Goal: Task Accomplishment & Management: Complete application form

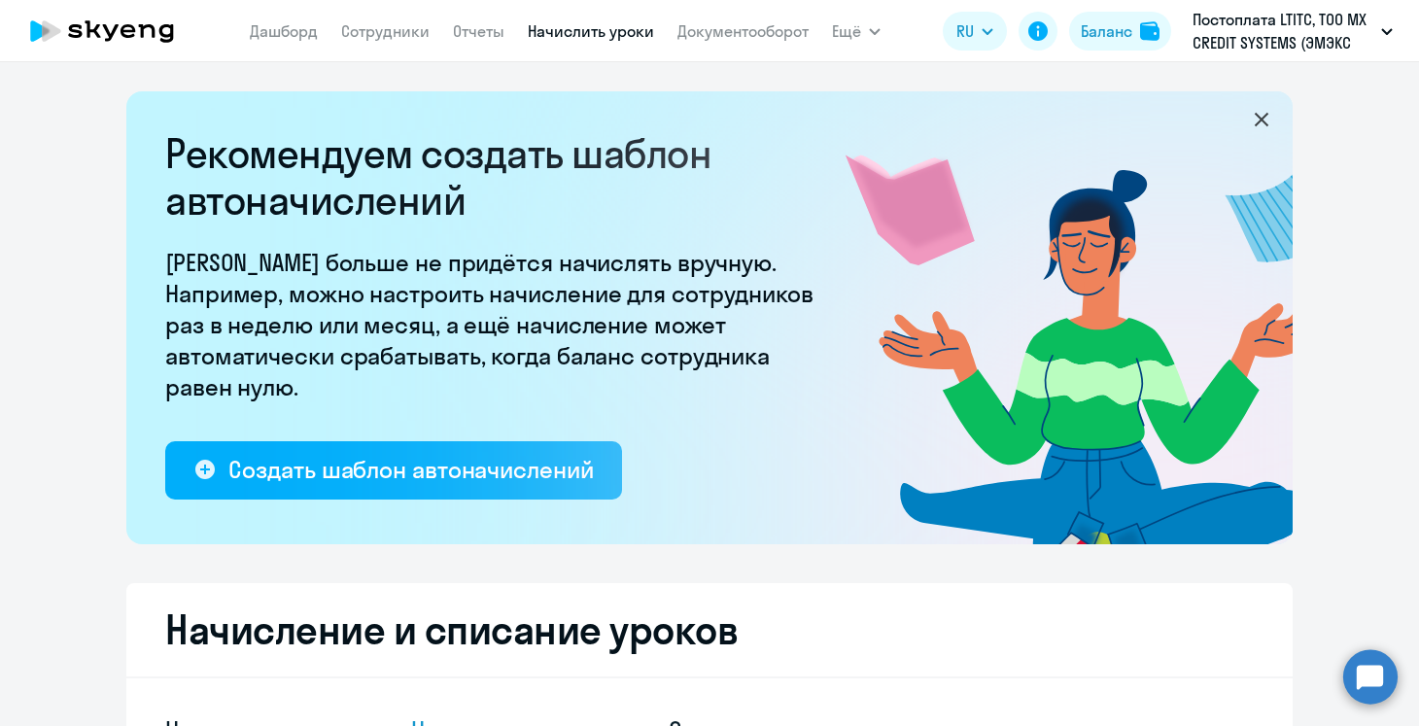
select select "10"
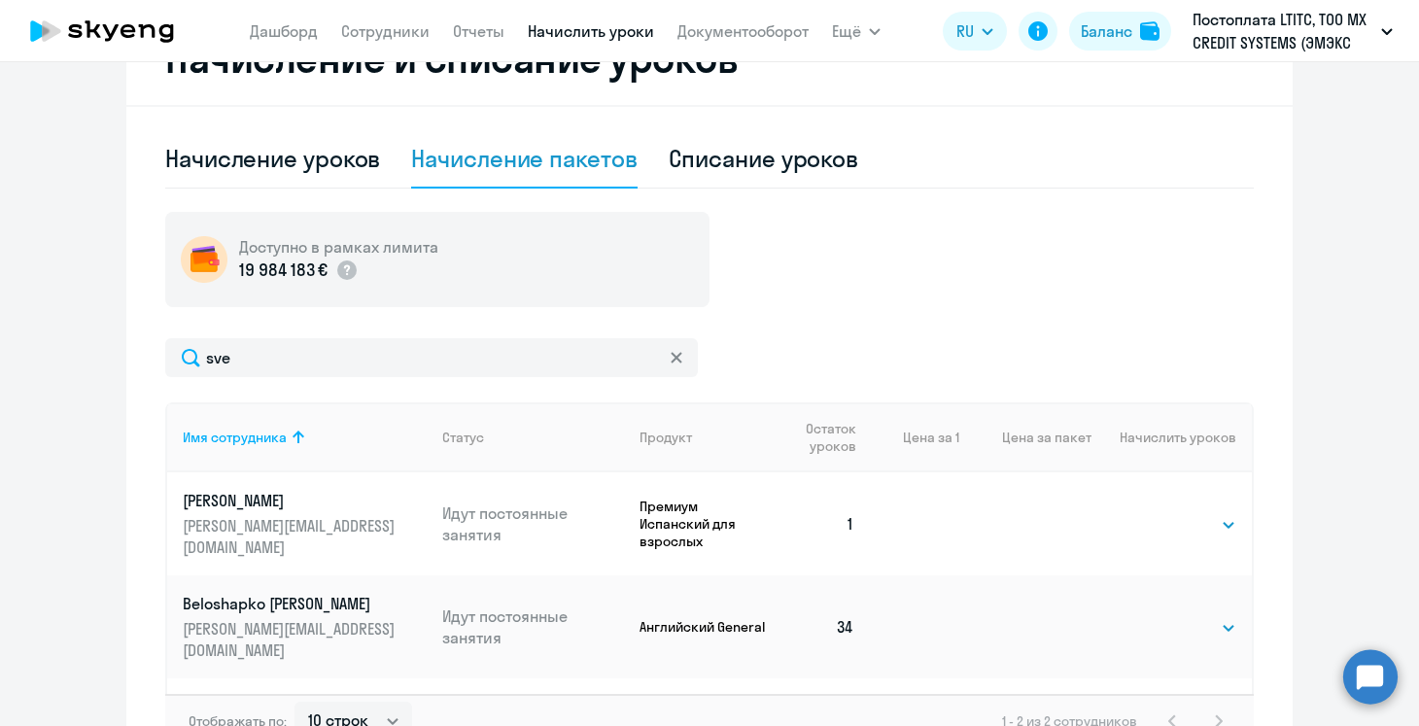
scroll to position [572, 0]
click at [314, 167] on div "Начисление уроков" at bounding box center [272, 157] width 215 height 31
select select "10"
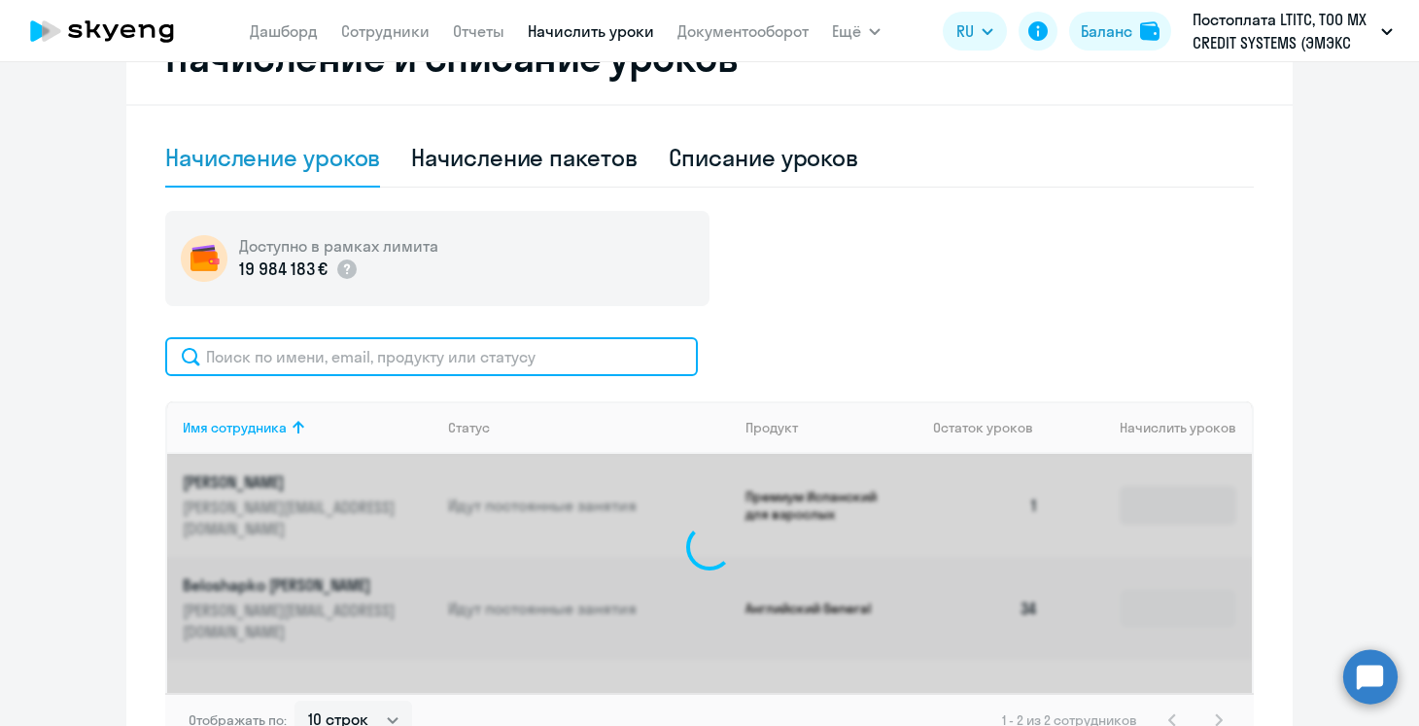
click at [384, 355] on input "text" at bounding box center [431, 356] width 532 height 39
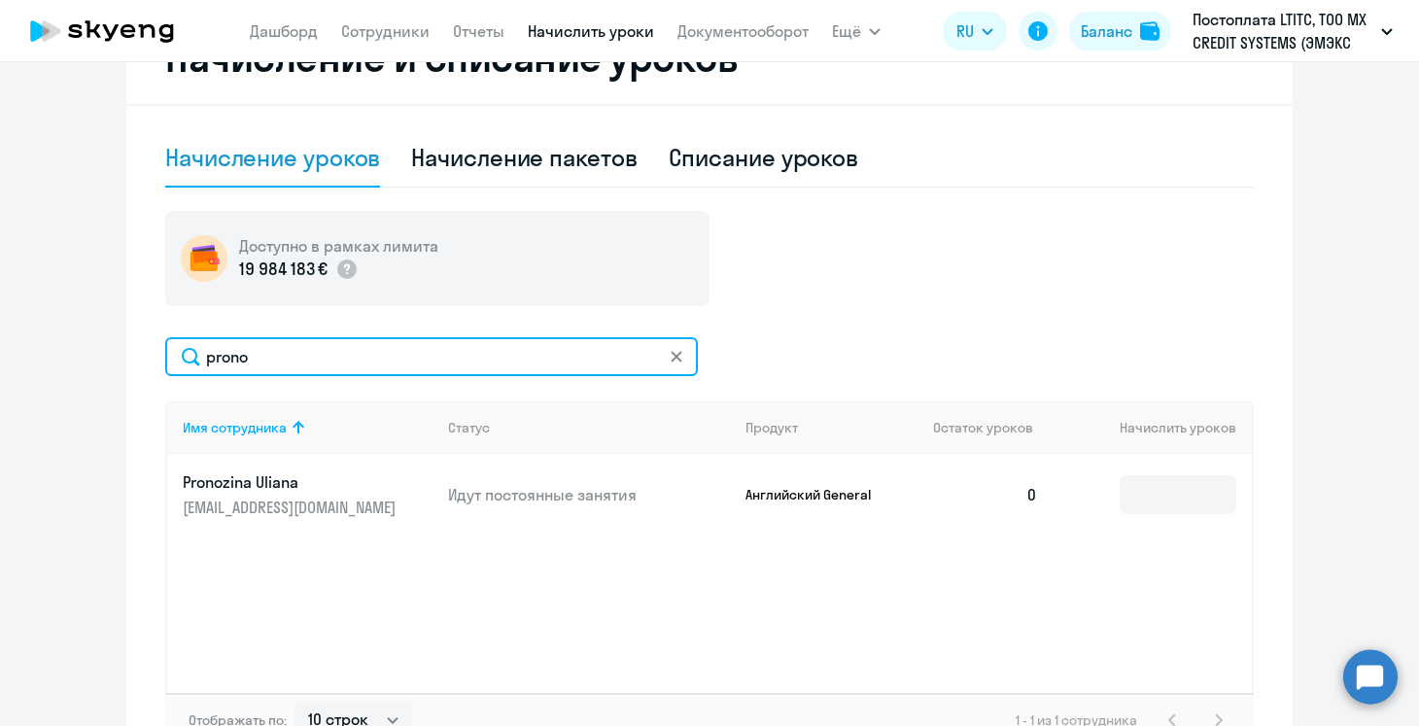
type input "prono"
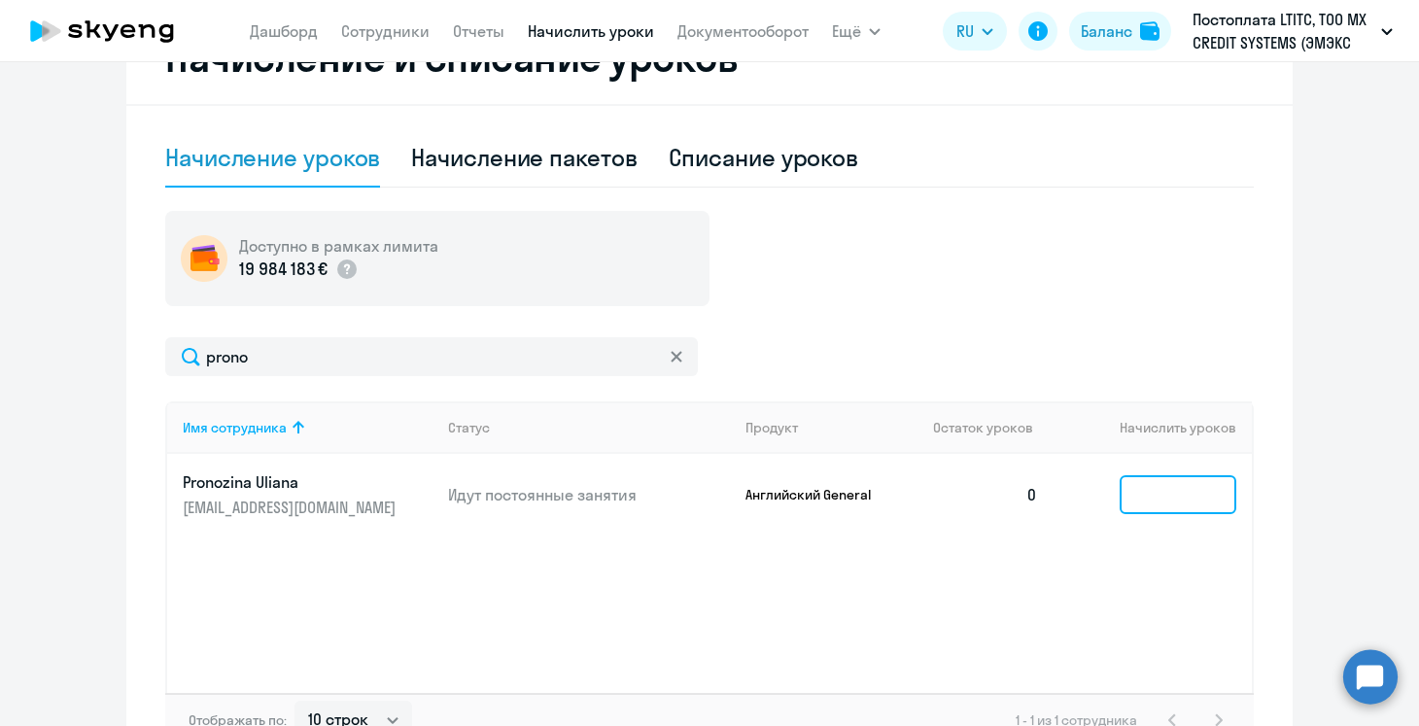
click at [1148, 491] on input at bounding box center [1177, 494] width 117 height 39
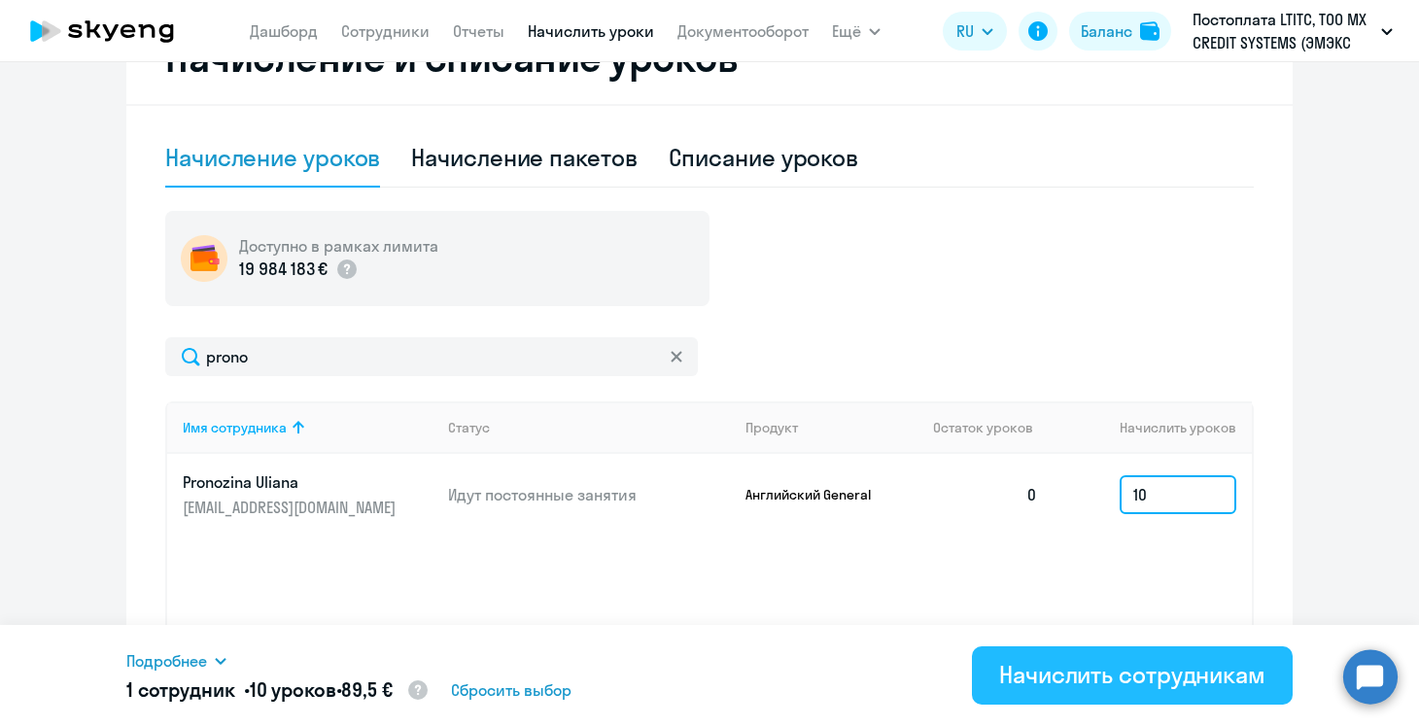
type input "10"
click at [1150, 681] on div "Начислить сотрудникам" at bounding box center [1132, 674] width 266 height 31
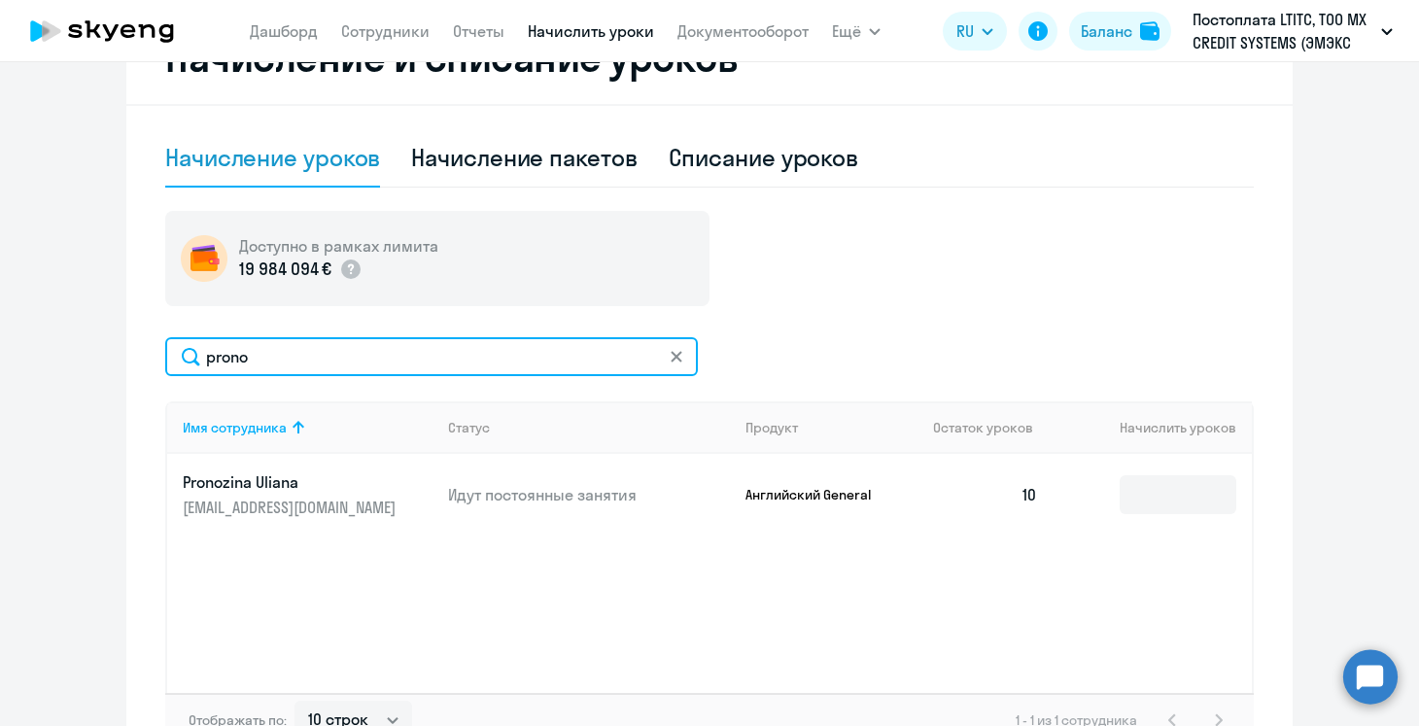
click at [264, 364] on input "prono" at bounding box center [431, 356] width 532 height 39
type input "khod"
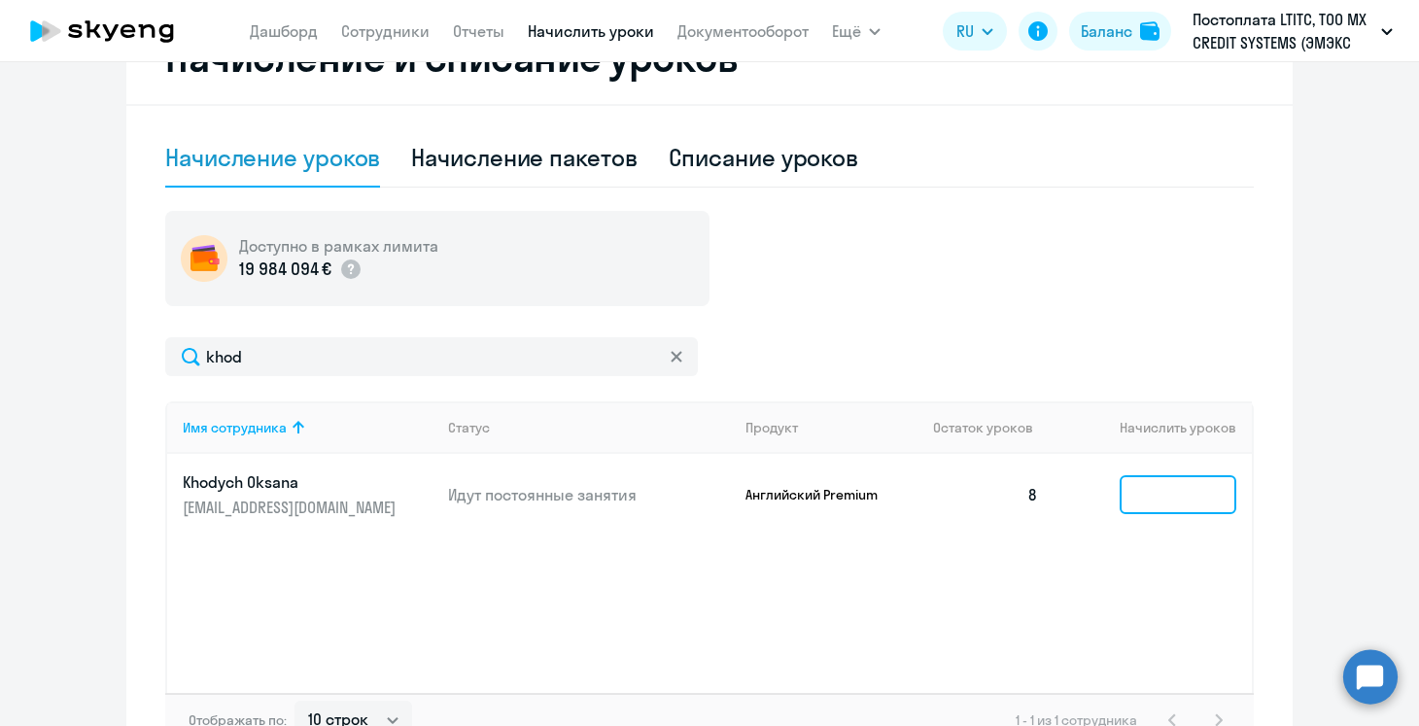
click at [1136, 496] on input at bounding box center [1177, 494] width 117 height 39
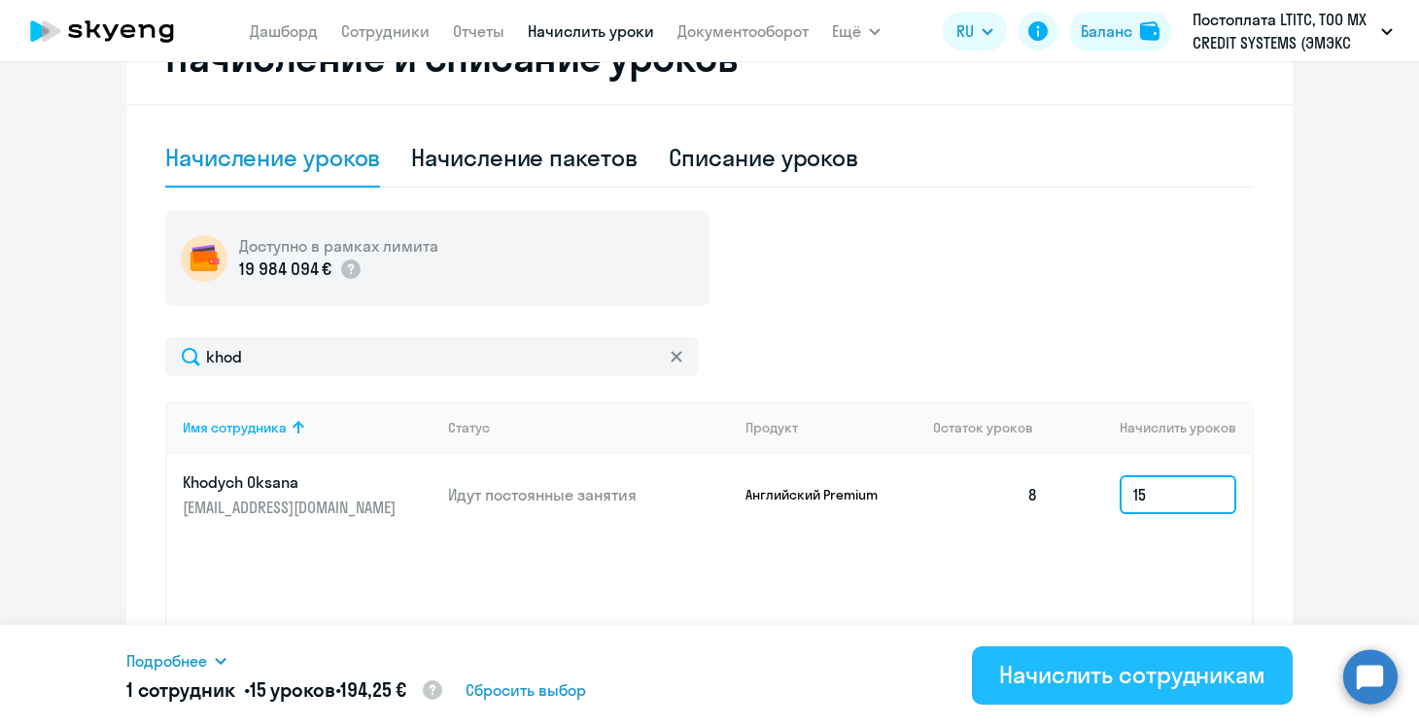
type input "15"
click at [1134, 671] on div "Начислить сотрудникам" at bounding box center [1132, 674] width 266 height 31
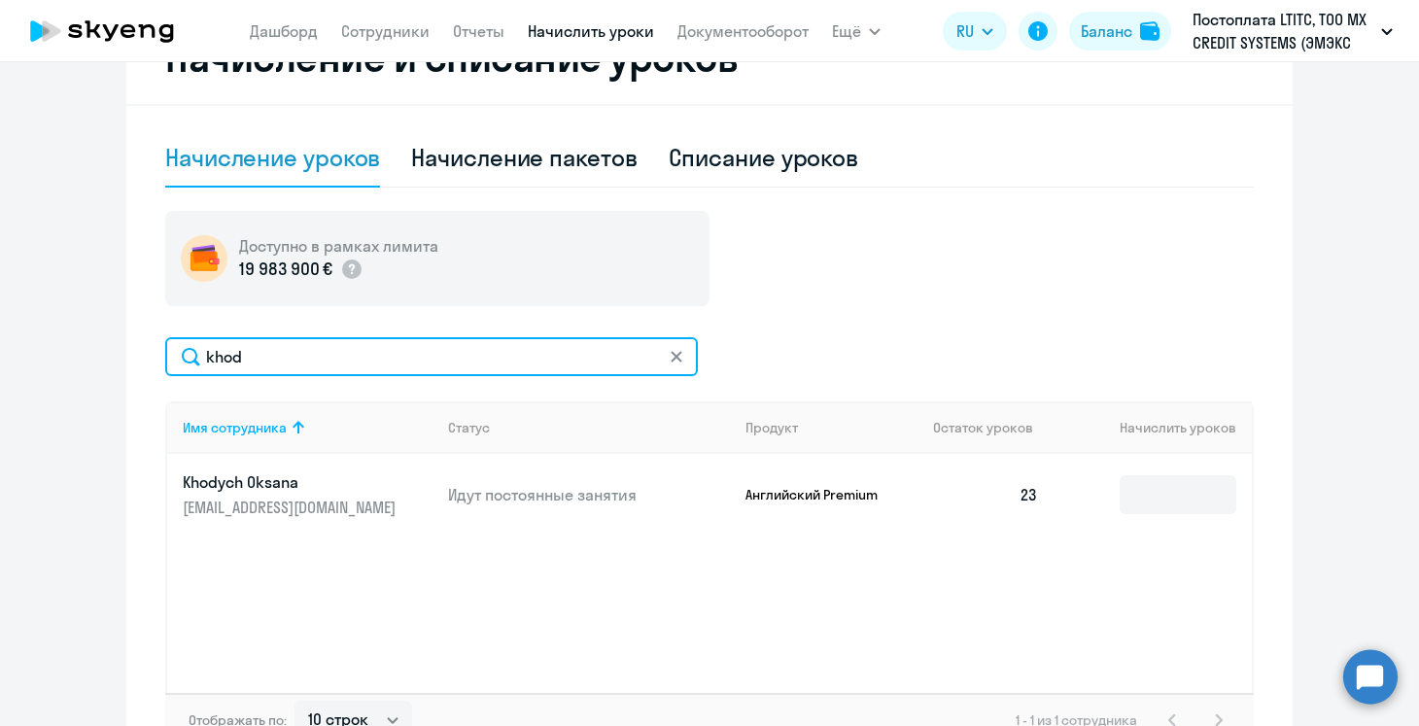
click at [221, 354] on input "khod" at bounding box center [431, 356] width 532 height 39
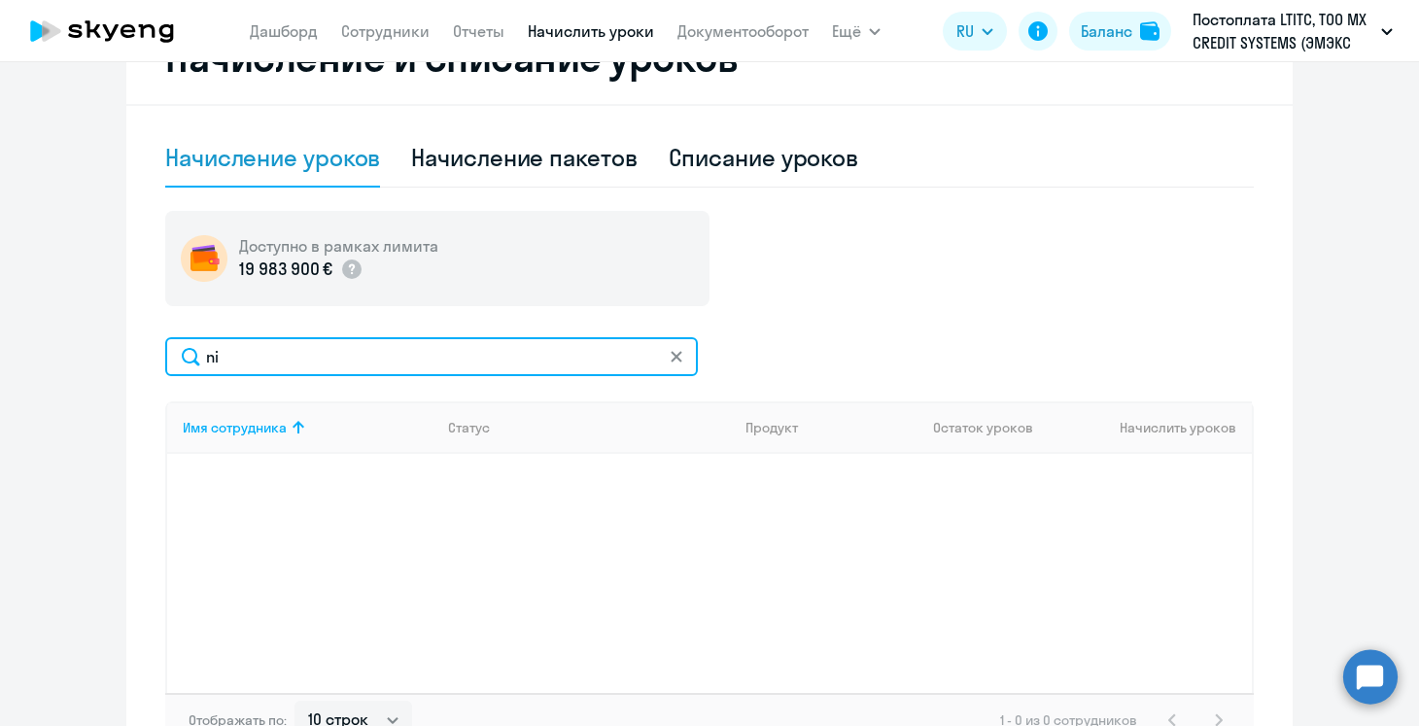
type input "n"
type input "ники"
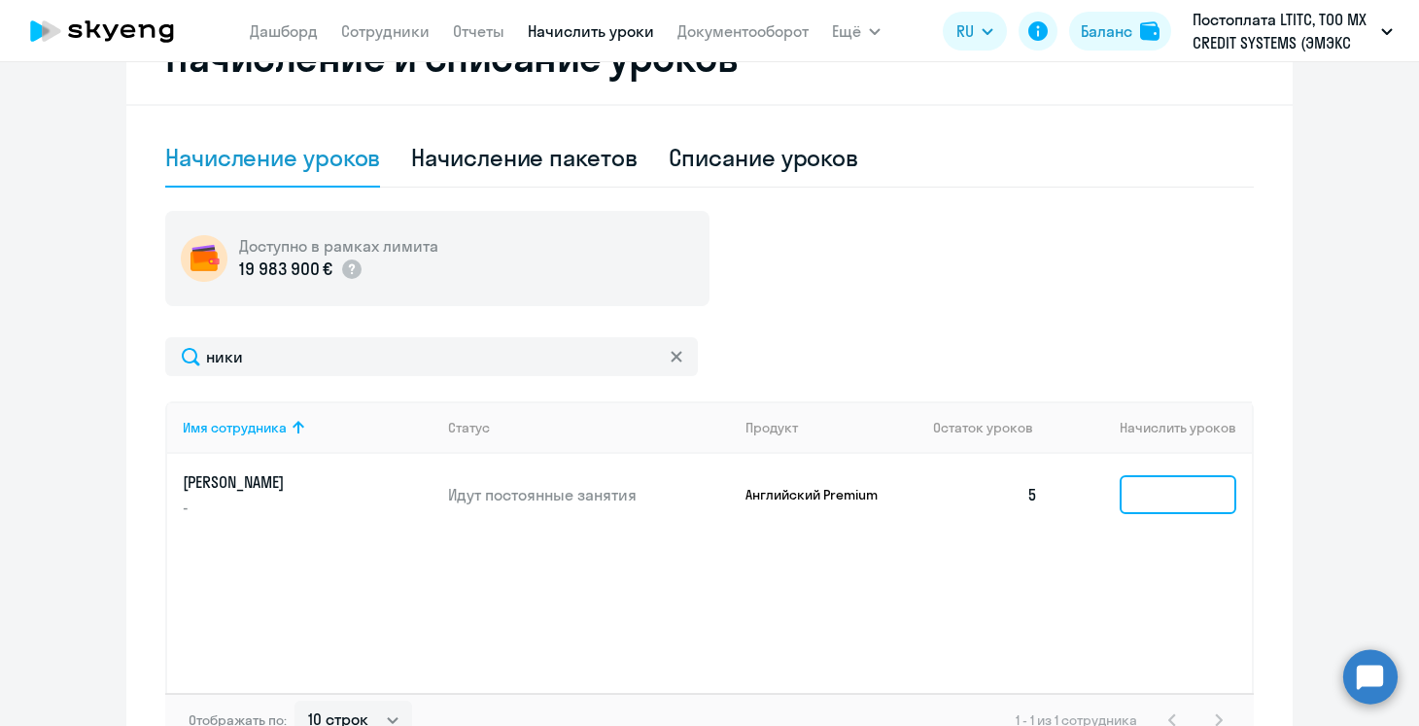
click at [1196, 494] on input at bounding box center [1177, 494] width 117 height 39
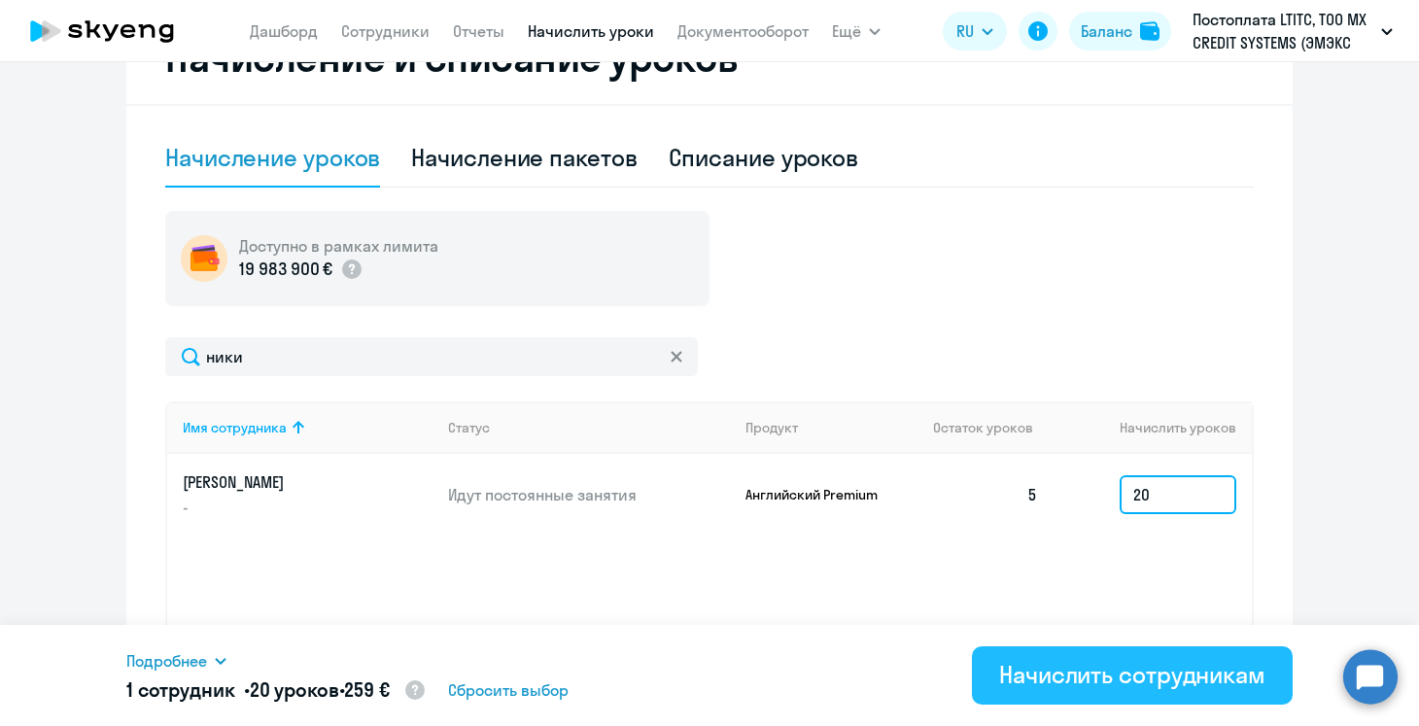
type input "20"
click at [1136, 664] on div "Начислить сотрудникам" at bounding box center [1132, 674] width 266 height 31
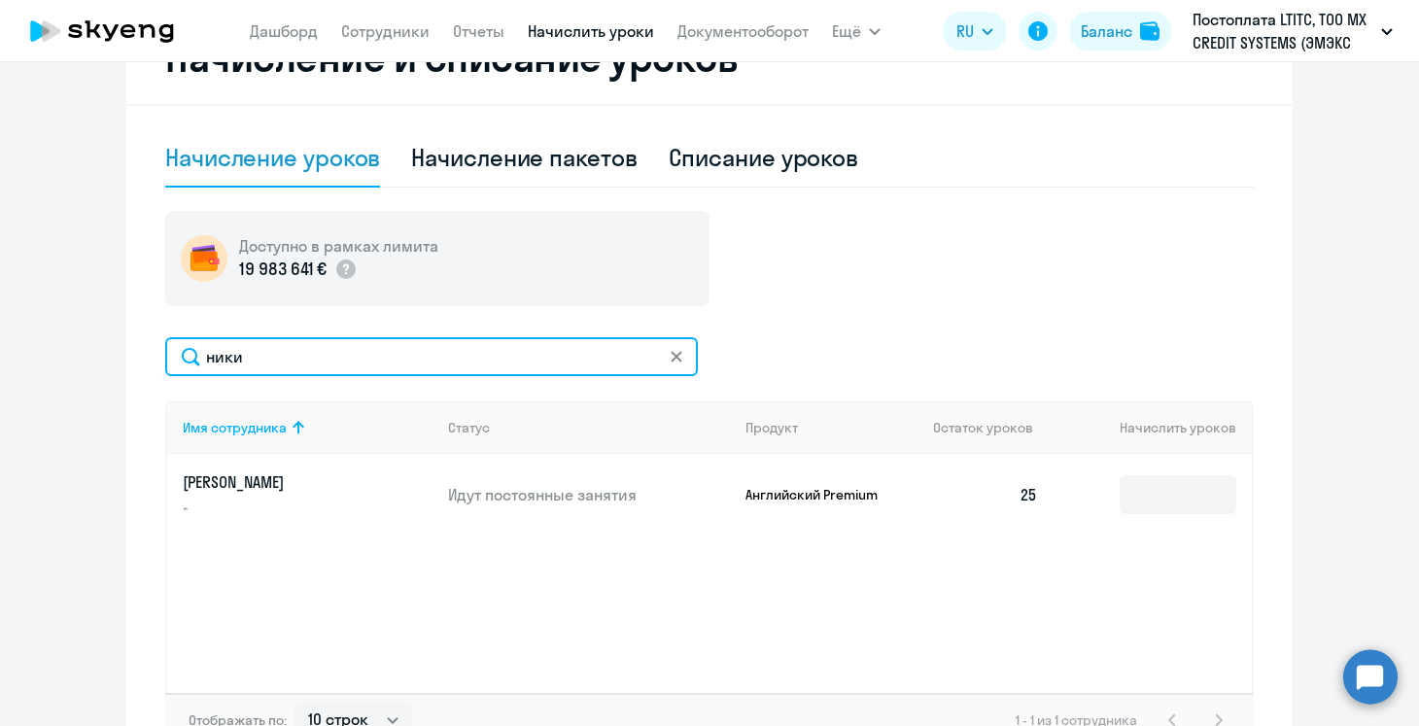
click at [300, 360] on input "ники" at bounding box center [431, 356] width 532 height 39
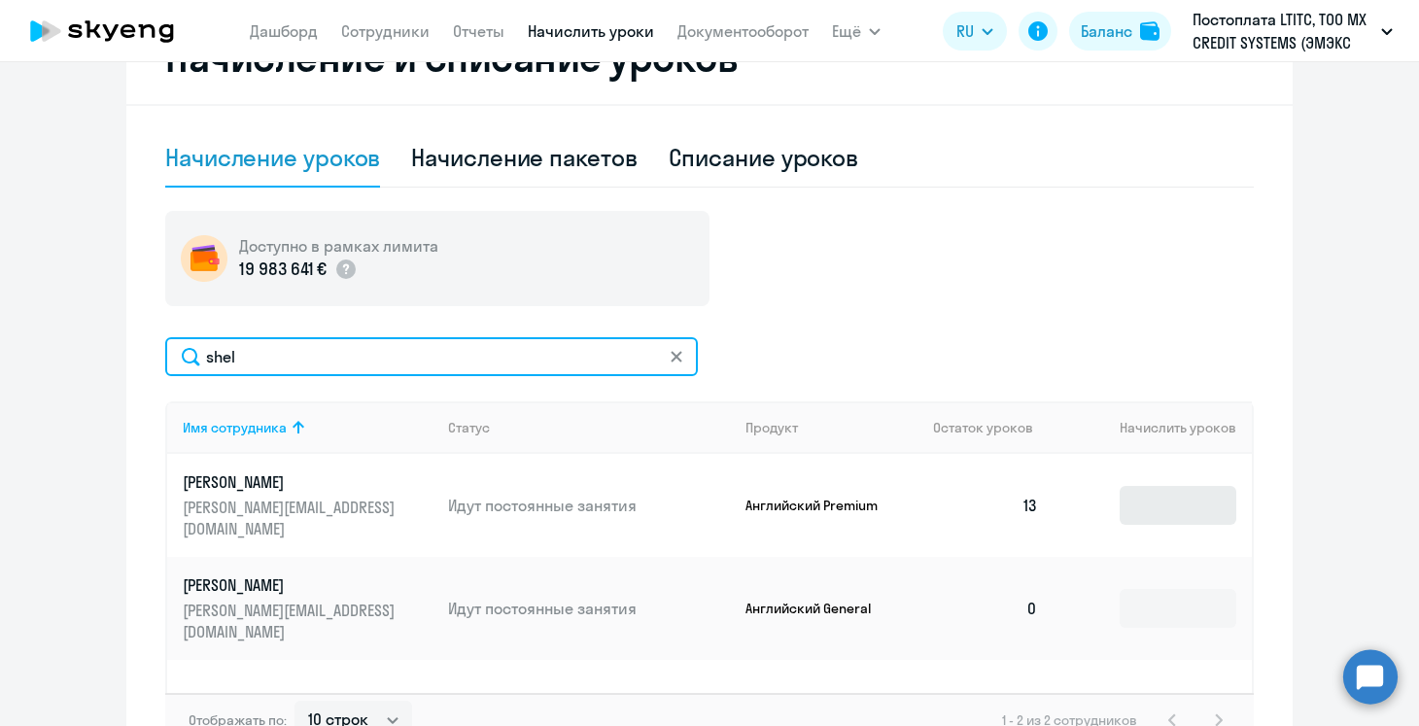
type input "shel"
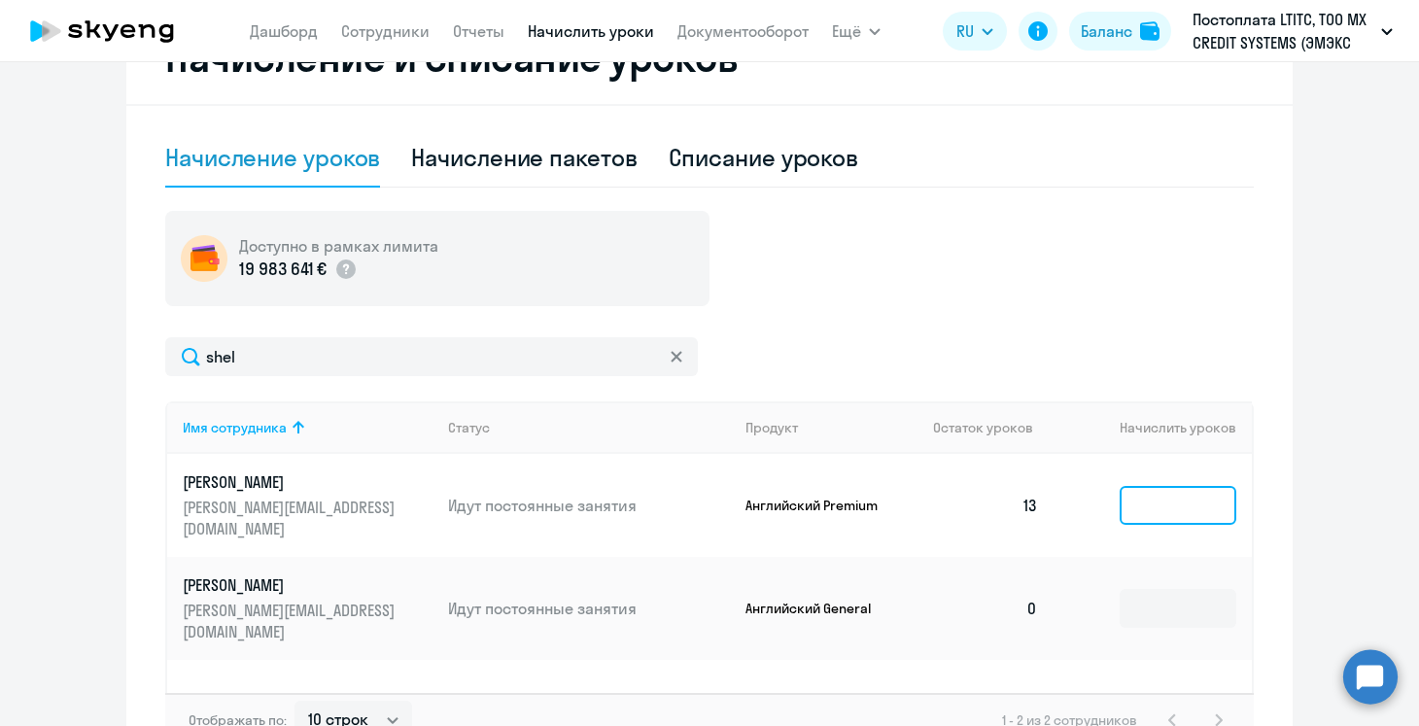
click at [1183, 500] on input at bounding box center [1177, 505] width 117 height 39
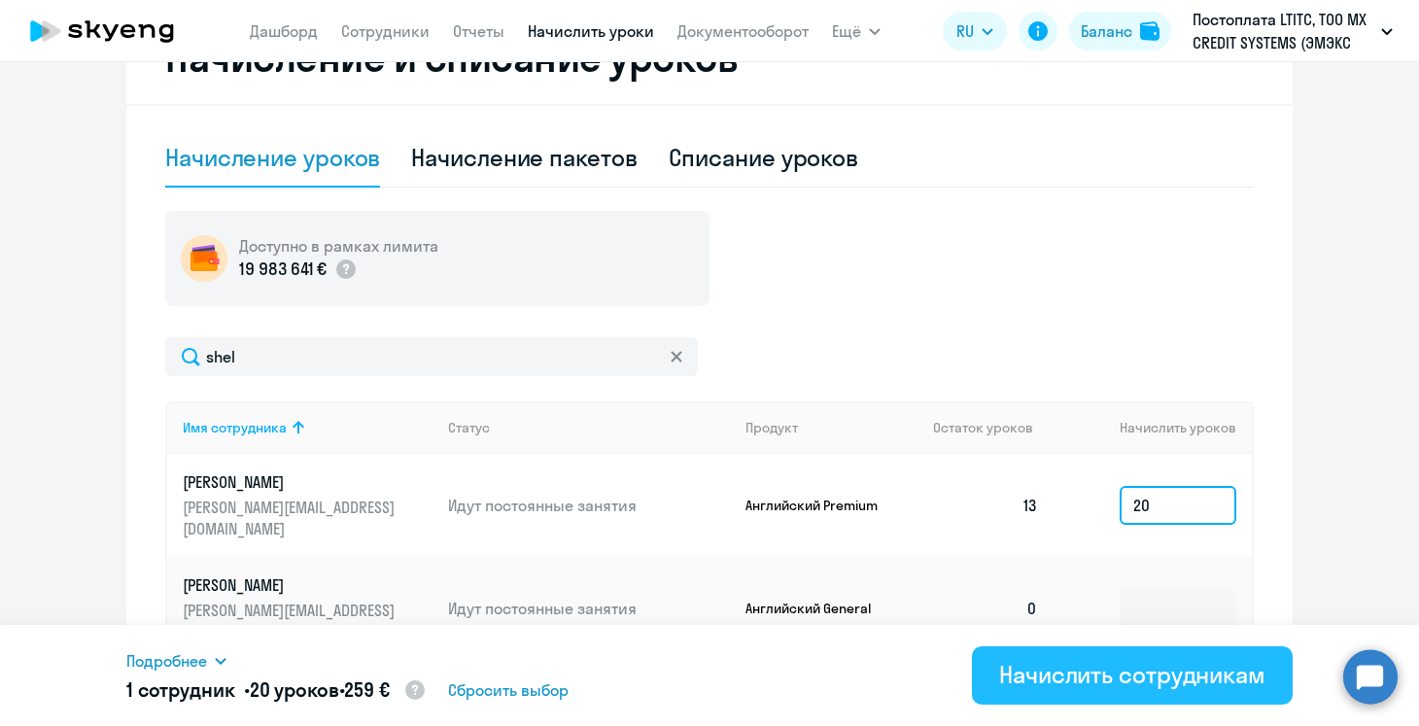
type input "20"
click at [1075, 676] on div "Начислить сотрудникам" at bounding box center [1132, 674] width 266 height 31
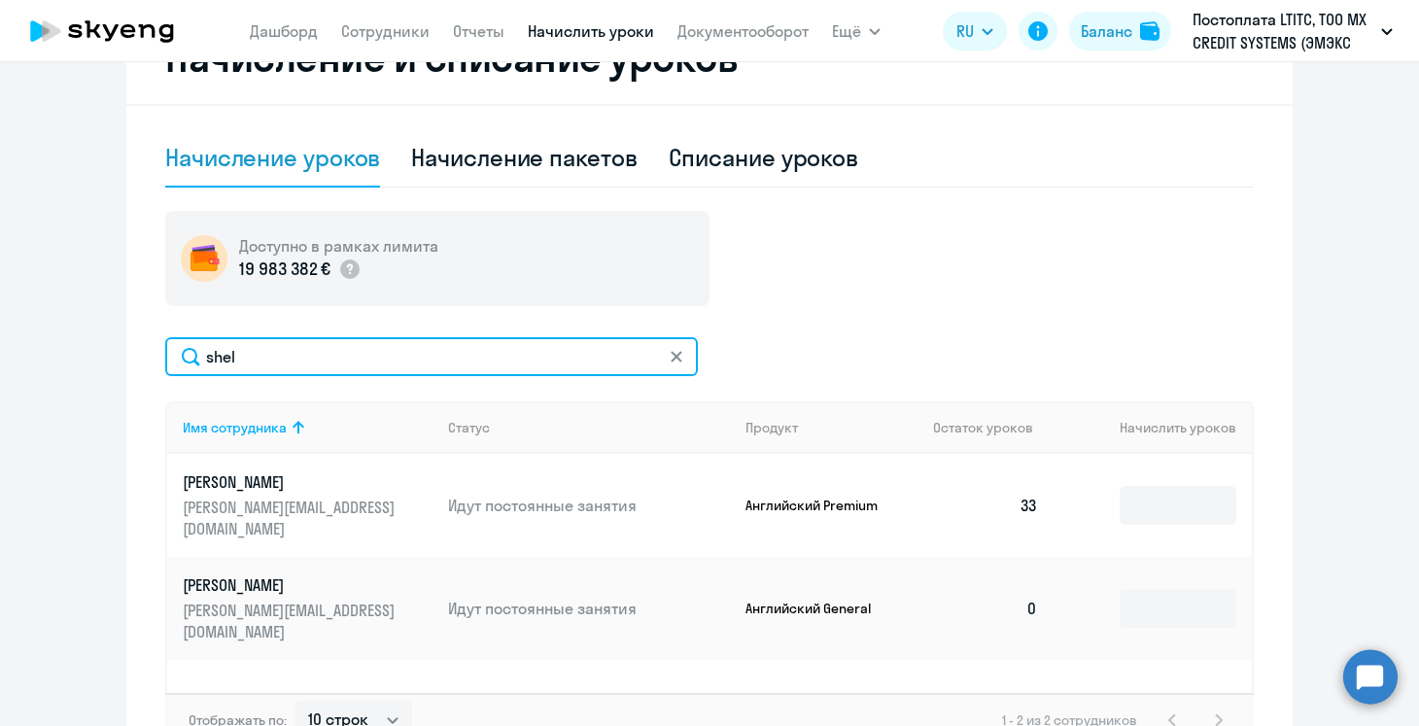
click at [226, 365] on input "shel" at bounding box center [431, 356] width 532 height 39
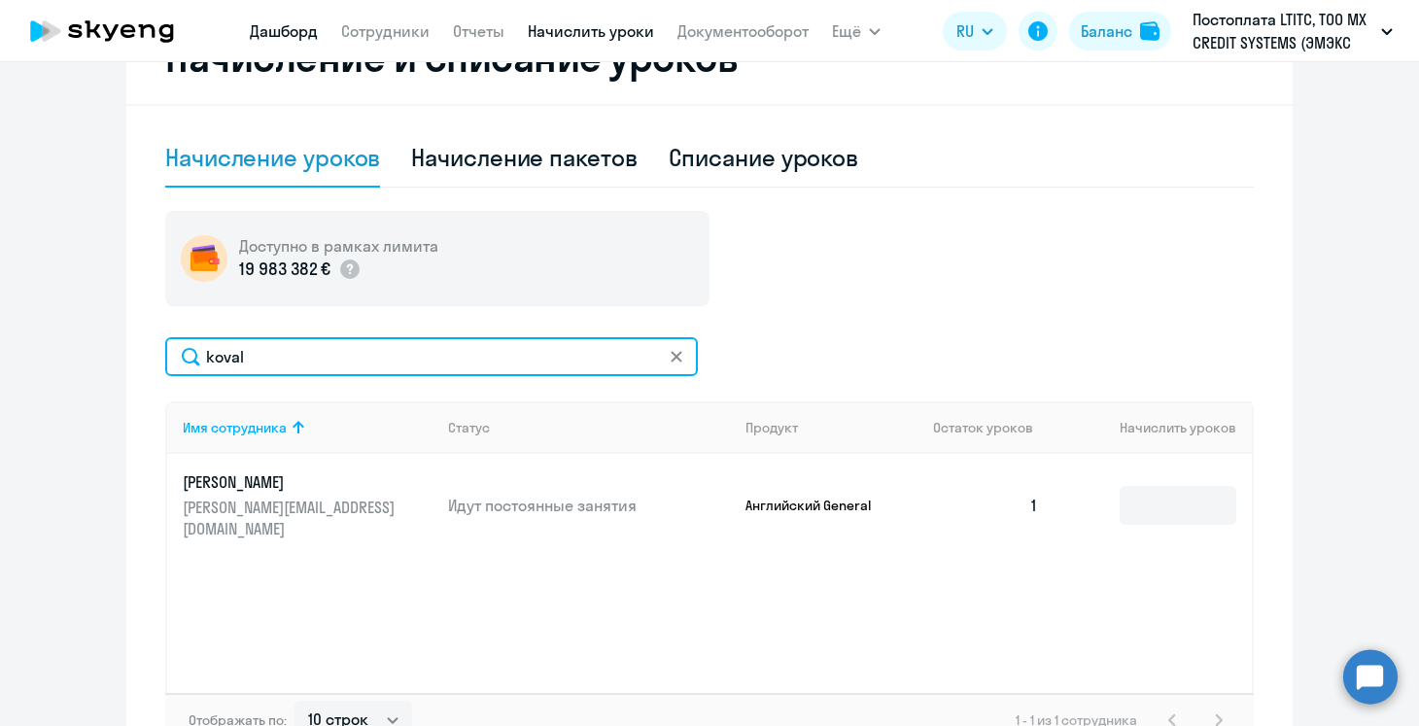
type input "koval"
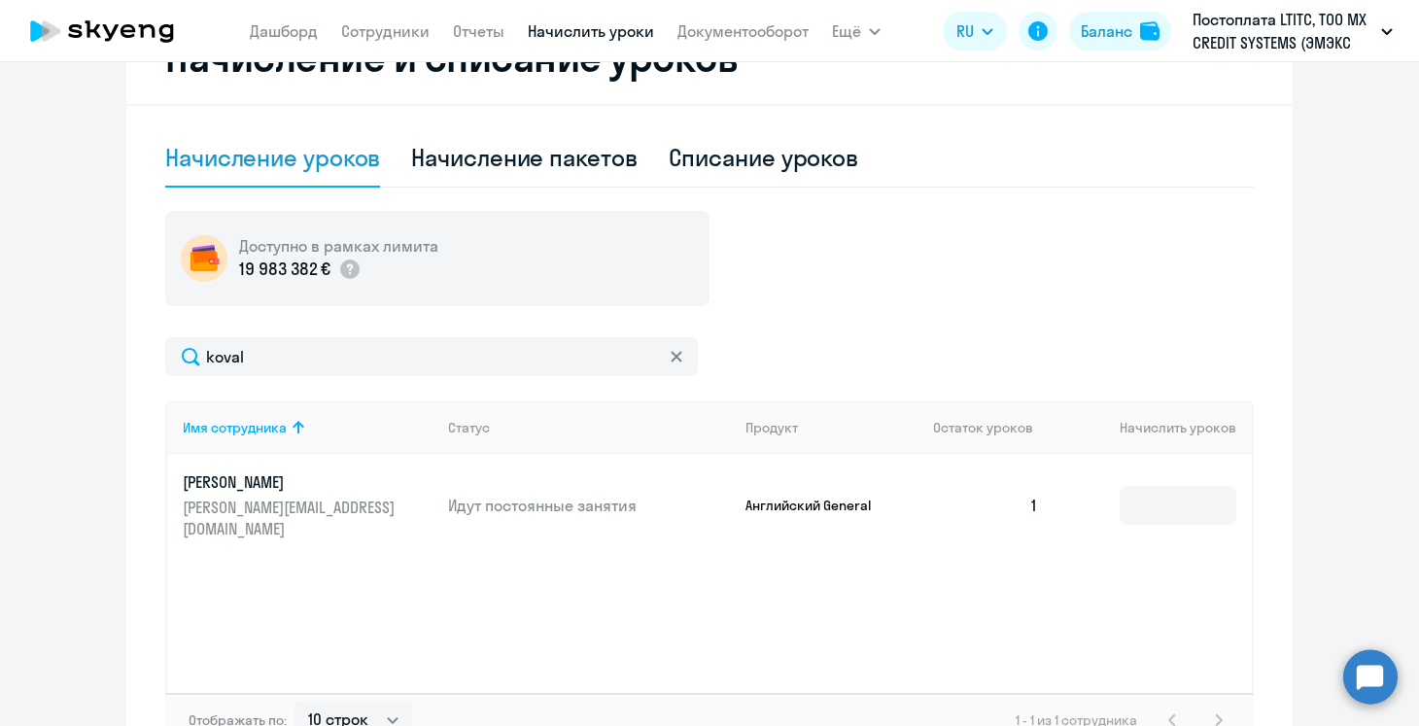
click at [1094, 487] on td at bounding box center [1152, 505] width 198 height 103
click at [1118, 487] on td at bounding box center [1152, 505] width 198 height 103
click at [1136, 487] on input at bounding box center [1177, 505] width 117 height 39
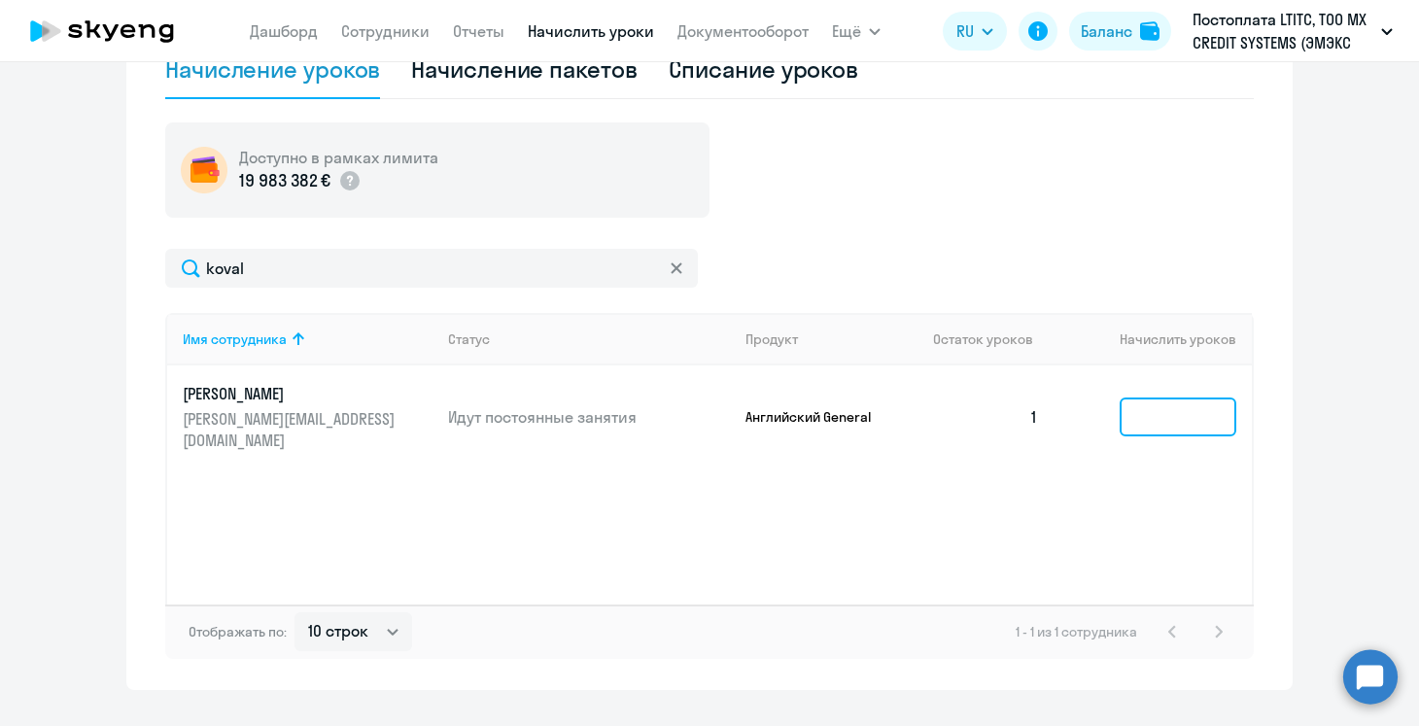
scroll to position [702, 0]
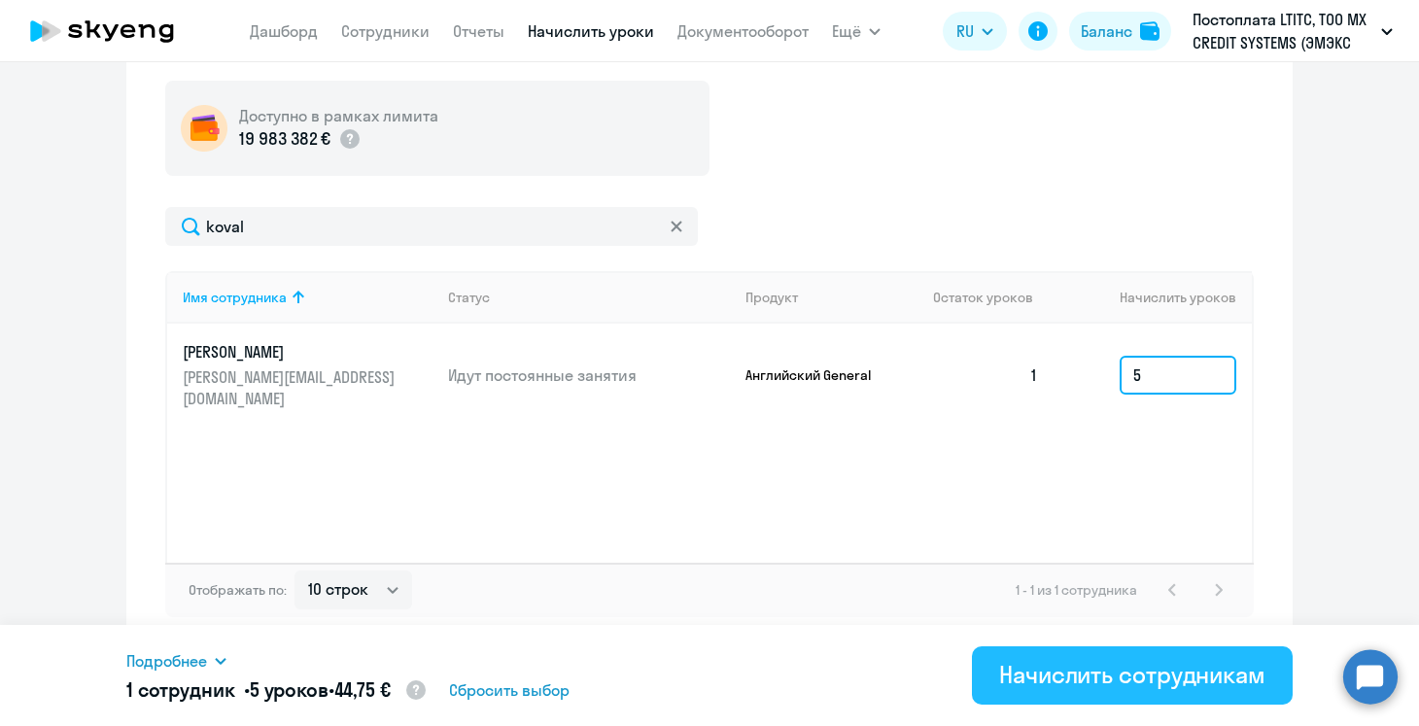
type input "5"
click at [1113, 668] on div "Начислить сотрудникам" at bounding box center [1132, 674] width 266 height 31
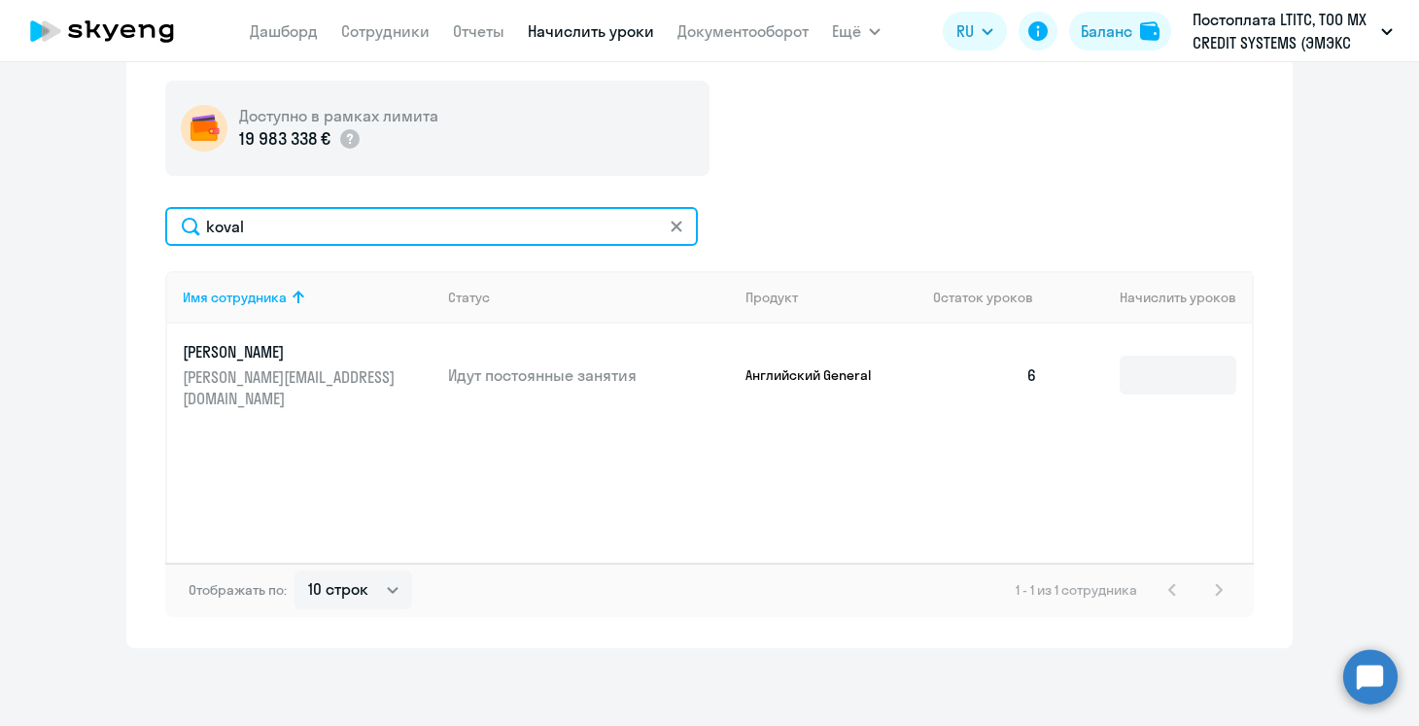
click at [280, 220] on input "koval" at bounding box center [431, 226] width 532 height 39
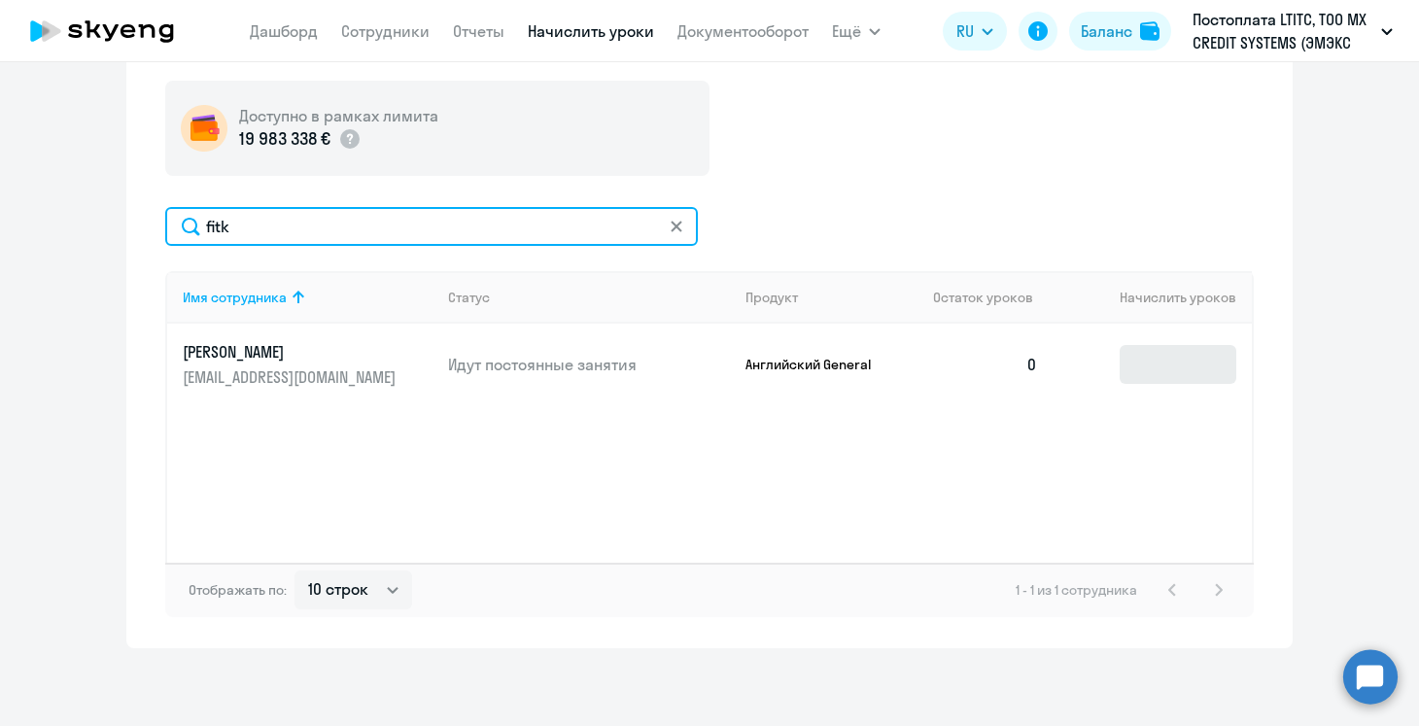
type input "fitk"
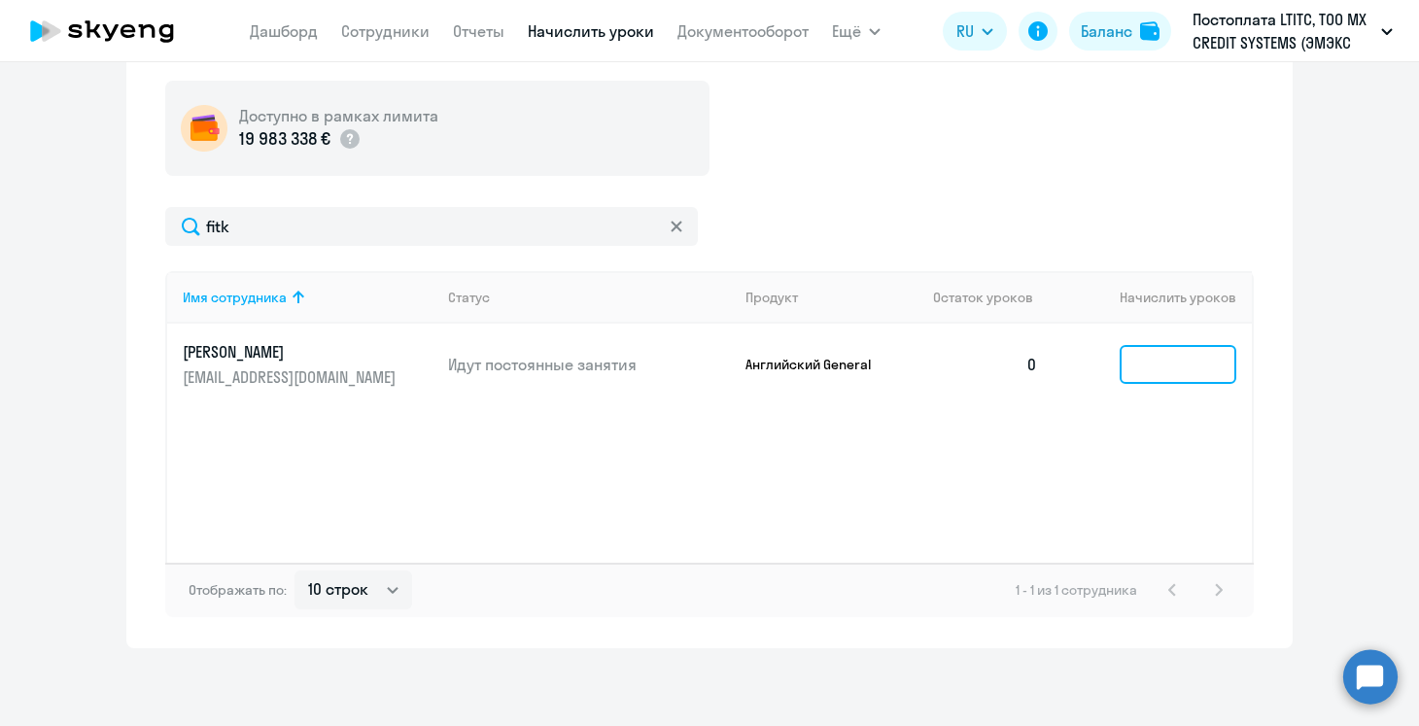
click at [1148, 370] on input at bounding box center [1177, 364] width 117 height 39
click at [1187, 359] on input at bounding box center [1177, 364] width 117 height 39
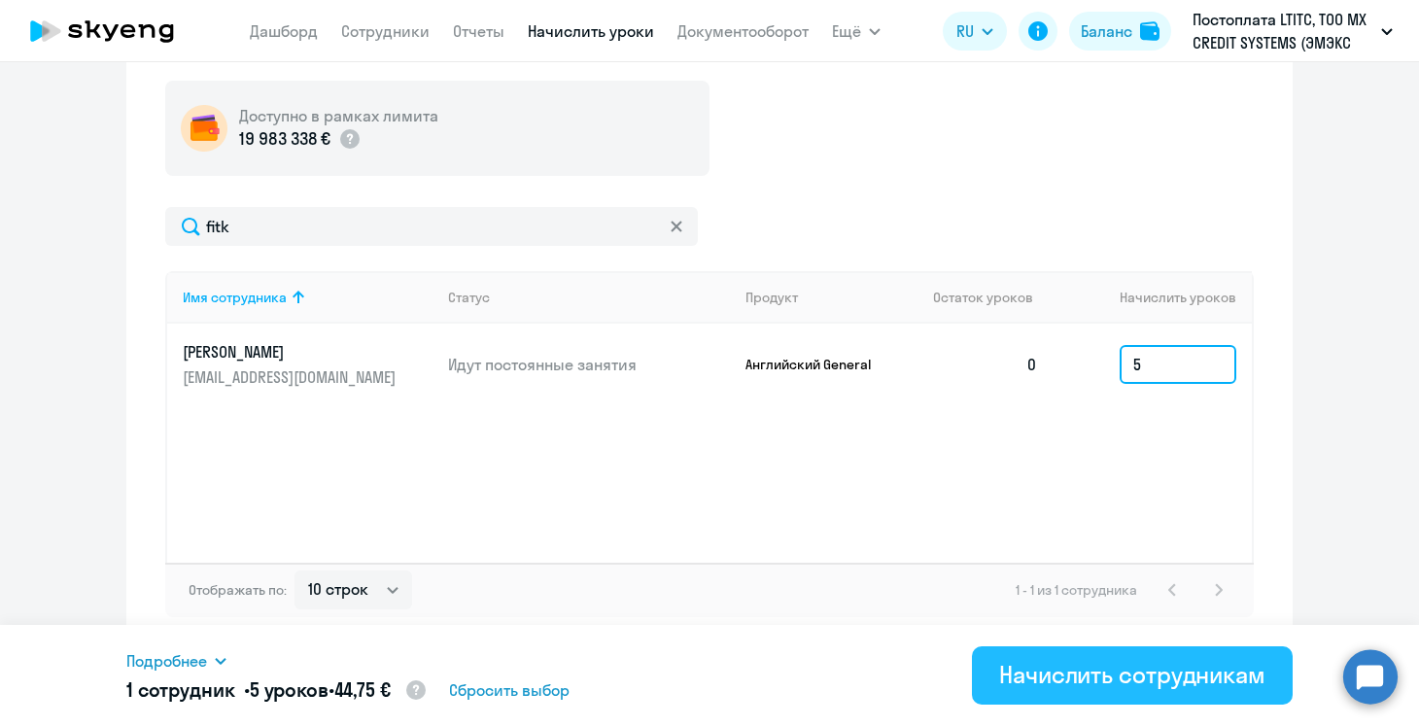
type input "5"
click at [1210, 686] on div "Начислить сотрудникам" at bounding box center [1132, 674] width 266 height 31
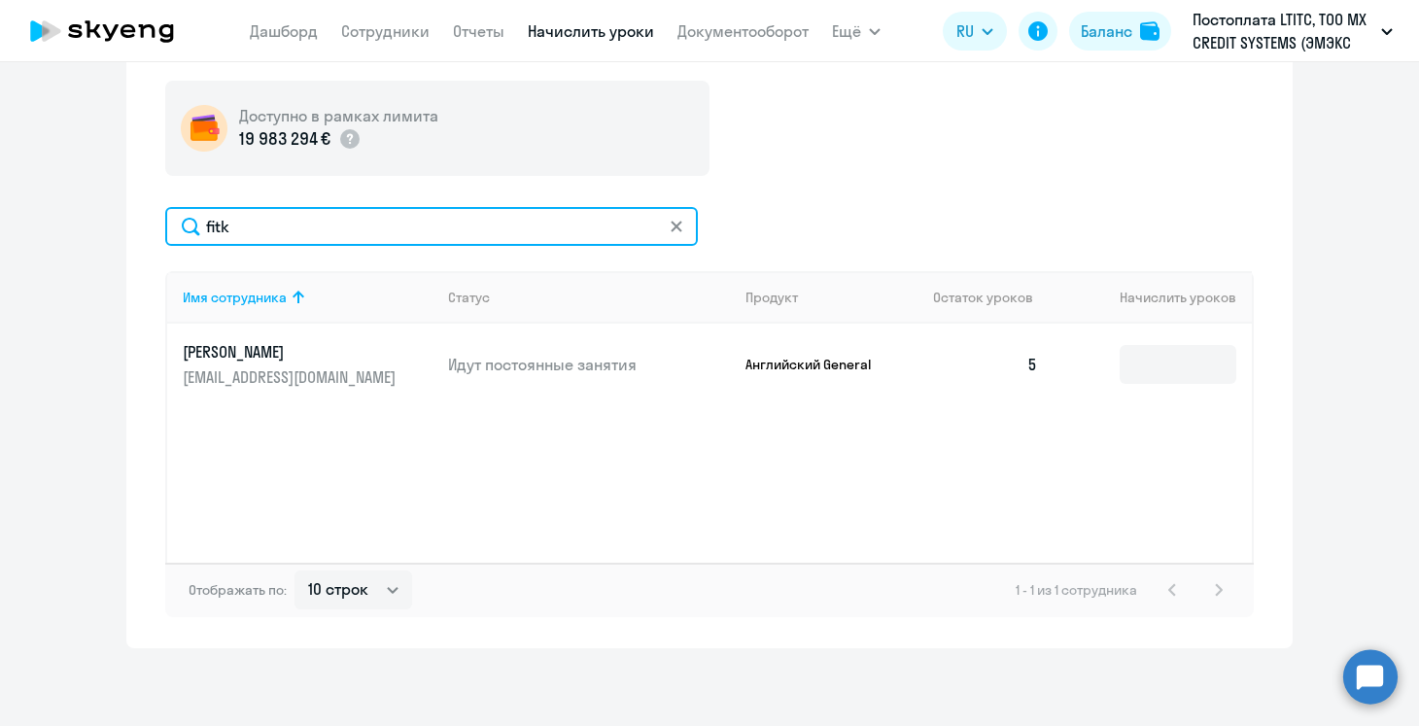
click at [291, 225] on input "fitk" at bounding box center [431, 226] width 532 height 39
type input "fati"
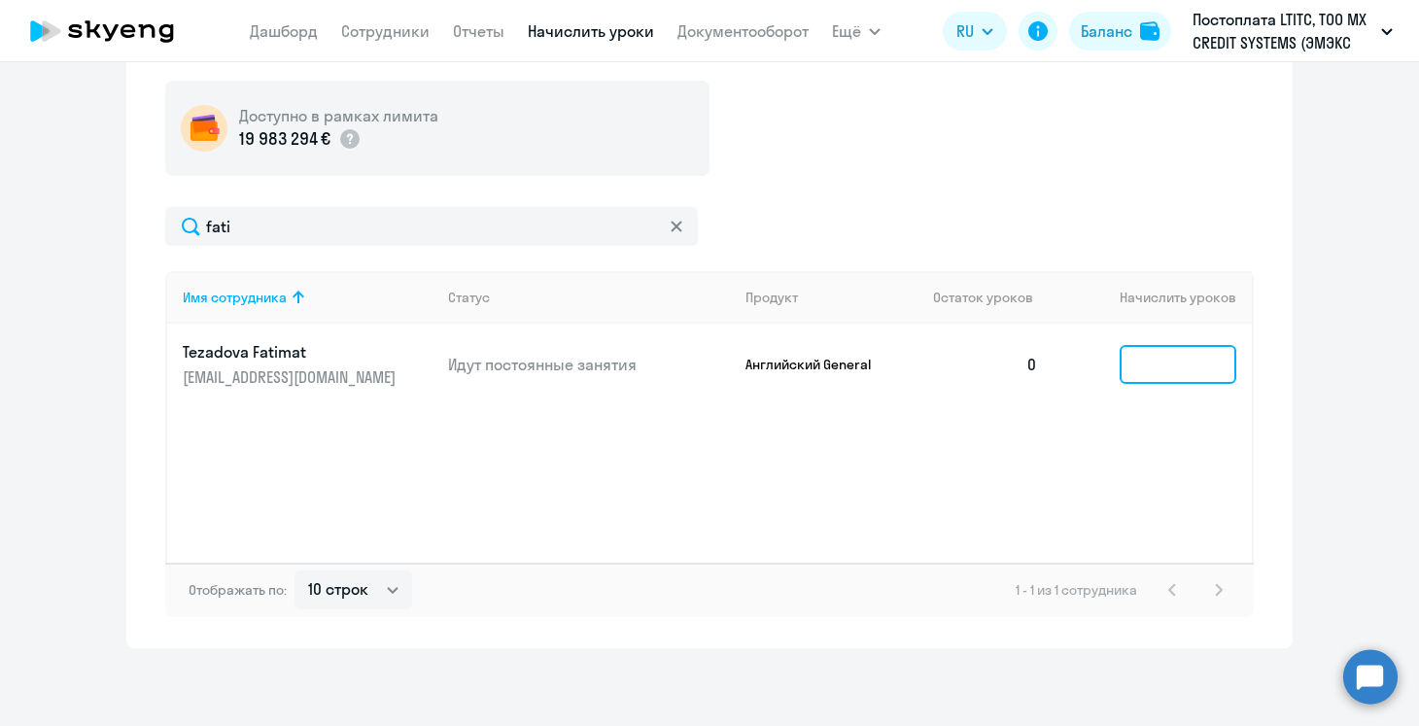
click at [1161, 375] on input at bounding box center [1177, 364] width 117 height 39
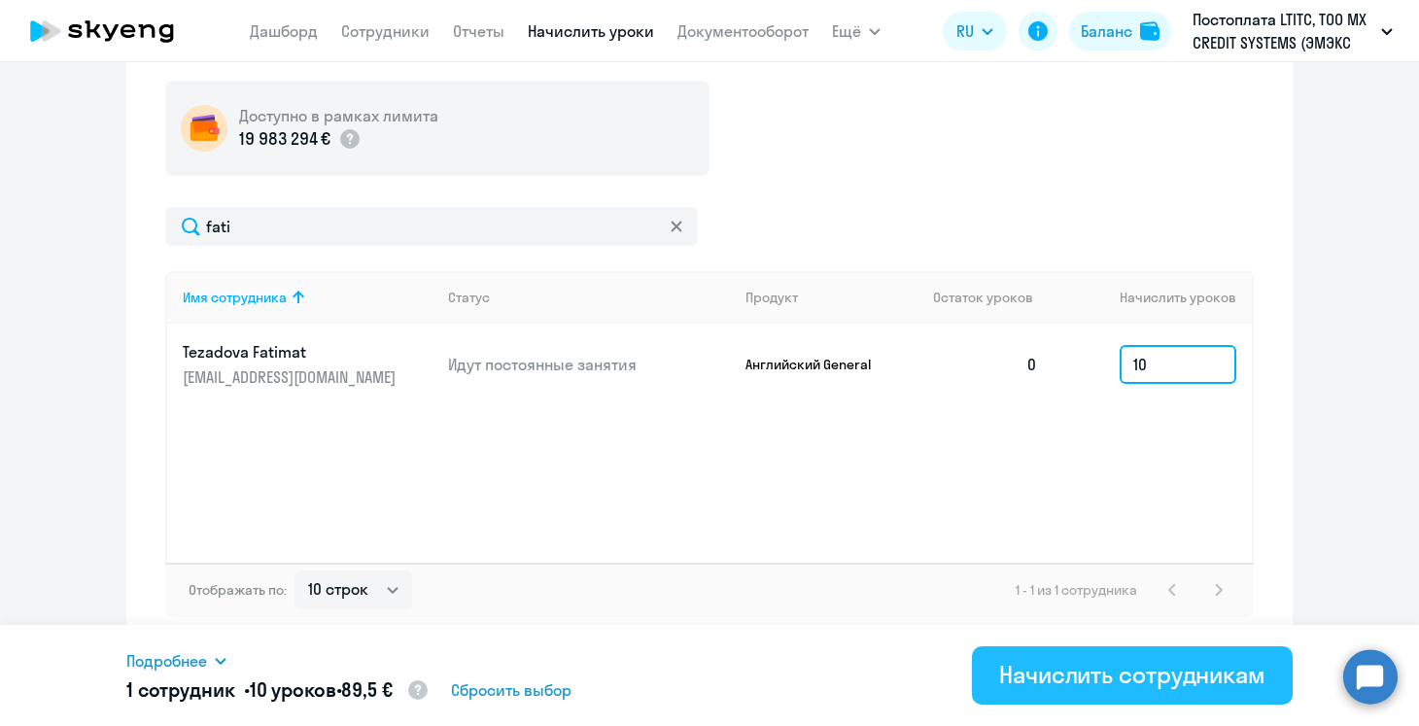
type input "10"
click at [1113, 670] on div "Начислить сотрудникам" at bounding box center [1132, 674] width 266 height 31
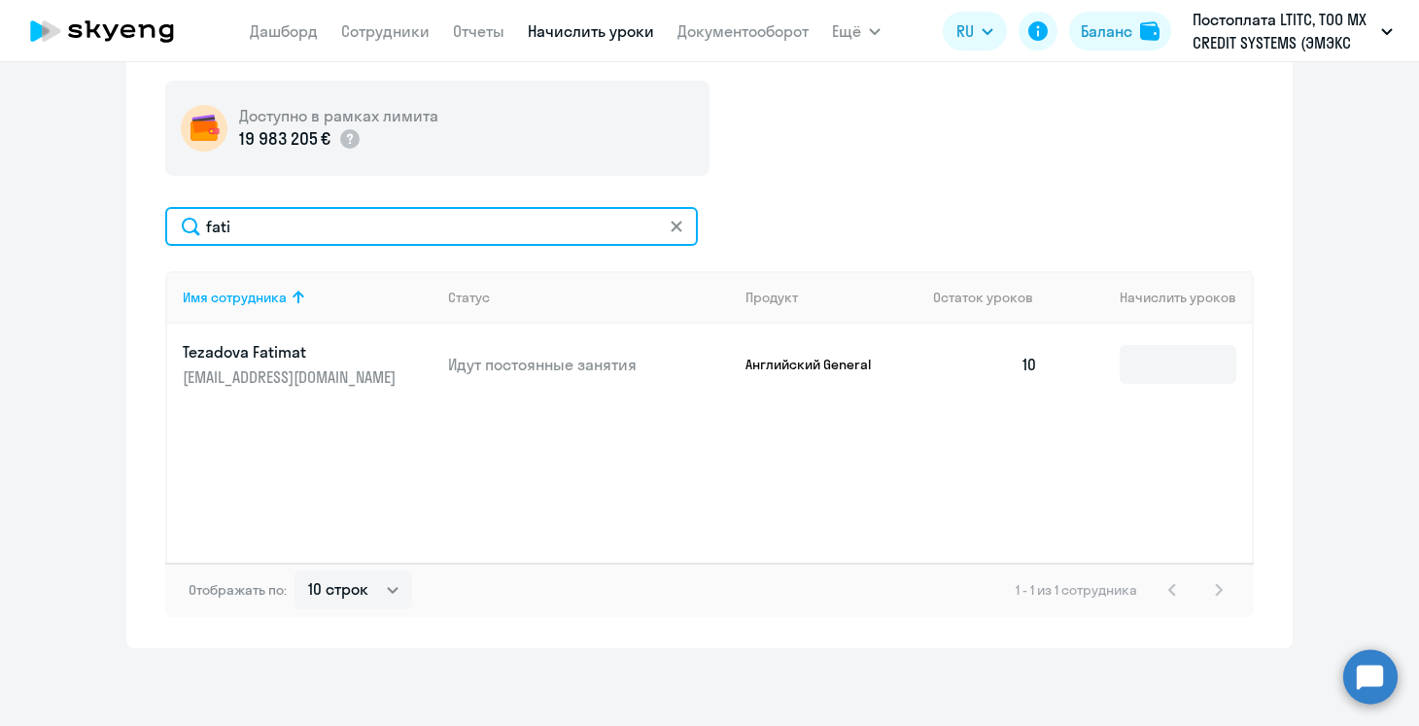
click at [276, 232] on input "fati" at bounding box center [431, 226] width 532 height 39
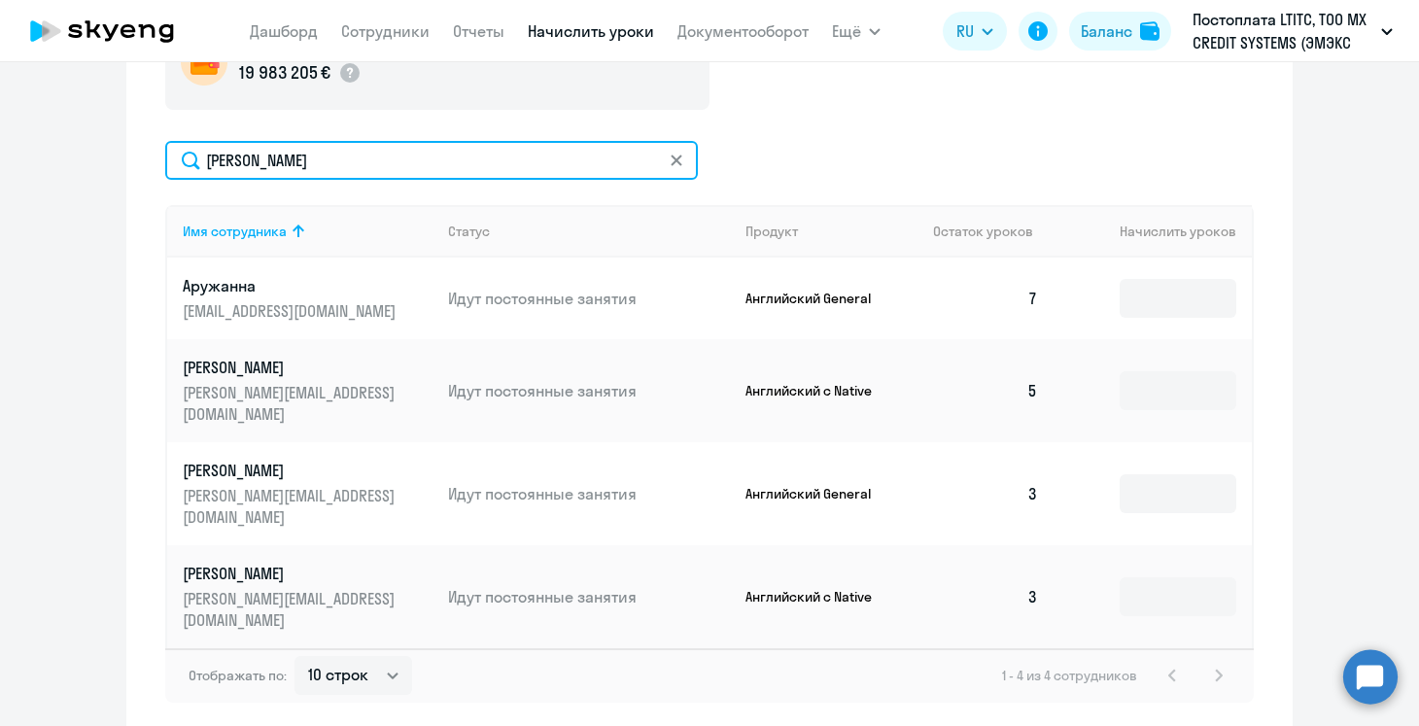
scroll to position [776, 0]
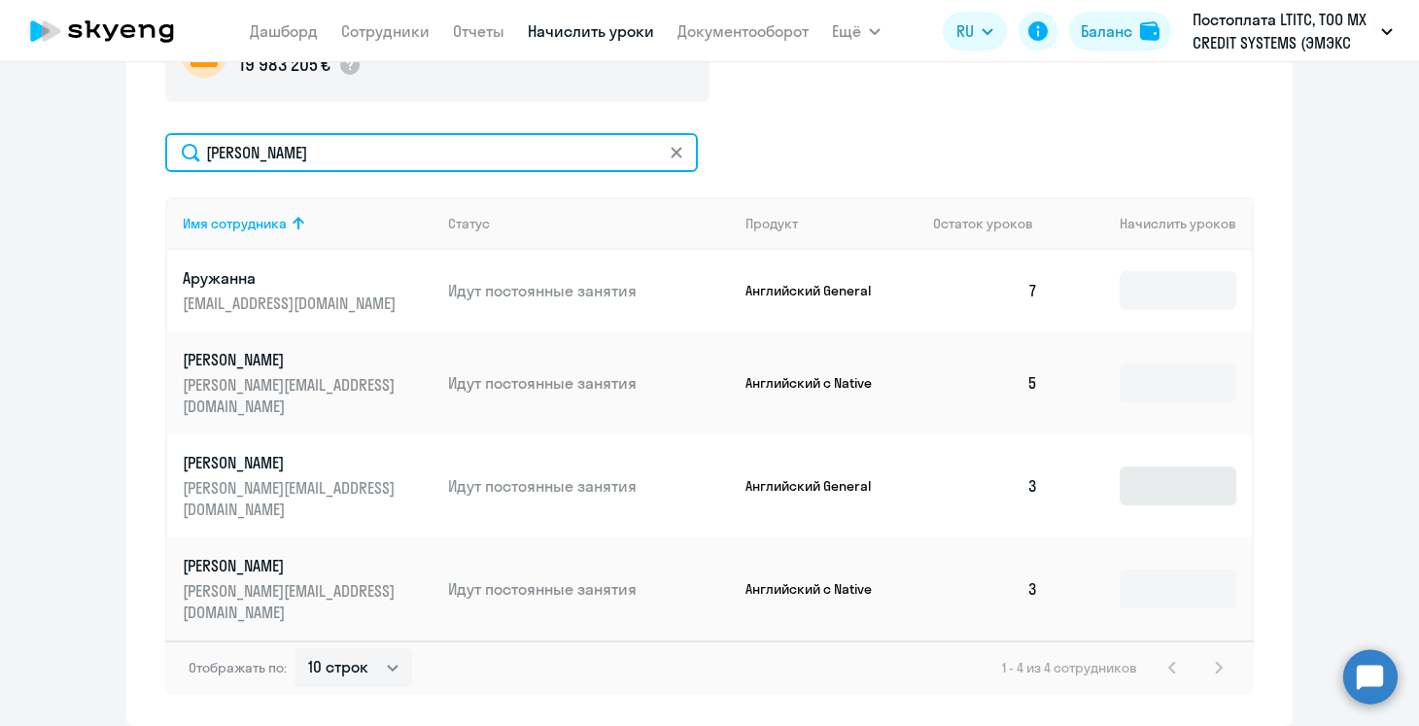
type input "[PERSON_NAME]"
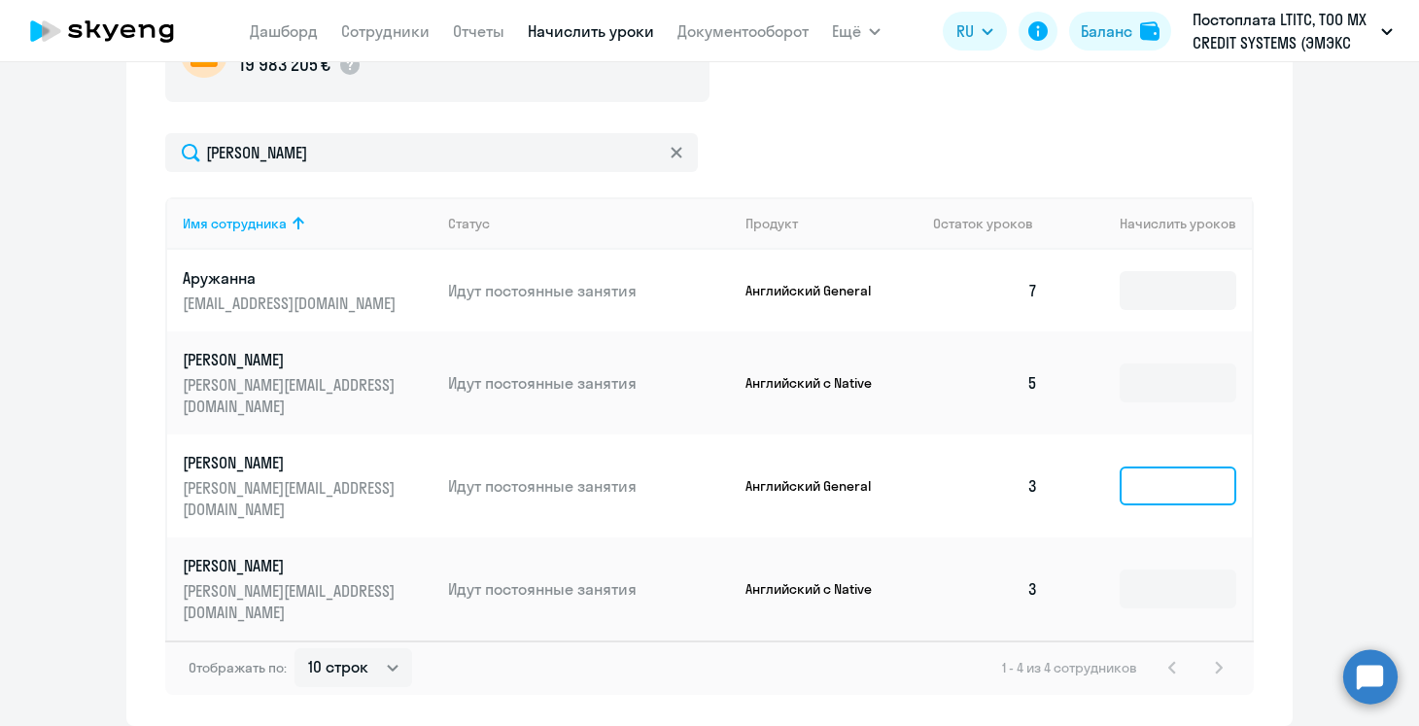
click at [1126, 467] on input at bounding box center [1177, 485] width 117 height 39
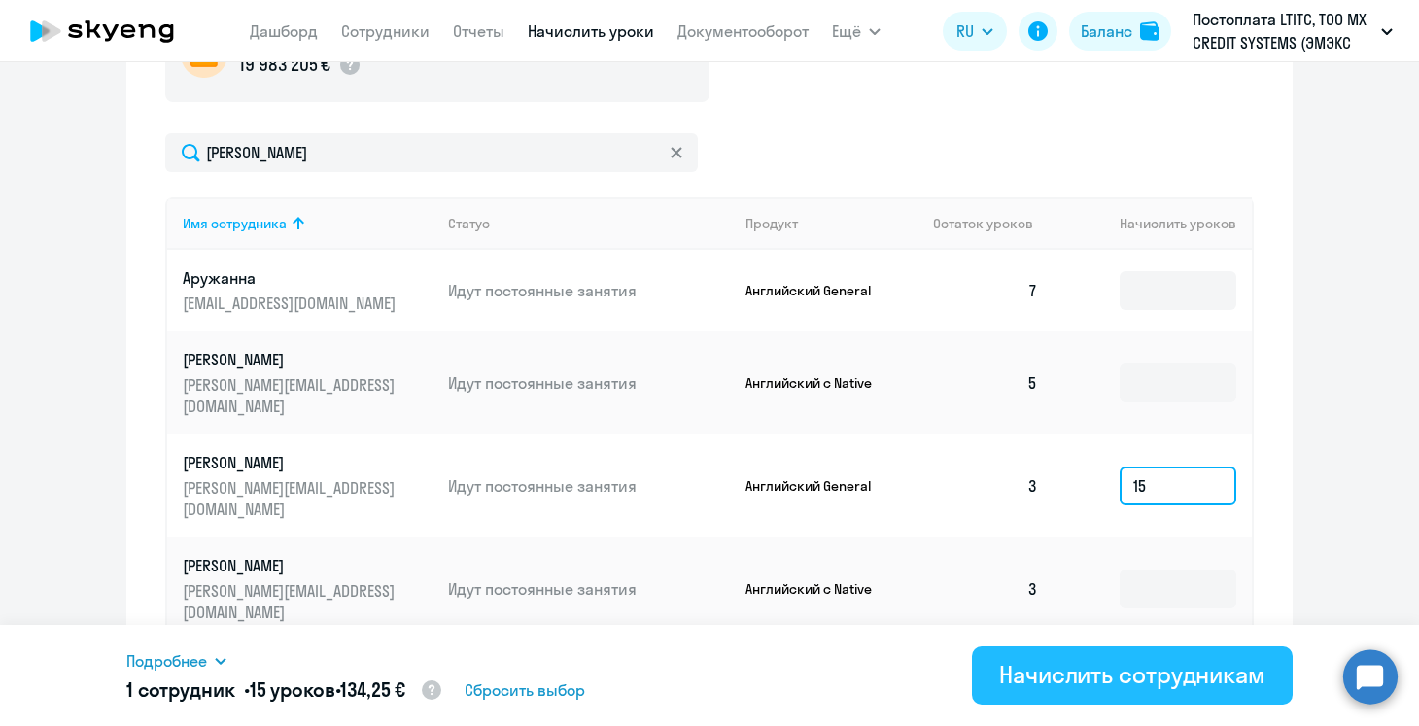
type input "15"
click at [1113, 677] on div "Начислить сотрудникам" at bounding box center [1132, 674] width 266 height 31
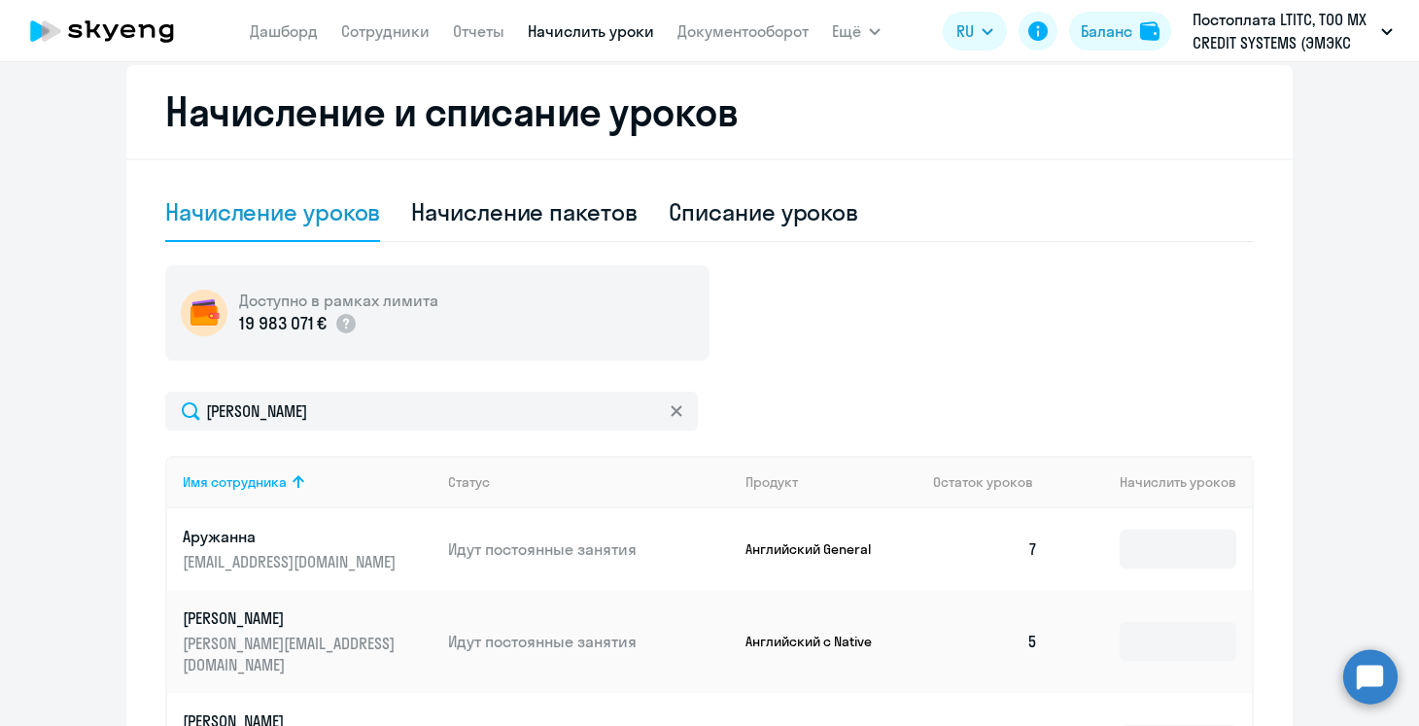
scroll to position [500, 0]
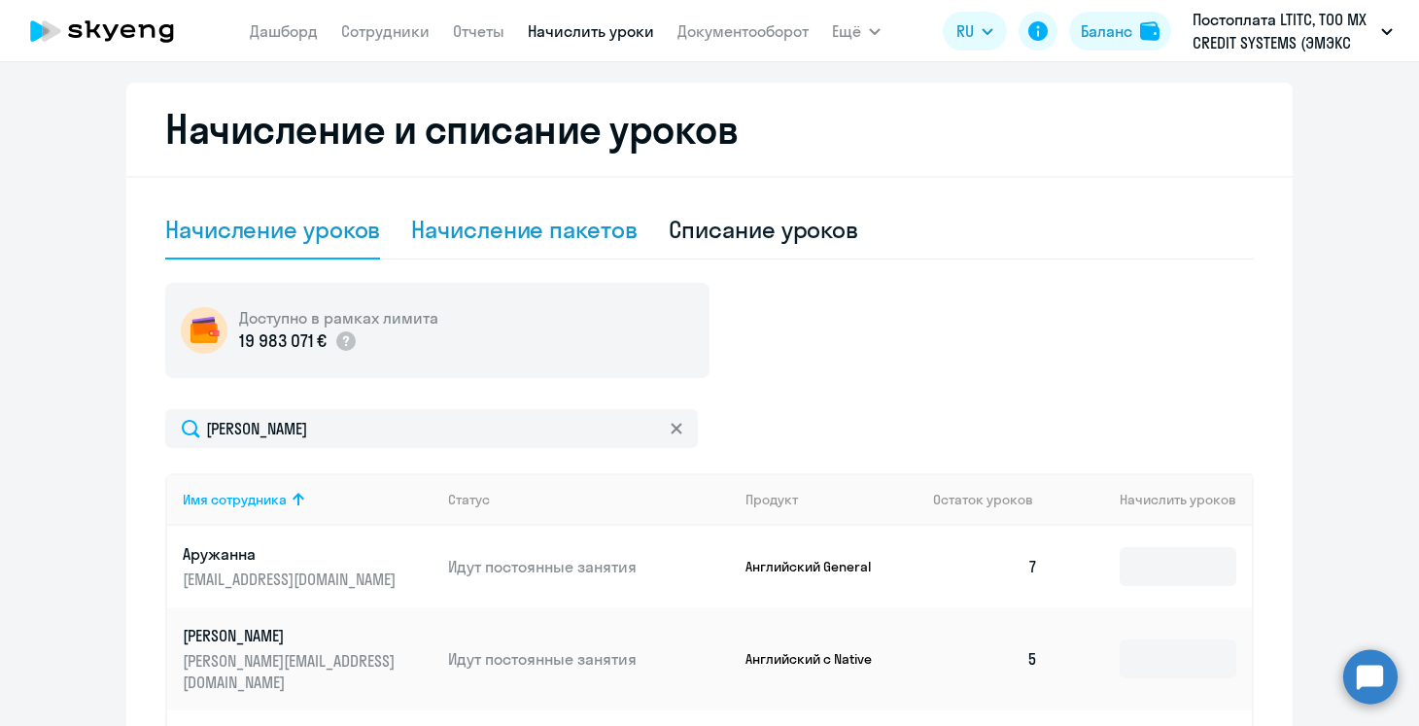
click at [556, 237] on div "Начисление пакетов" at bounding box center [523, 229] width 225 height 31
select select "10"
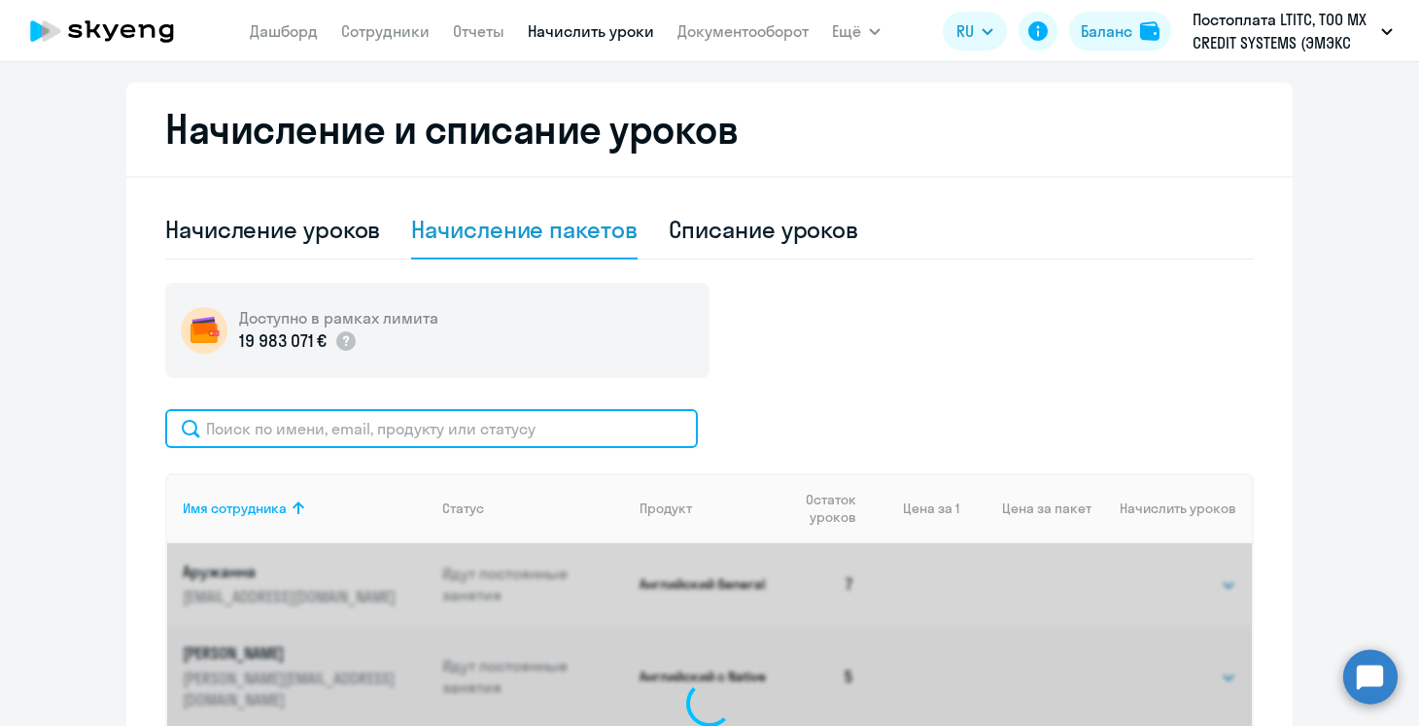
click at [354, 436] on input "text" at bounding box center [431, 428] width 532 height 39
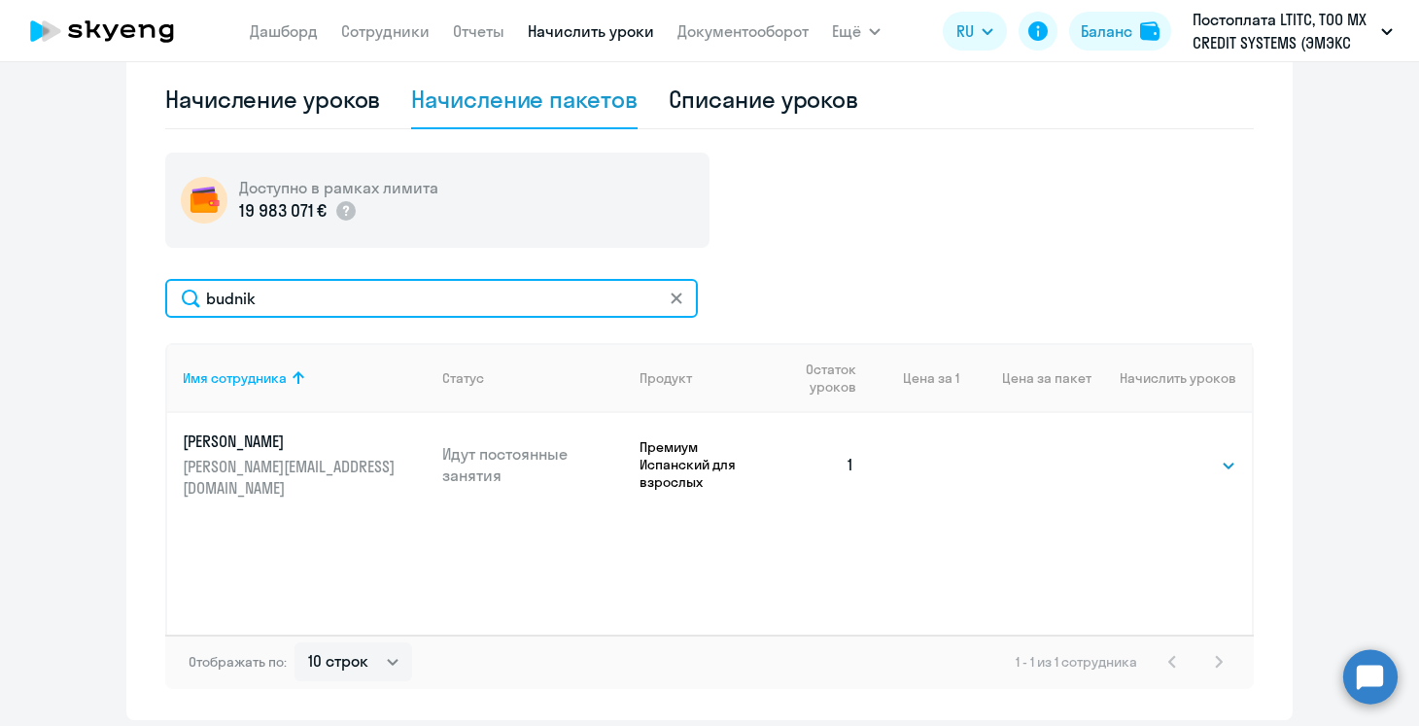
scroll to position [702, 0]
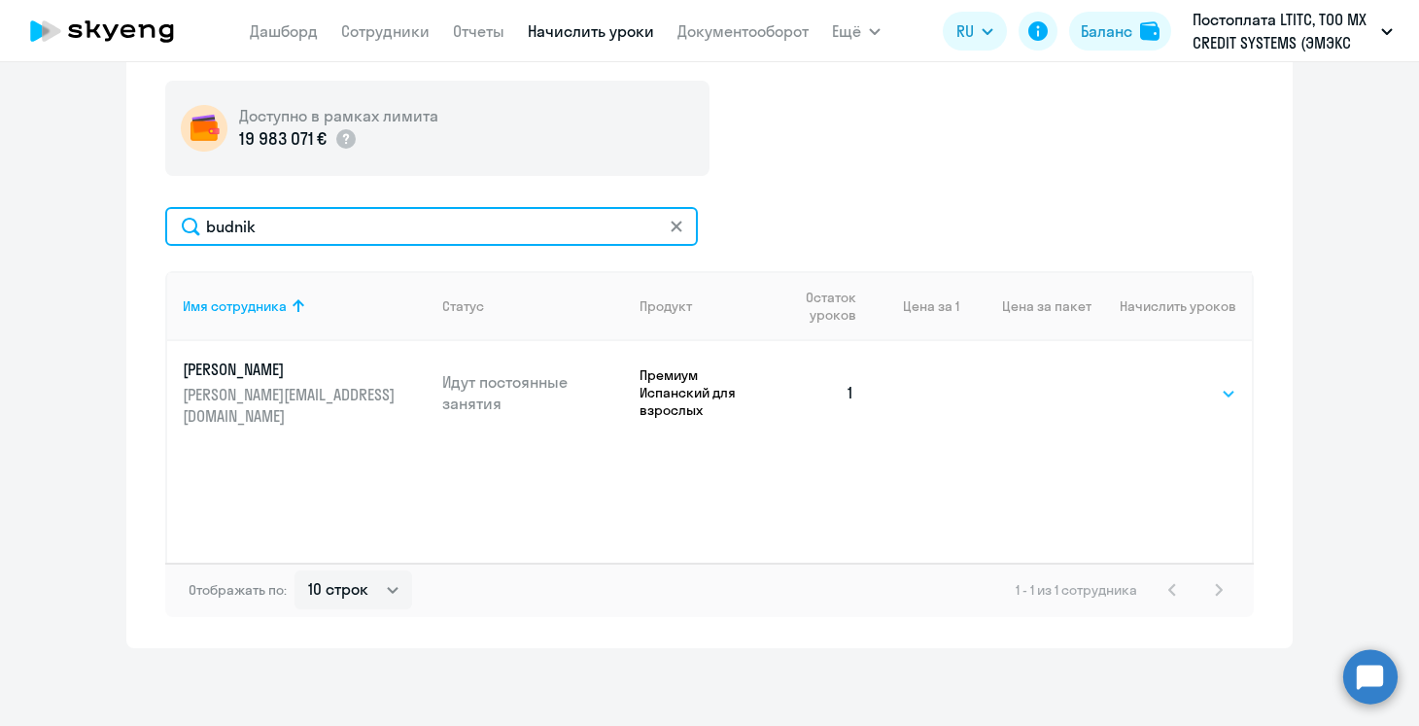
type input "budnik"
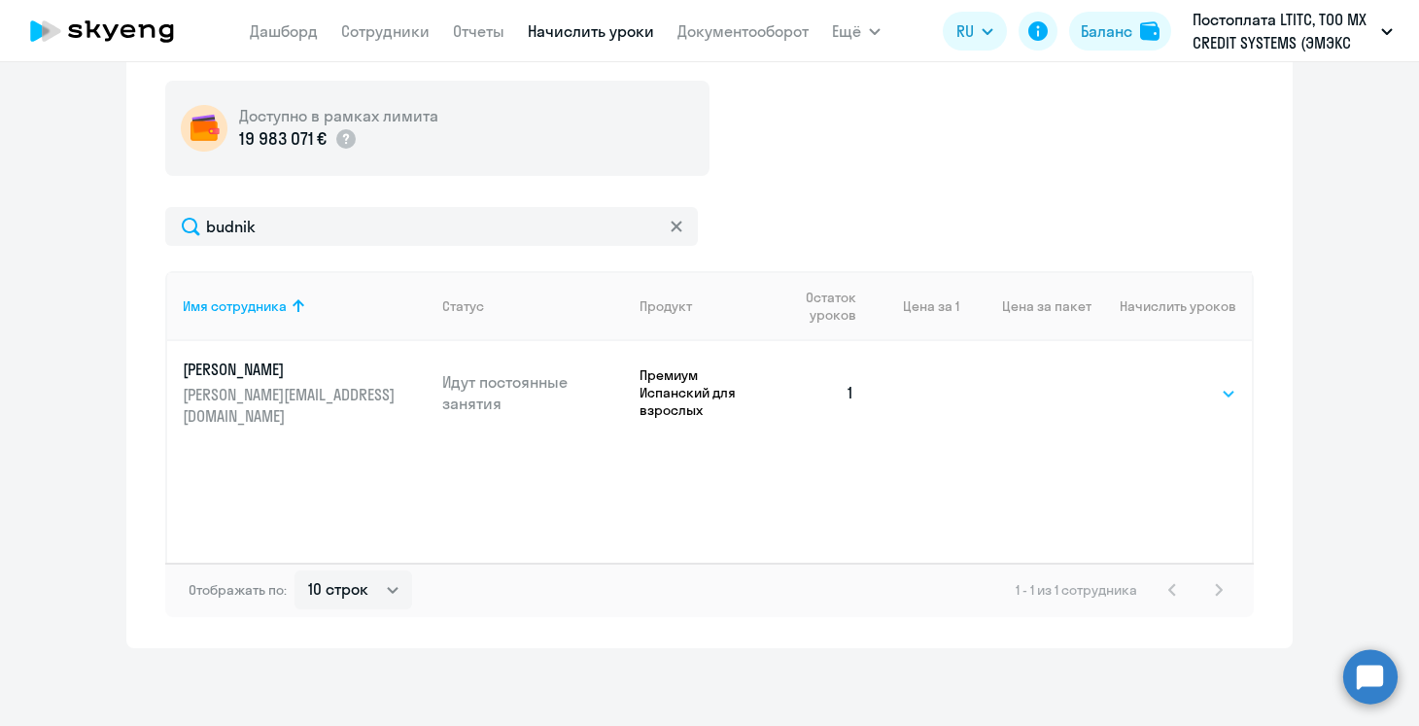
click at [1194, 382] on select "Выбрать 4 8 16 32 64 96 128" at bounding box center [1196, 393] width 80 height 23
select select "4"
click at [1156, 382] on select "Выбрать 4 8 16 32 64 96 128" at bounding box center [1196, 393] width 80 height 23
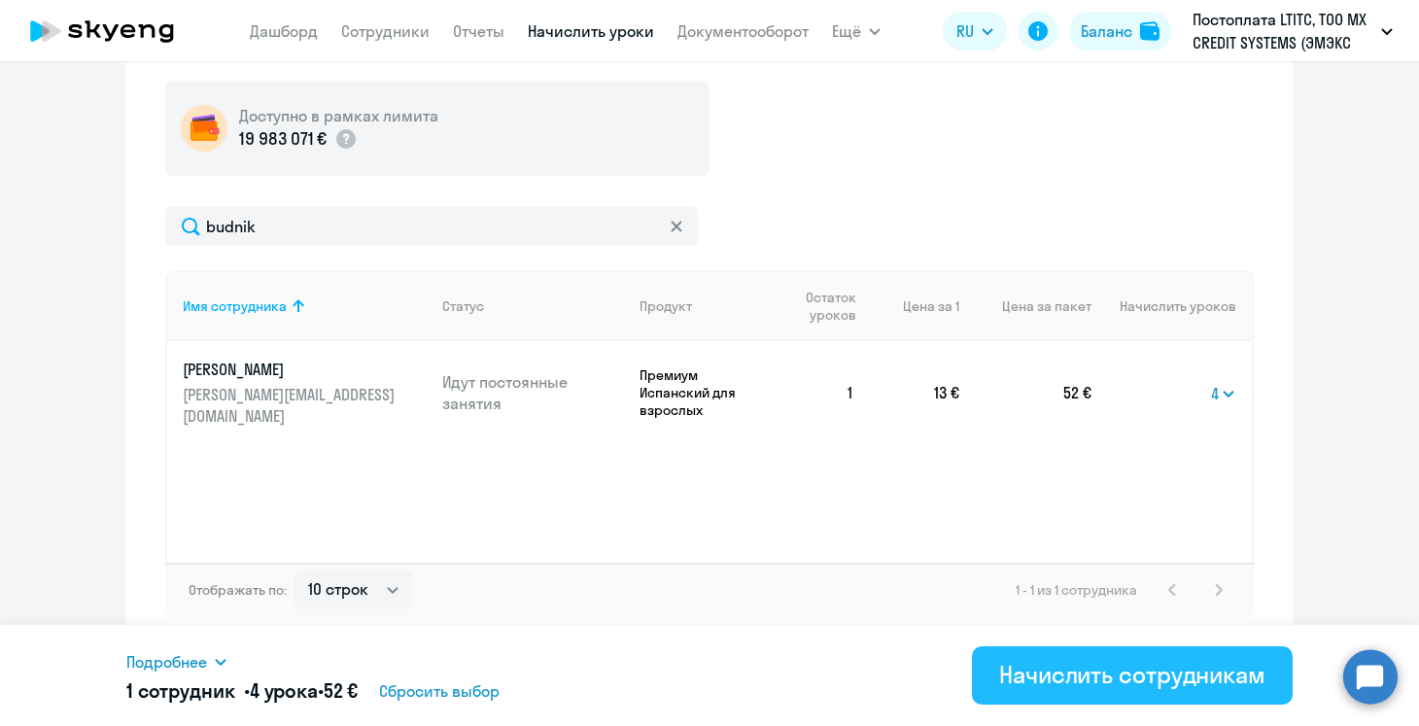
click at [1127, 680] on div "Начислить сотрудникам" at bounding box center [1132, 674] width 266 height 31
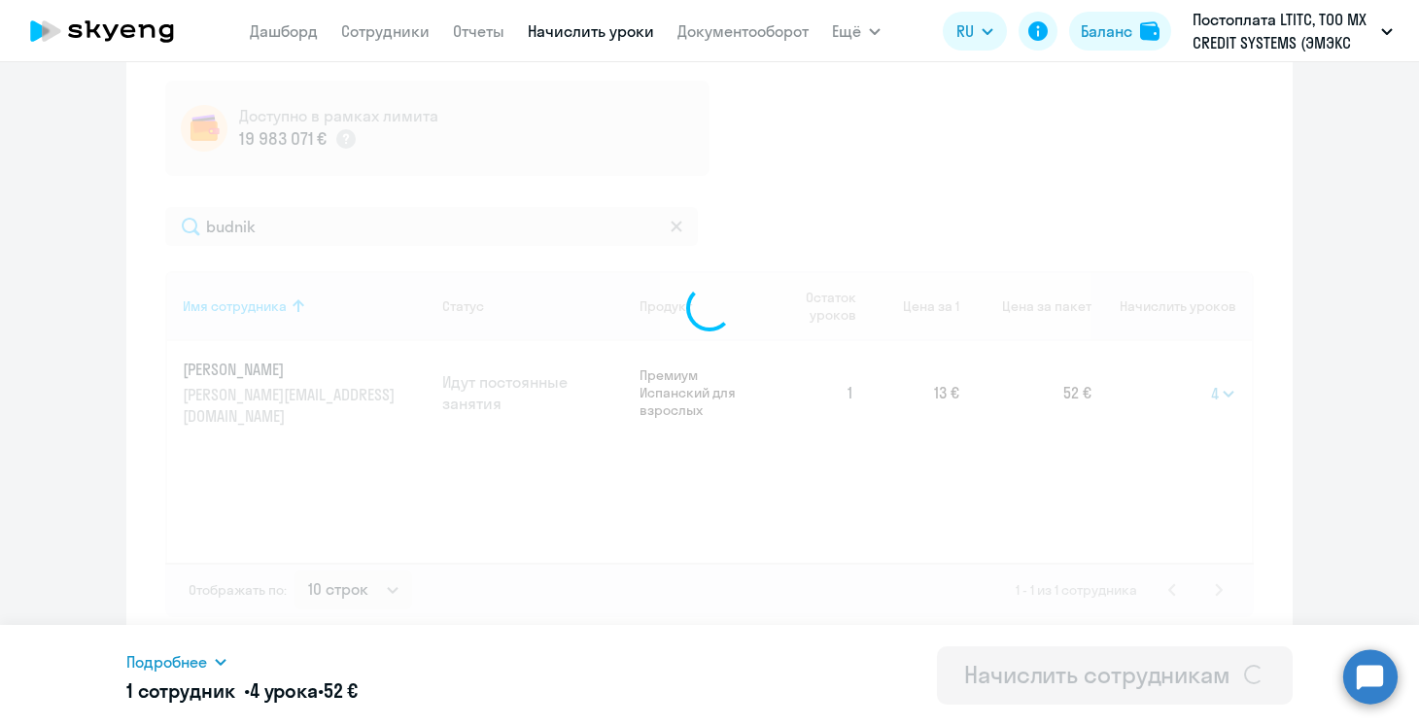
select select
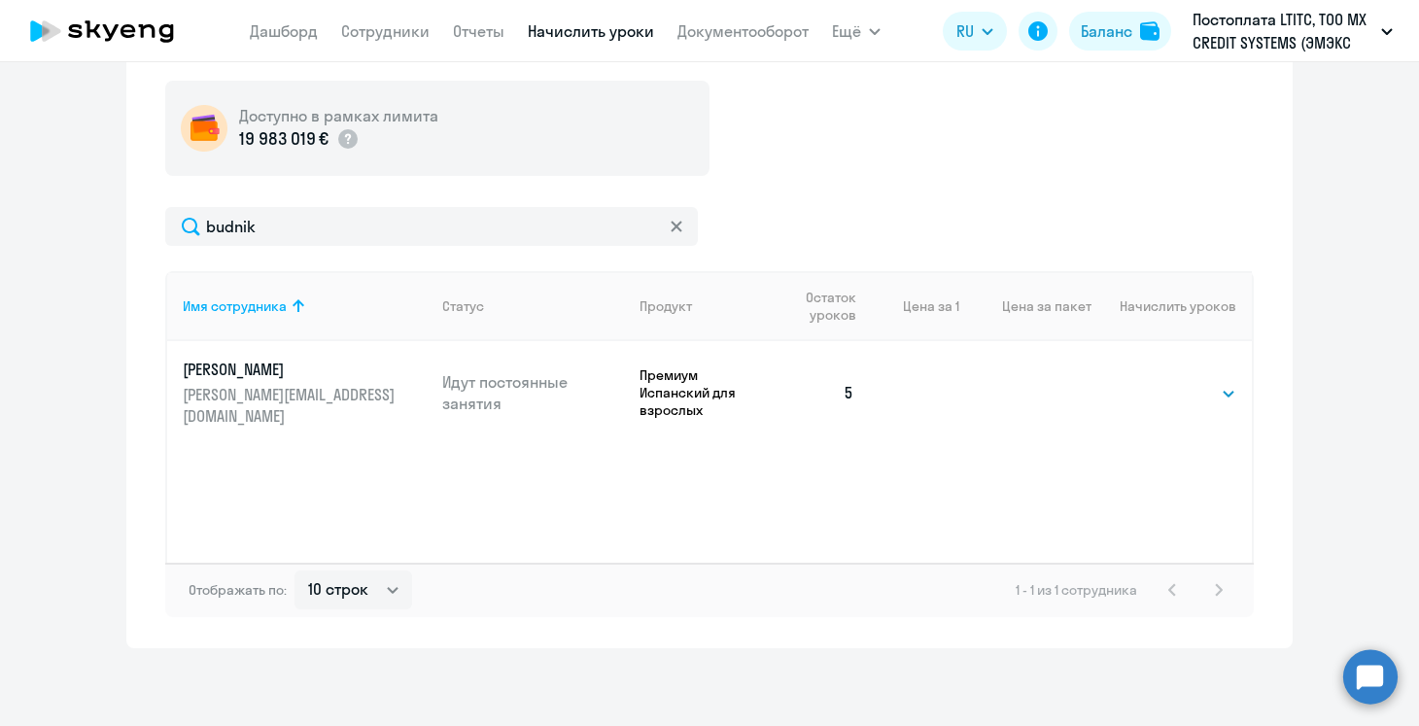
click at [389, 14] on nav "[PERSON_NAME] Отчеты Начислить уроки Документооборот" at bounding box center [529, 31] width 559 height 39
click at [389, 26] on link "Сотрудники" at bounding box center [385, 30] width 88 height 19
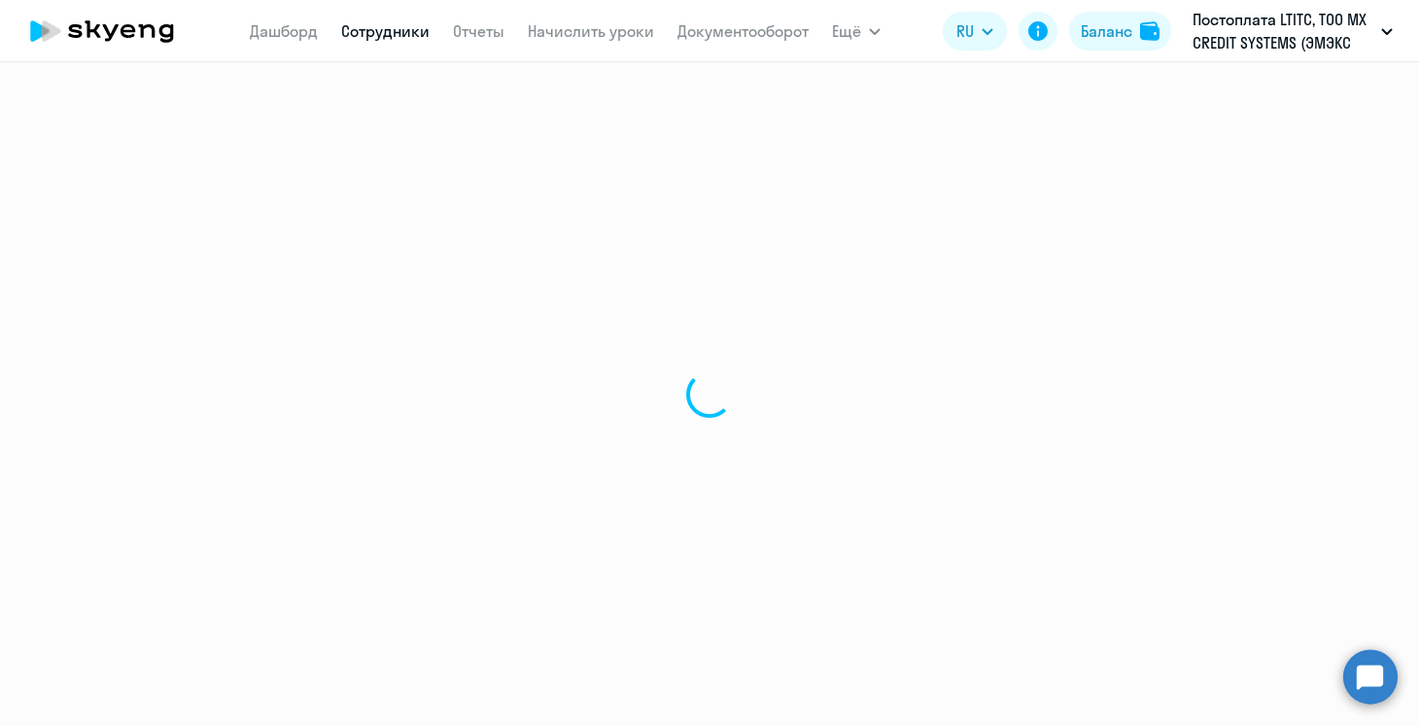
select select "30"
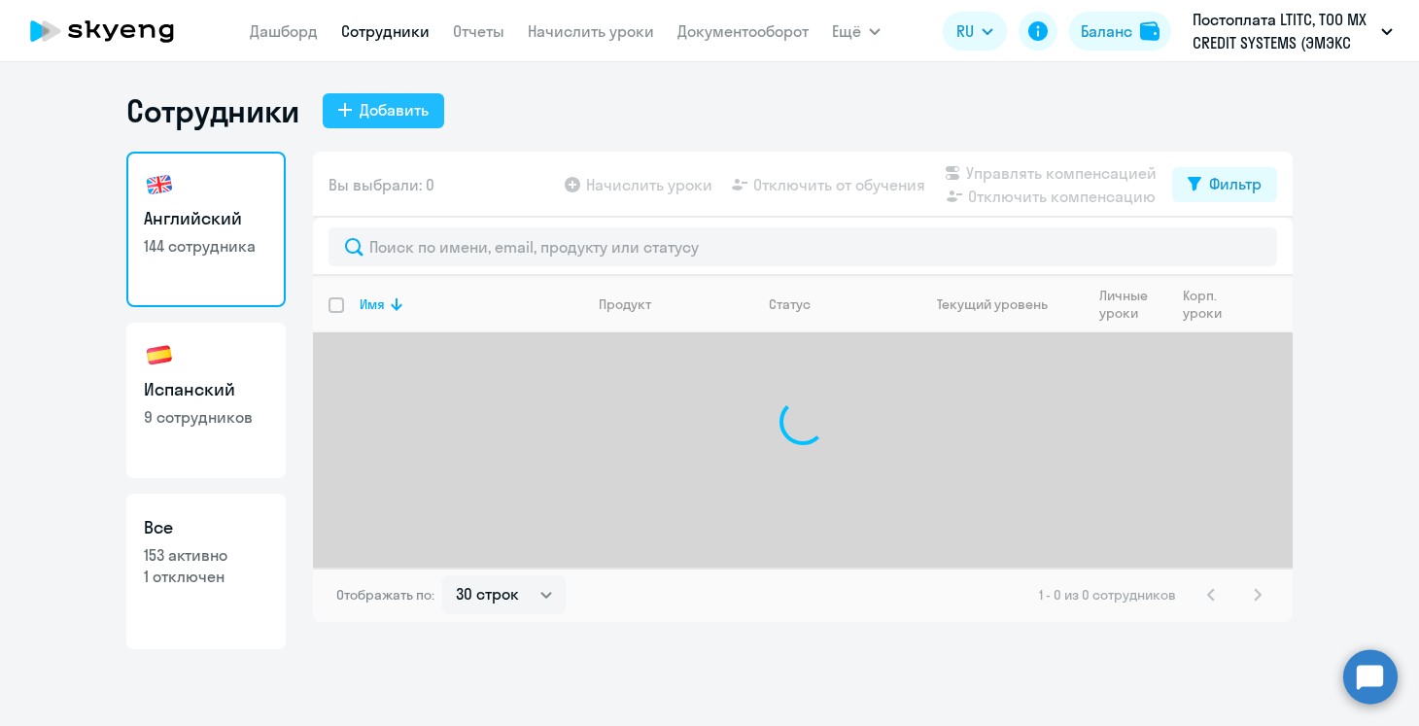
click at [383, 109] on div "Добавить" at bounding box center [394, 109] width 69 height 23
select select "spanish_adult_not_native_speaker_premium"
select select "3"
select select "spanish_adult_not_native_speaker_premium"
select select "2"
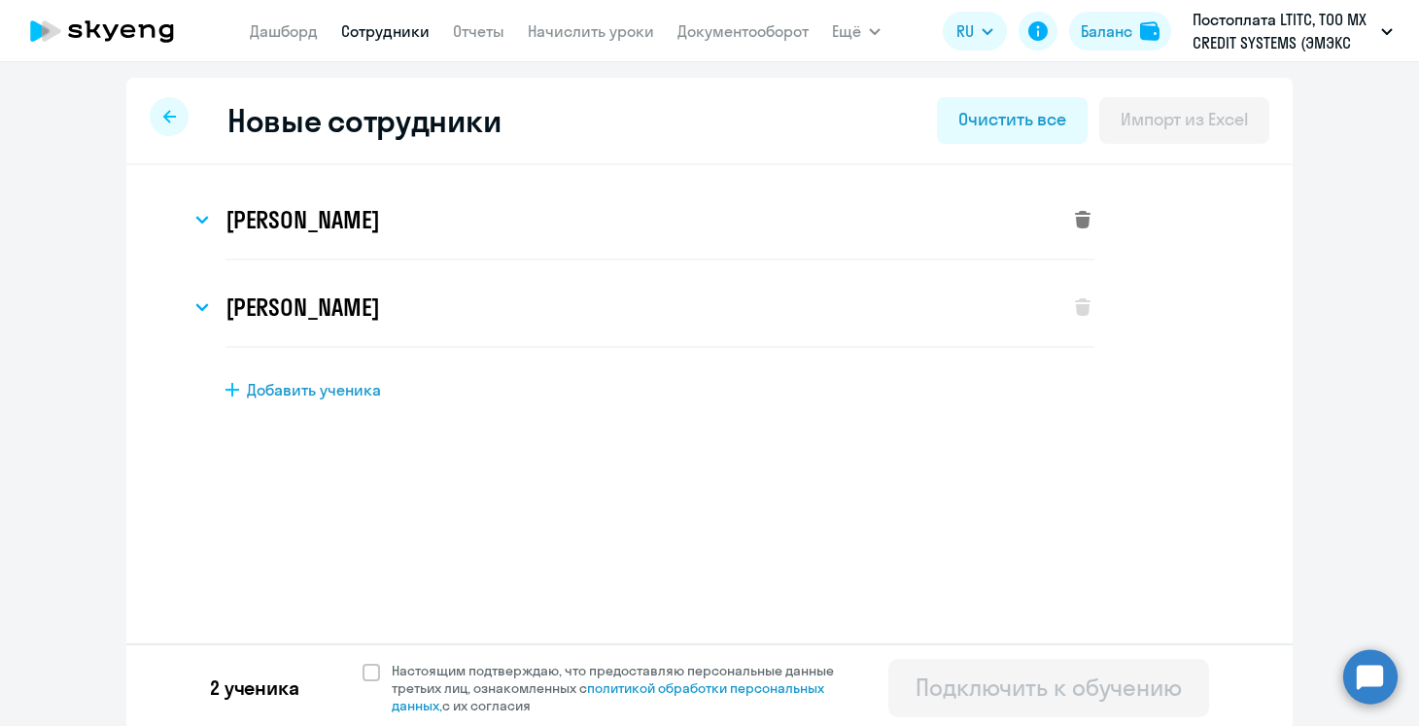
click at [1081, 223] on icon at bounding box center [1083, 219] width 16 height 17
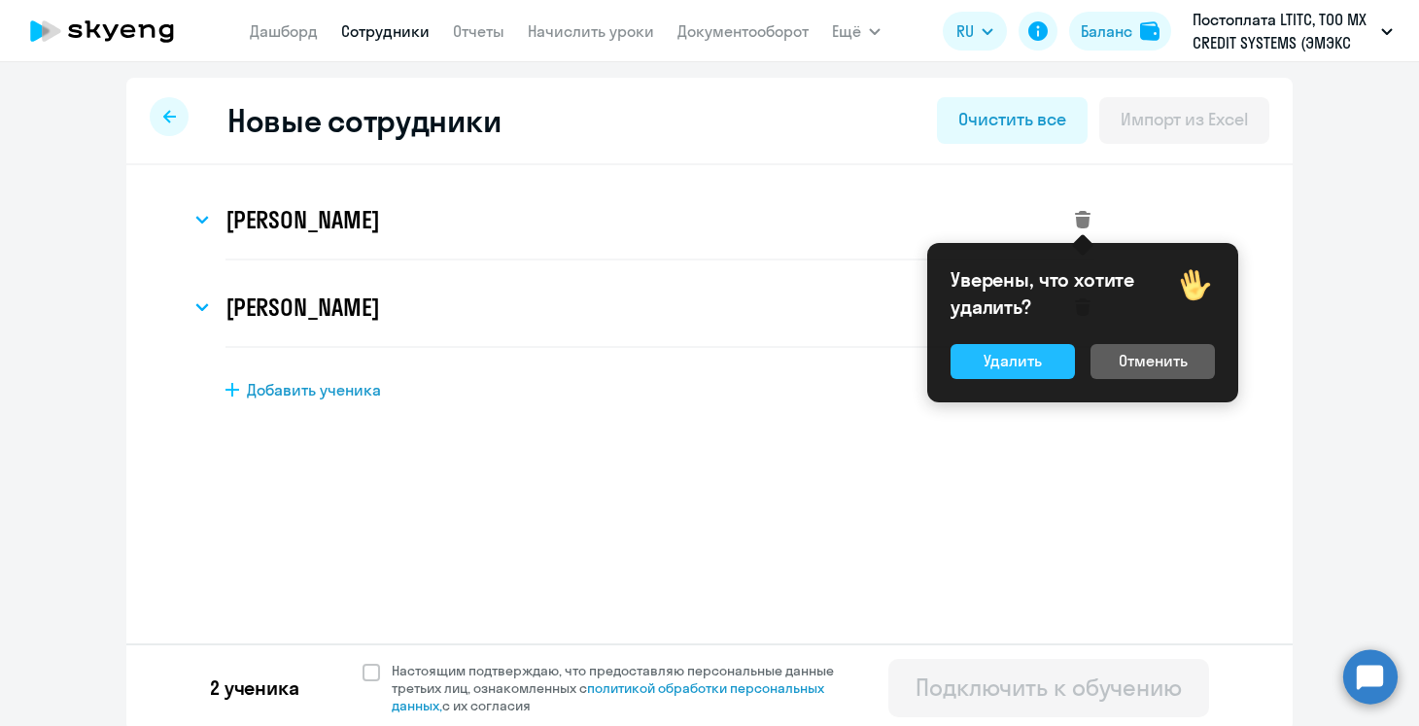
click at [1013, 365] on div "Удалить" at bounding box center [1012, 360] width 58 height 23
select select "spanish_adult_not_native_speaker_premium"
select select "2"
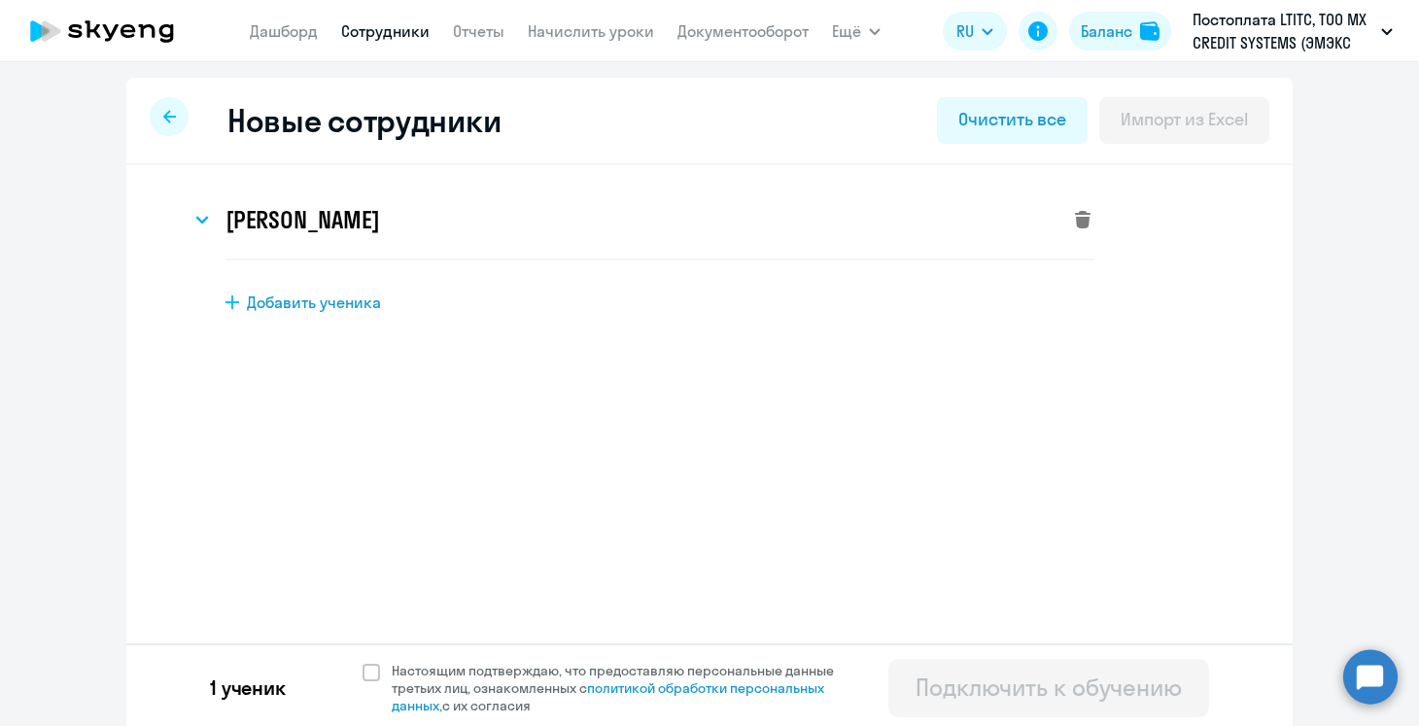
click at [1074, 228] on svg-icon at bounding box center [1082, 219] width 23 height 23
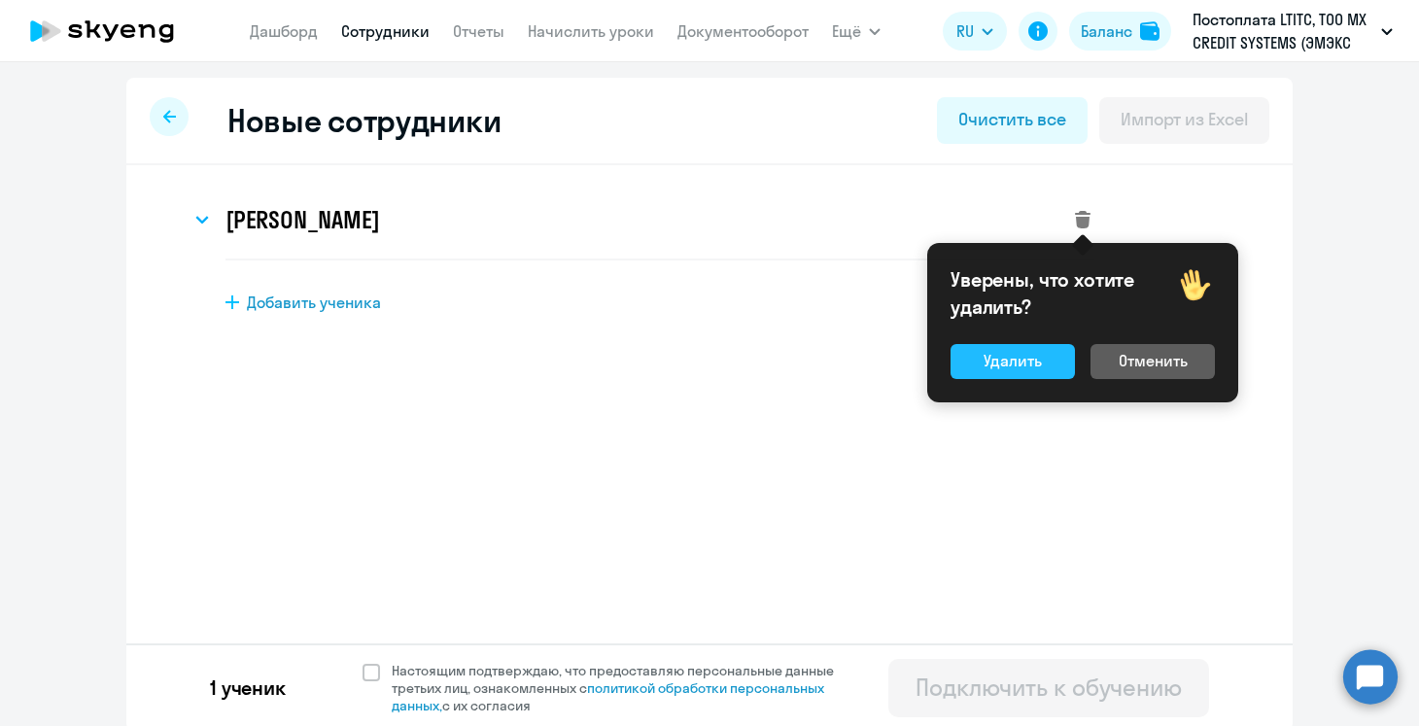
click at [999, 360] on div "Удалить" at bounding box center [1012, 360] width 58 height 23
select select "english_adult_not_native_speaker"
select select "3"
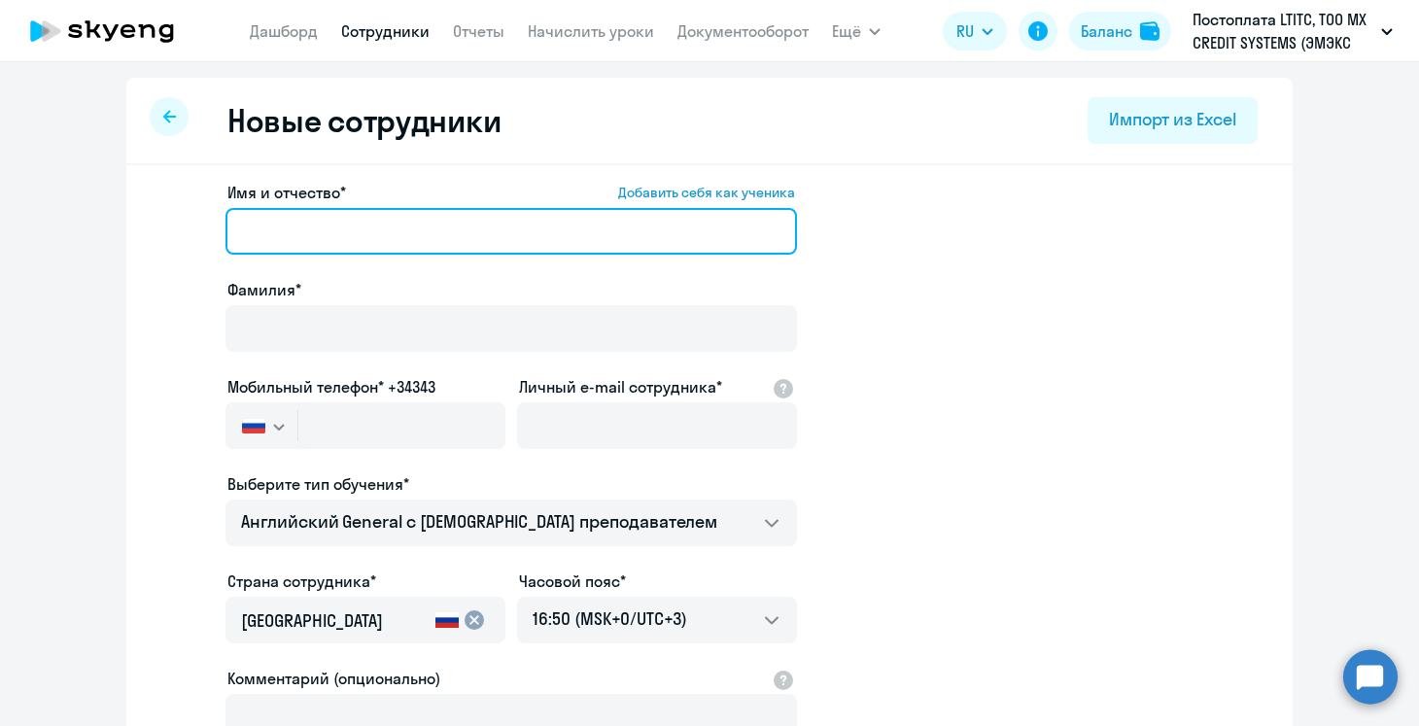
click at [386, 212] on input "Имя и отчество* Добавить себя как ученика" at bounding box center [510, 231] width 571 height 47
paste input "[PERSON_NAME]"
click at [371, 226] on input "[PERSON_NAME]" at bounding box center [510, 231] width 571 height 47
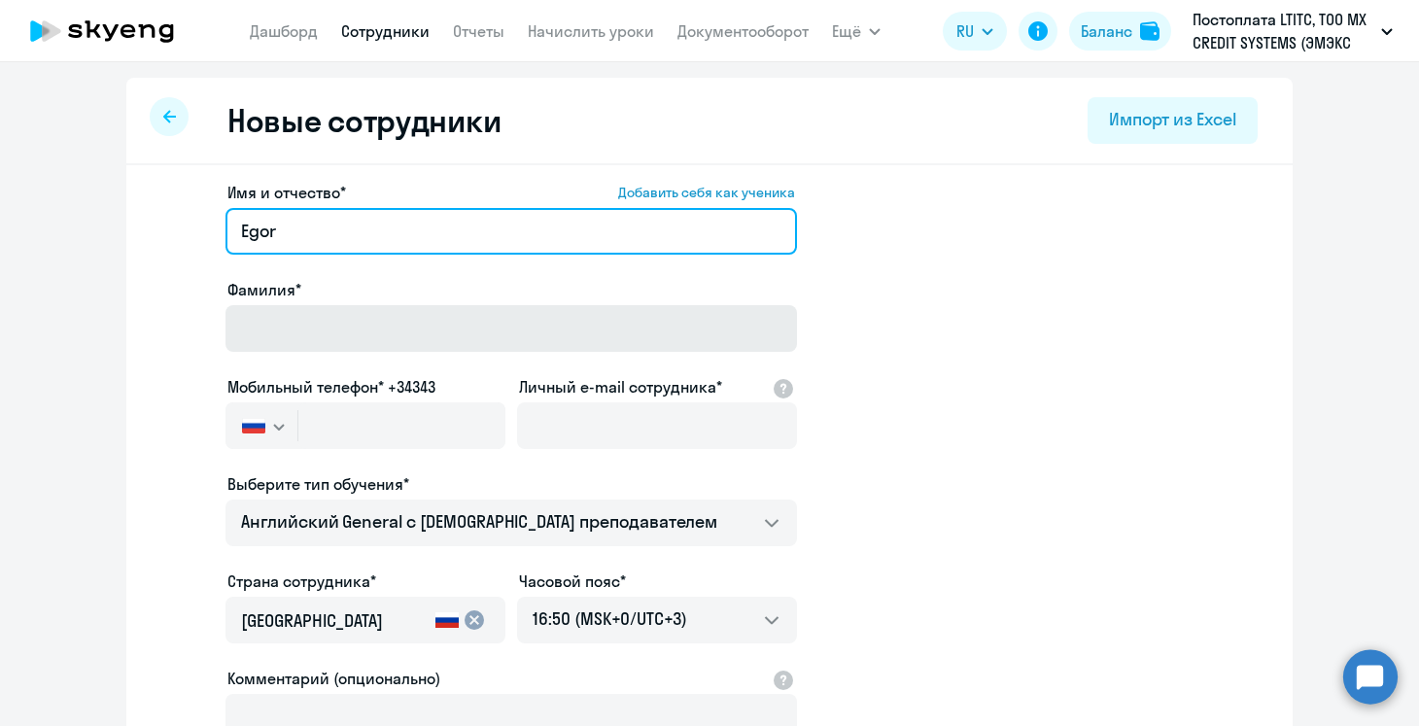
type input "Egor"
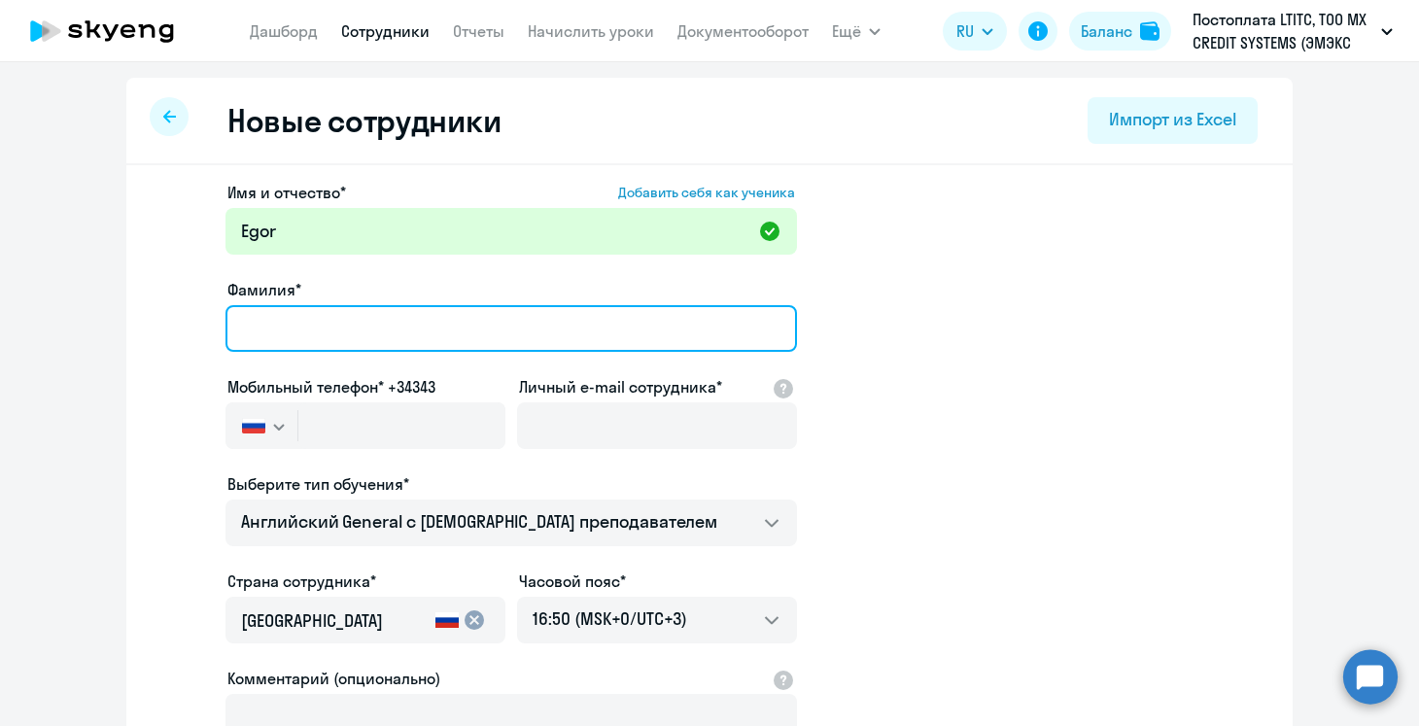
click at [355, 316] on input "Фамилия*" at bounding box center [510, 328] width 571 height 47
paste input "[PERSON_NAME]"
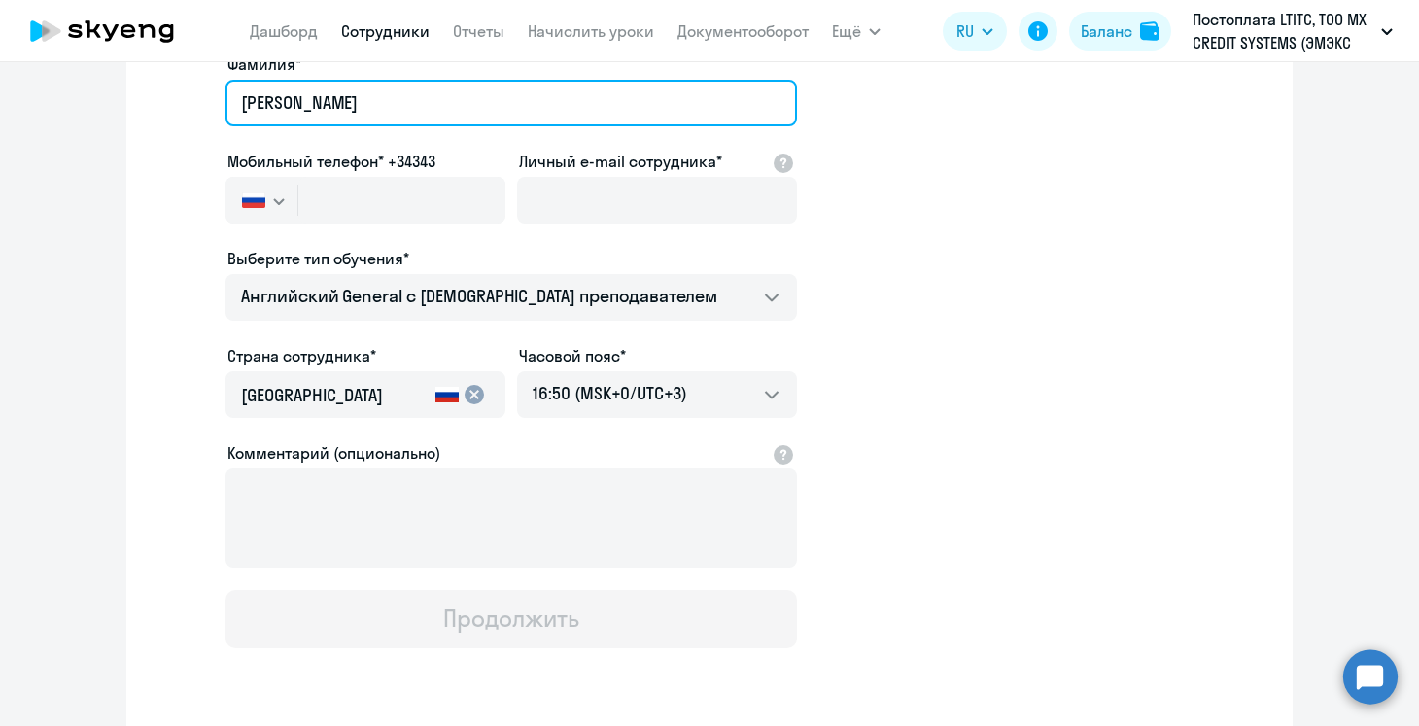
scroll to position [231, 0]
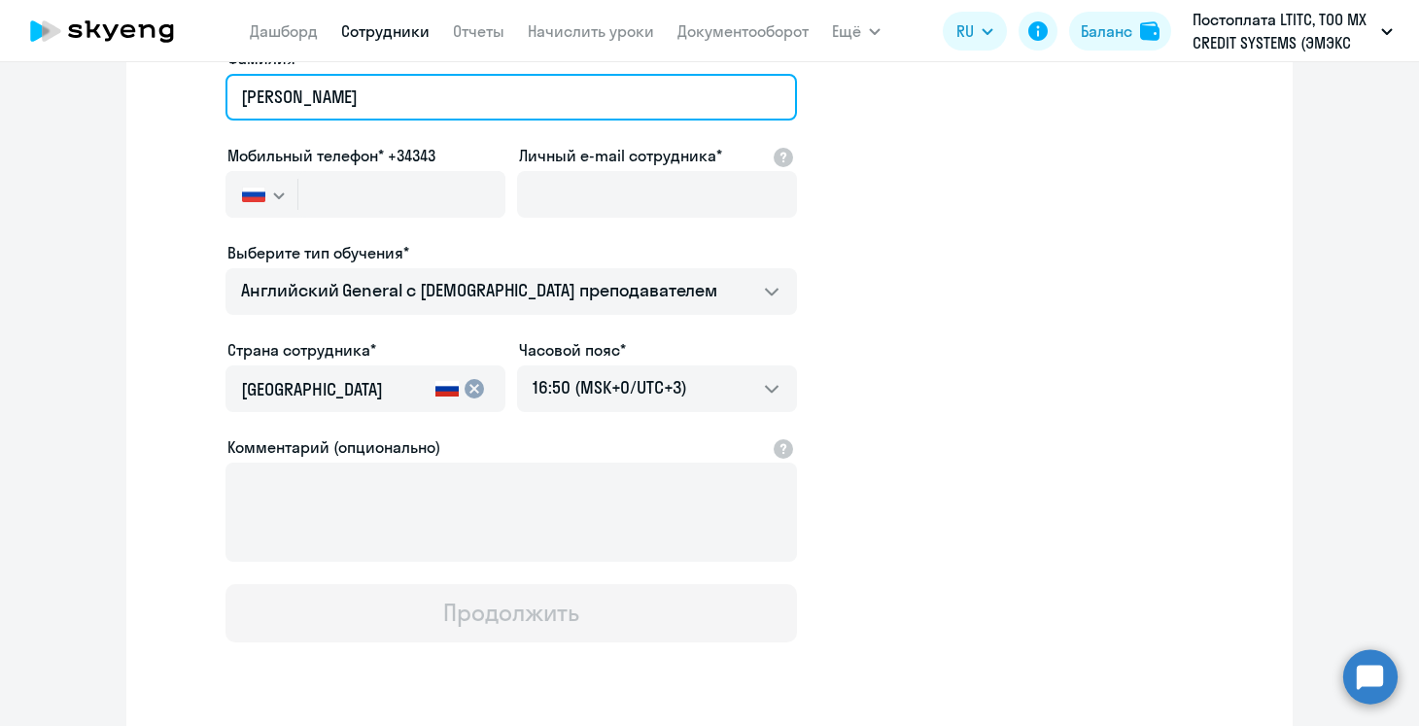
type input "[PERSON_NAME]"
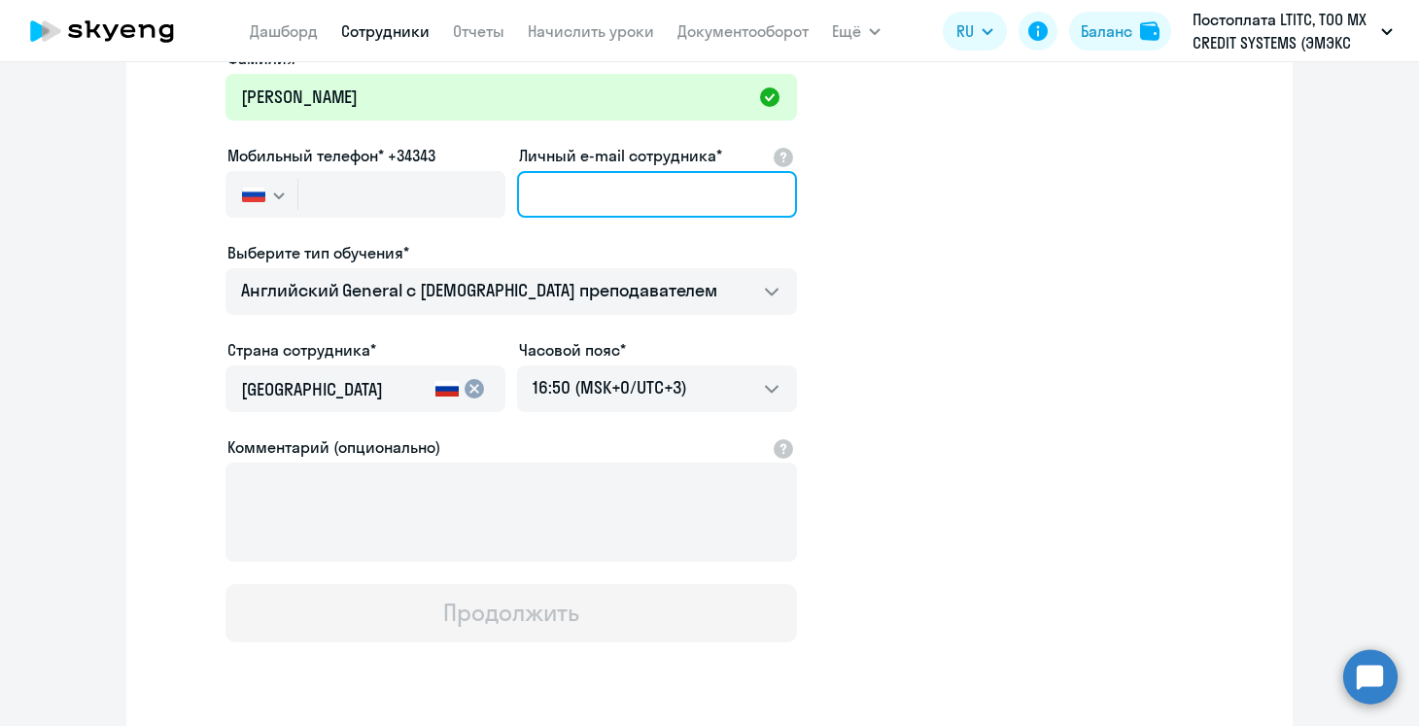
click at [592, 207] on input "Личный e-mail сотрудника*" at bounding box center [657, 194] width 280 height 47
paste input "[EMAIL_ADDRESS][DOMAIN_NAME]"
type input "[EMAIL_ADDRESS][DOMAIN_NAME]"
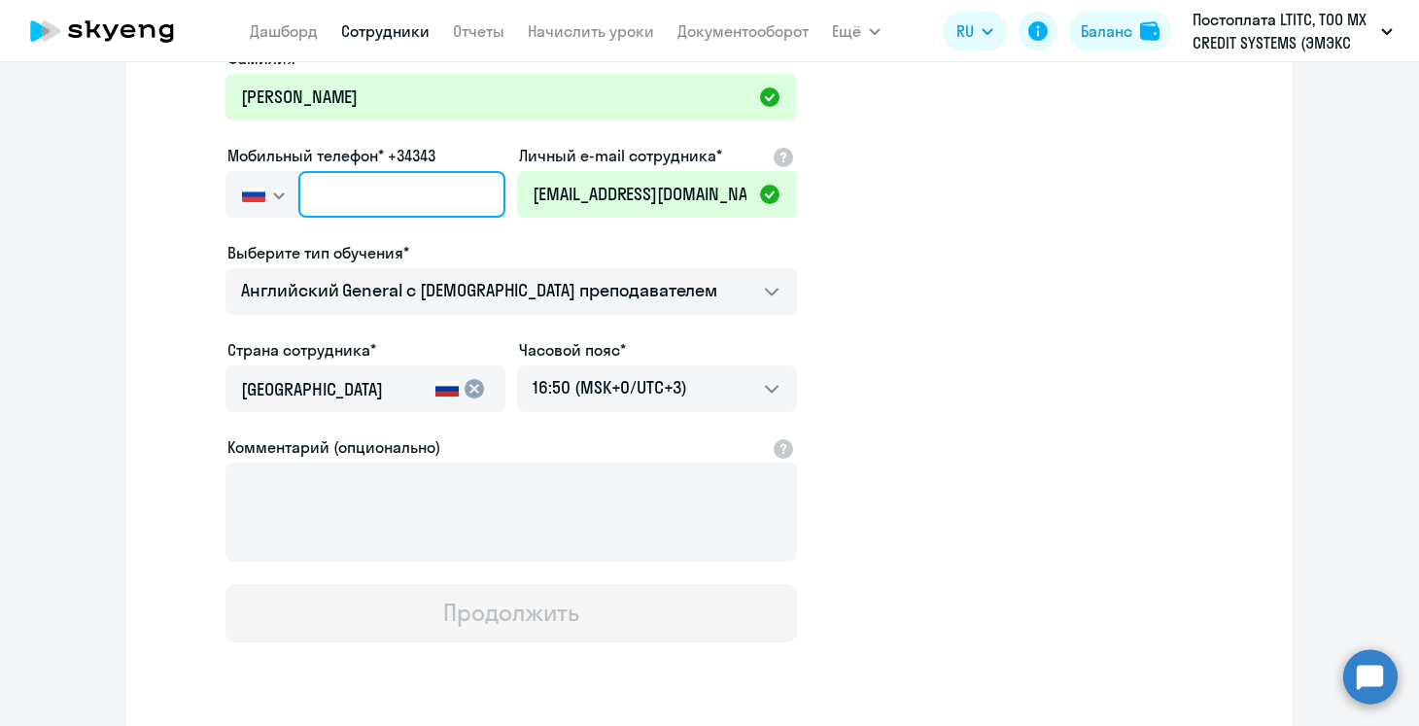
click at [342, 196] on input "text" at bounding box center [401, 194] width 207 height 47
paste input "[PHONE_NUMBER]"
type input "[PHONE_NUMBER]"
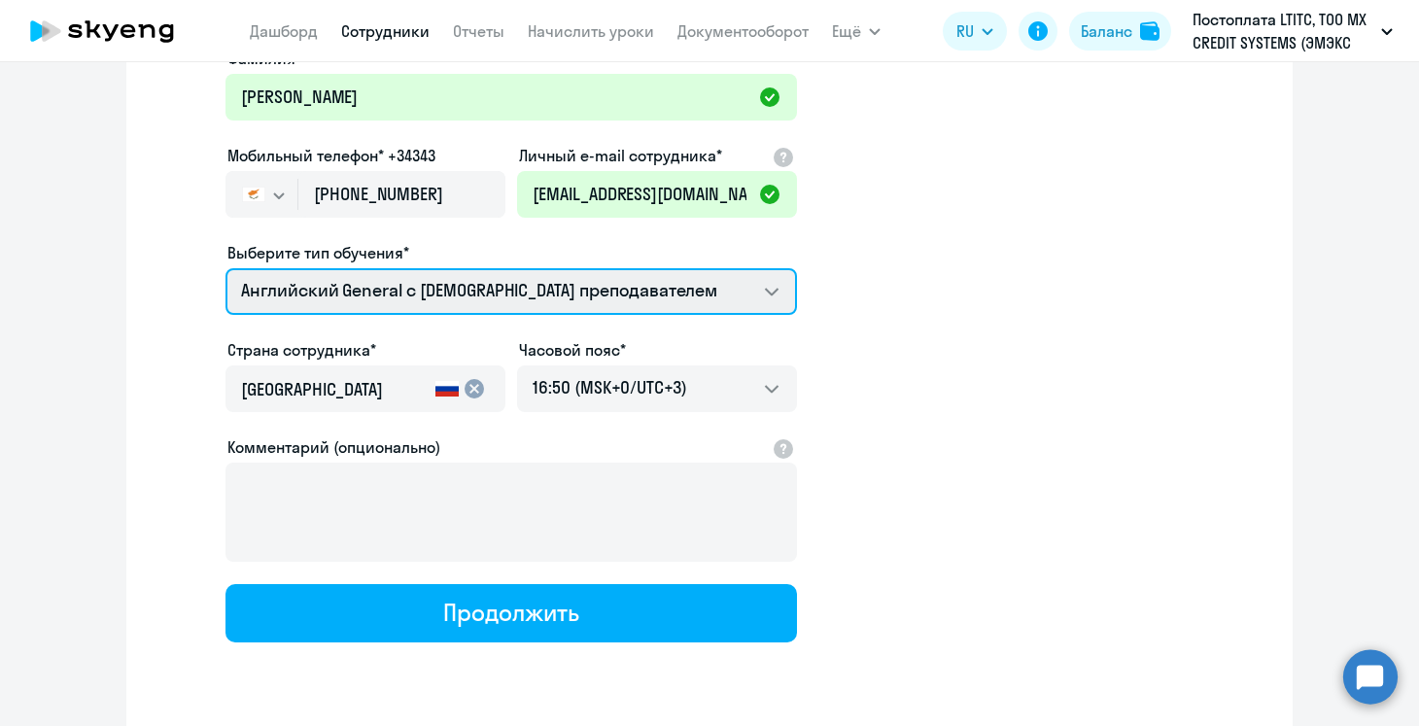
click at [443, 303] on select "Английский General с русскоговорящим преподавателем Английский General с [DEMOG…" at bounding box center [510, 291] width 571 height 47
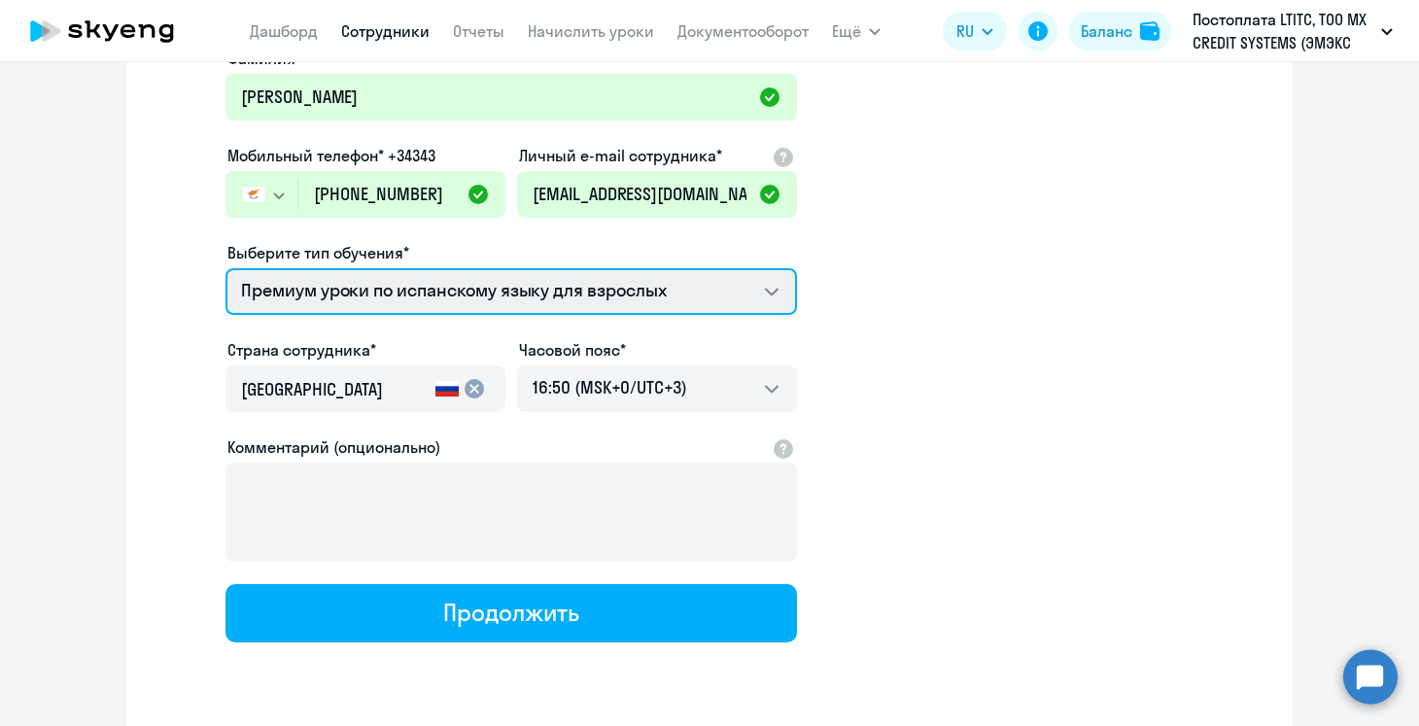
click at [225, 268] on select "Английский General с русскоговорящим преподавателем Английский General с [DEMOG…" at bounding box center [510, 291] width 571 height 47
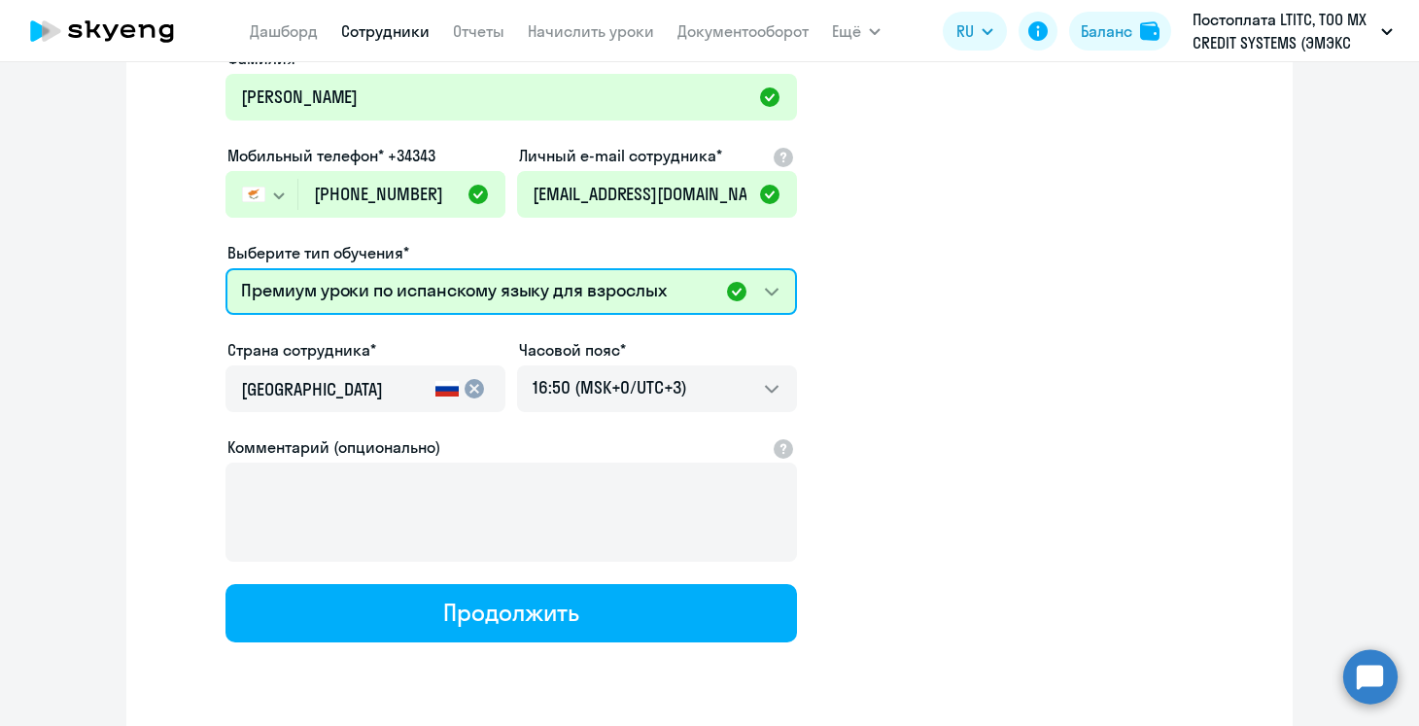
click at [510, 296] on select "Английский General с русскоговорящим преподавателем Английский General с [DEMOG…" at bounding box center [510, 291] width 571 height 47
select select "english_adult_not_native_speaker_premium"
click at [225, 268] on select "Английский General с русскоговорящим преподавателем Английский General с [DEMOG…" at bounding box center [510, 291] width 571 height 47
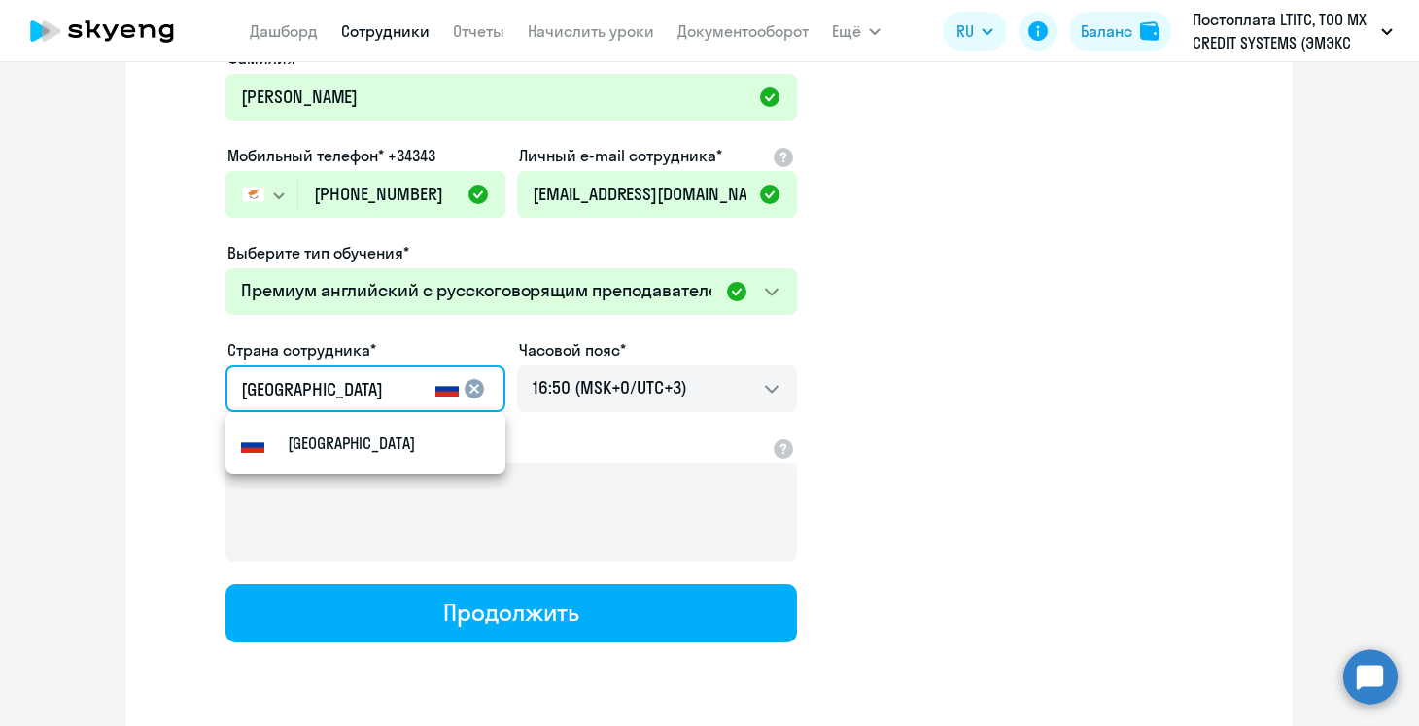
drag, startPoint x: 377, startPoint y: 393, endPoint x: 102, endPoint y: 333, distance: 281.3
click at [101, 333] on ng-component "Новые сотрудники Импорт из Excel Имя и отчество* Добавить себя как ученика [PER…" at bounding box center [709, 317] width 1419 height 942
type input "r"
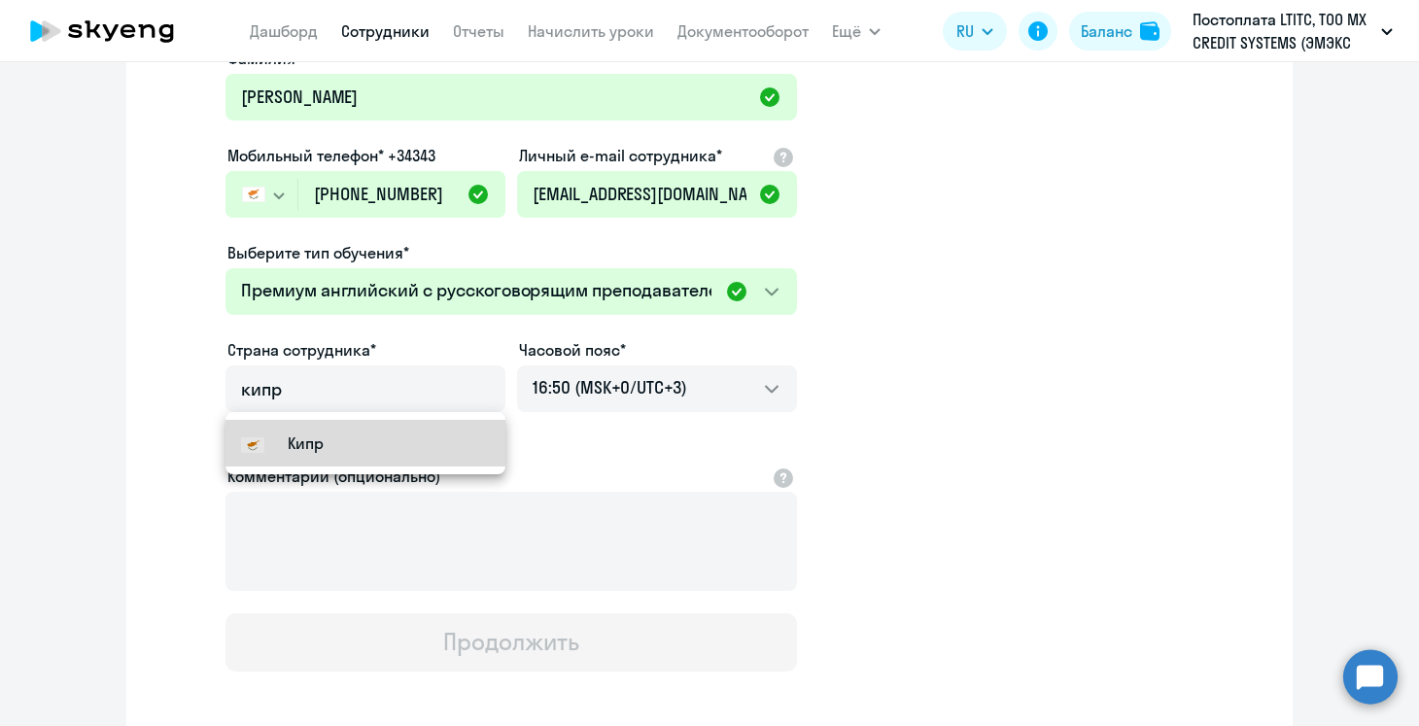
click at [417, 437] on mat-option "Кипр" at bounding box center [365, 443] width 280 height 47
type input "Кипр"
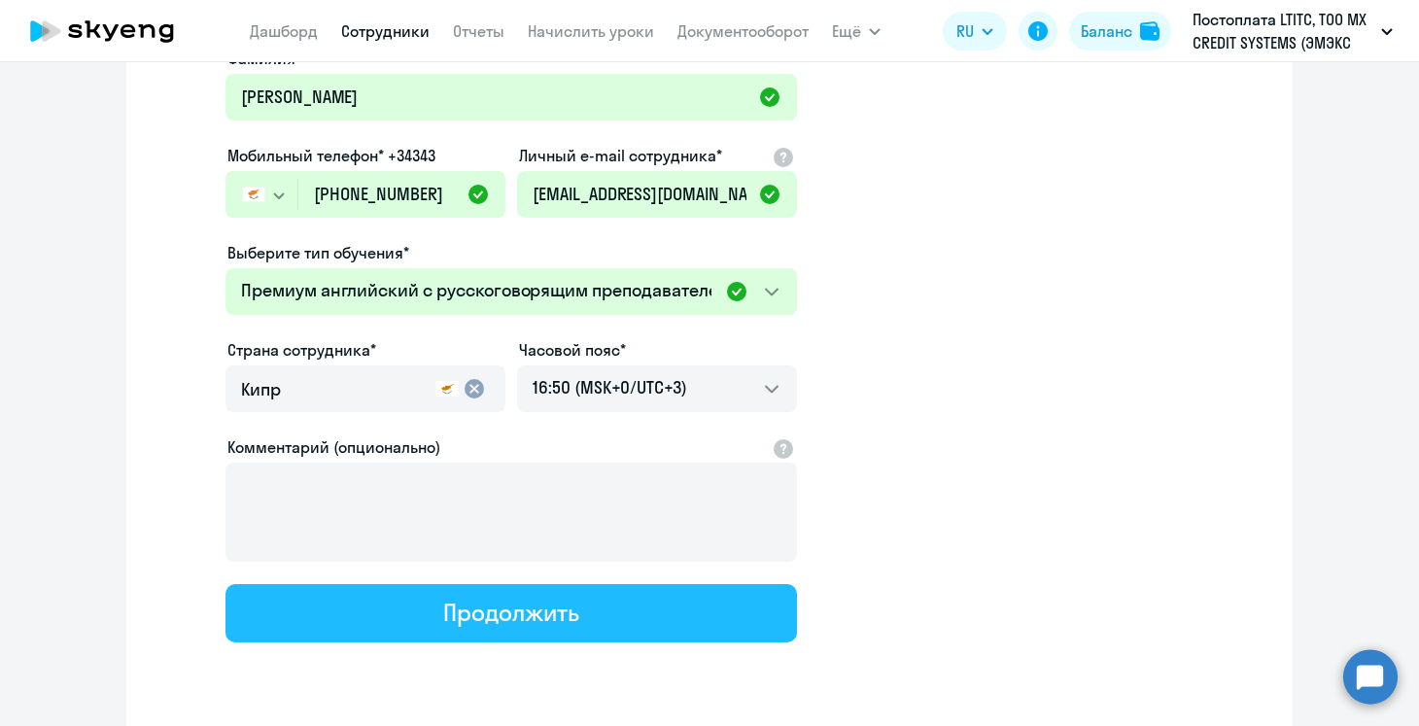
click at [616, 612] on button "Продолжить" at bounding box center [510, 613] width 571 height 58
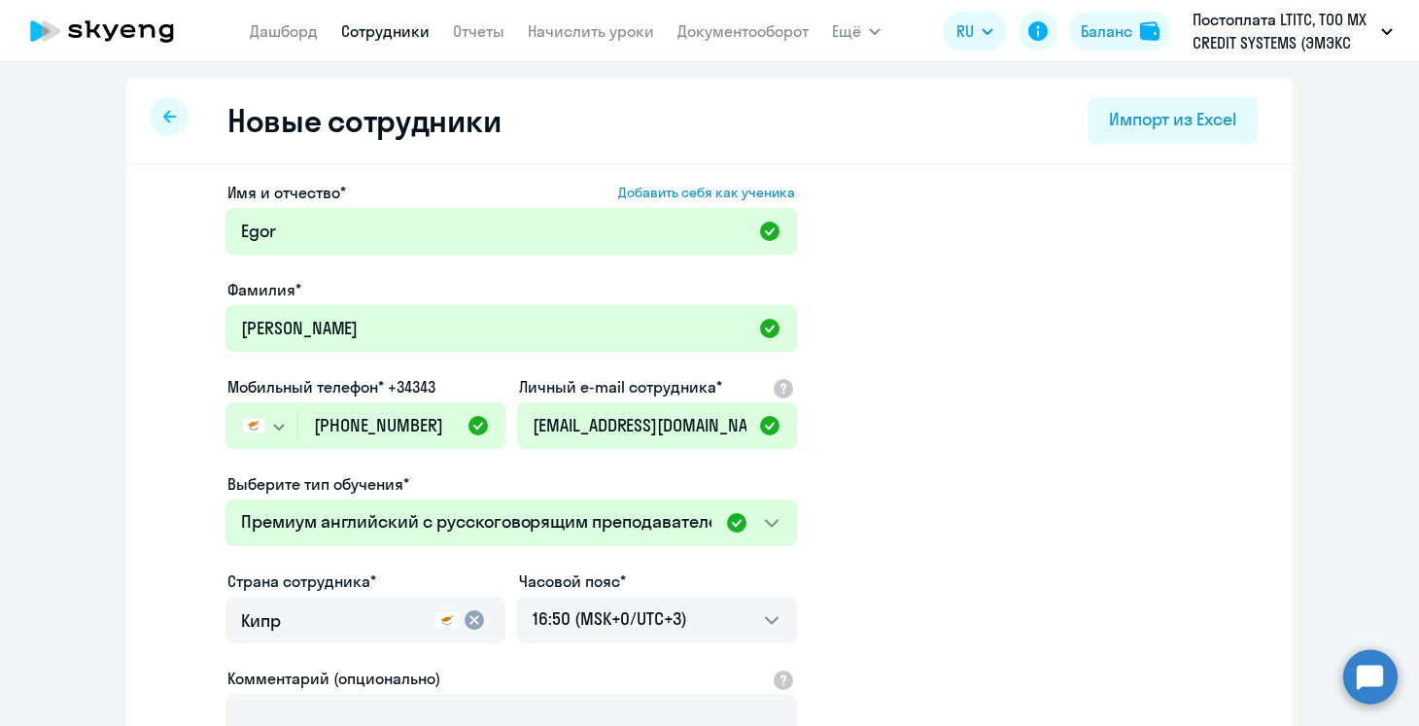
select select "english_adult_not_native_speaker_premium"
select select "3"
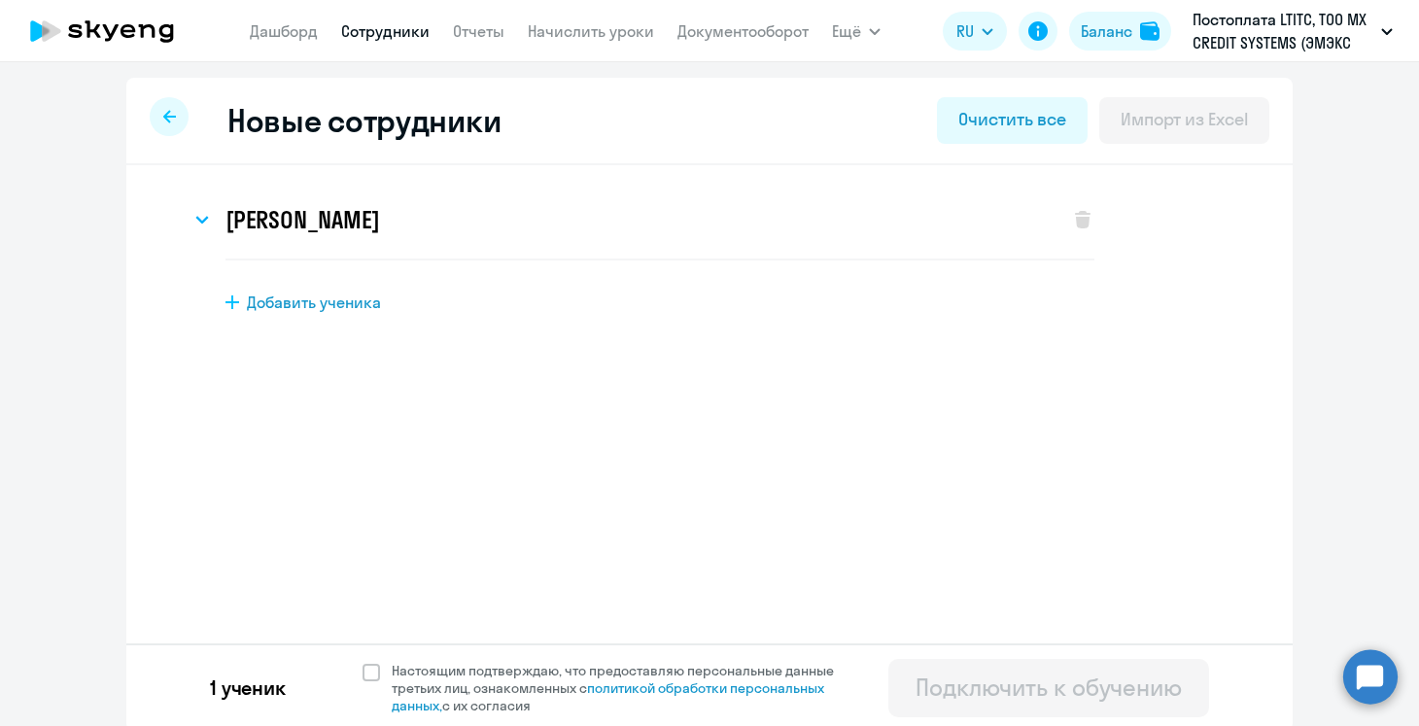
scroll to position [0, 0]
click at [339, 304] on span "Добавить ученика" at bounding box center [314, 301] width 134 height 21
select select "english_adult_not_native_speaker"
select select "3"
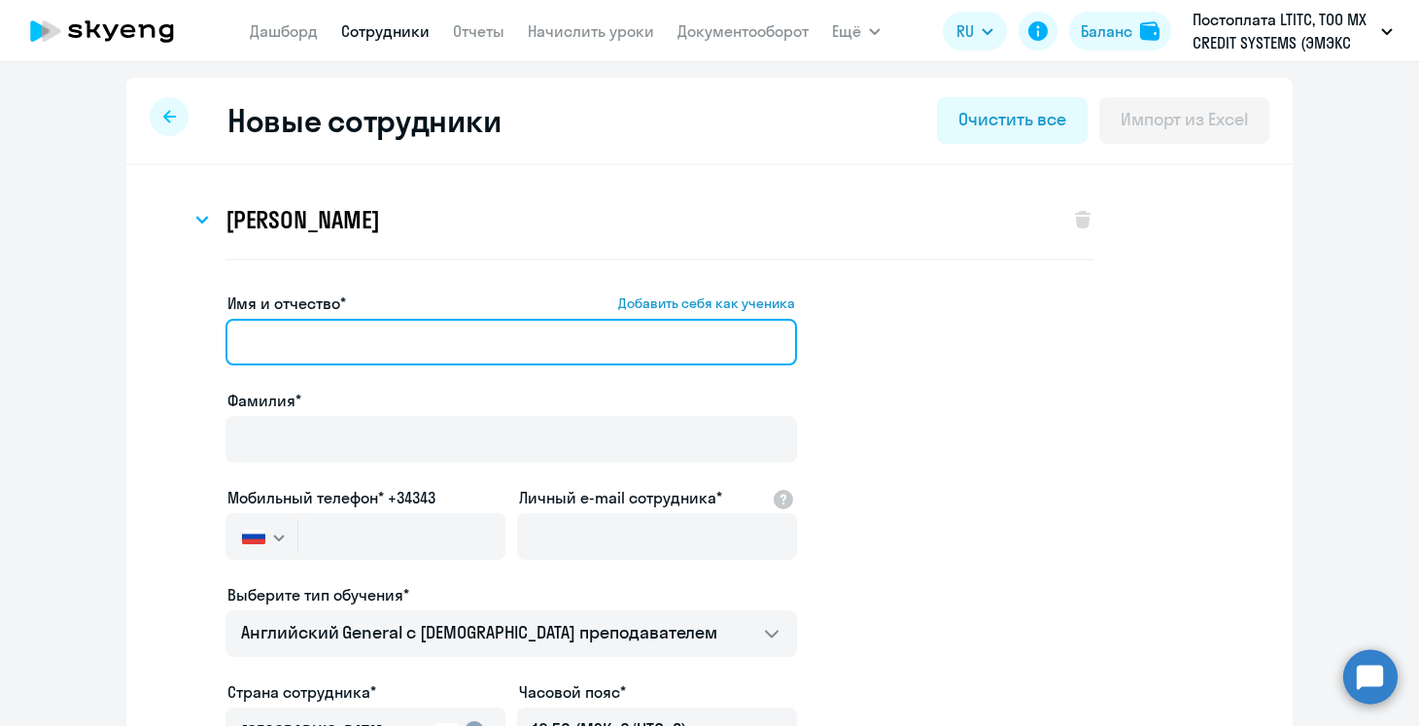
click at [350, 337] on input "Имя и отчество* Добавить себя как ученика" at bounding box center [510, 342] width 571 height 47
paste input "[PERSON_NAME]"
click at [350, 337] on input "[PERSON_NAME]" at bounding box center [510, 342] width 571 height 47
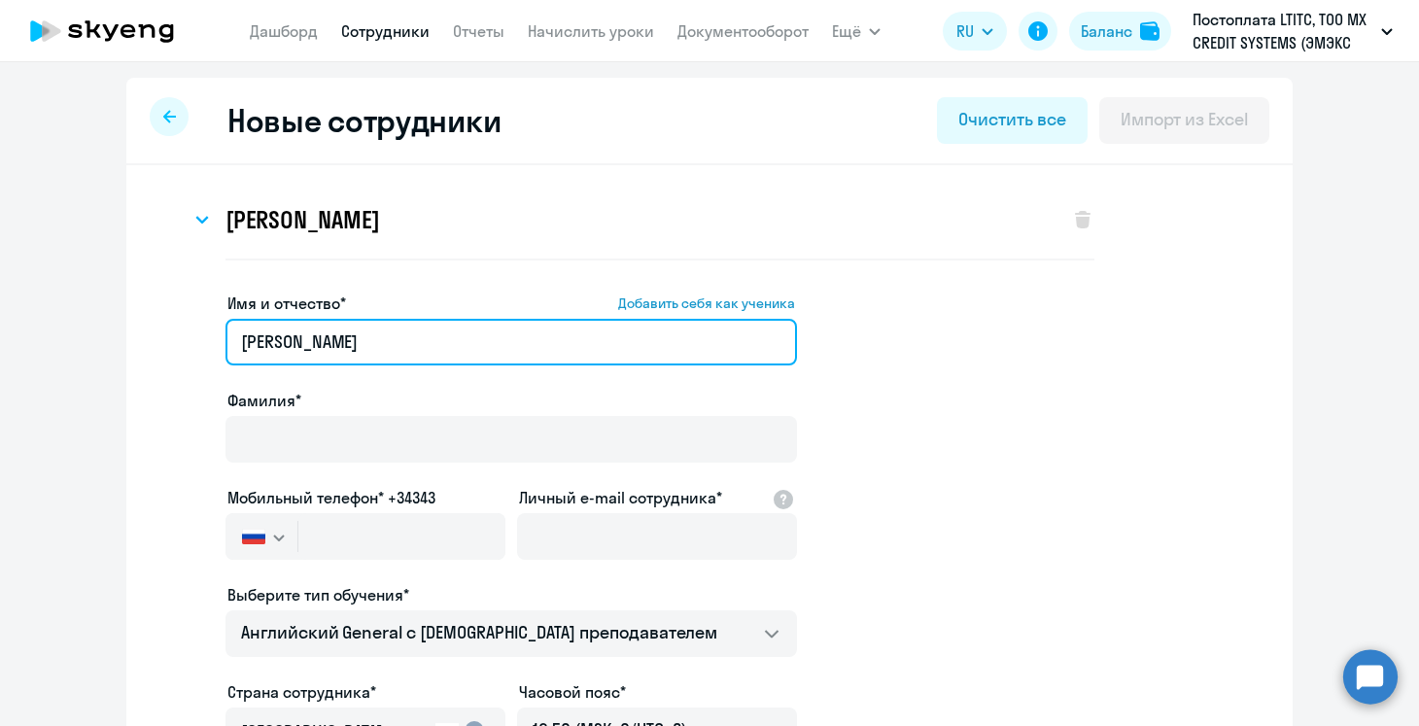
click at [350, 337] on input "[PERSON_NAME]" at bounding box center [510, 342] width 571 height 47
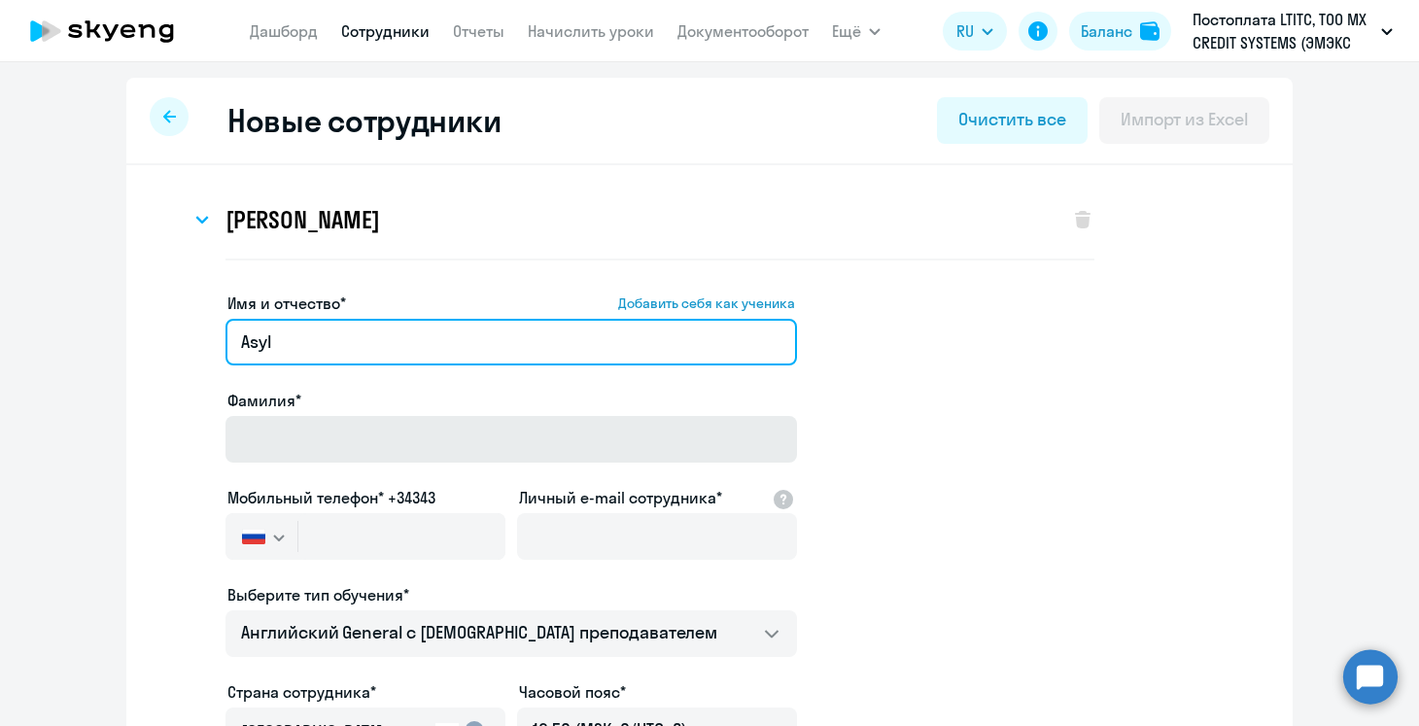
type input "Asyl"
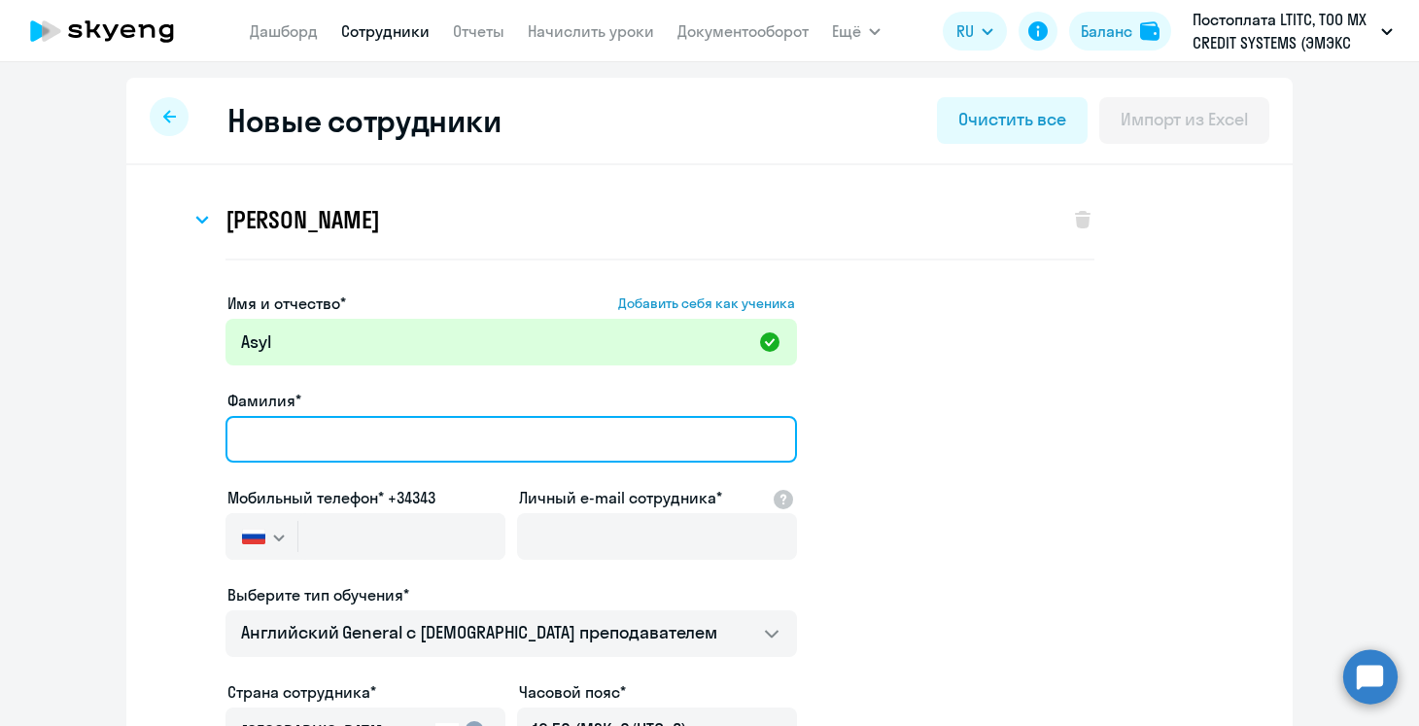
click at [354, 436] on input "Фамилия*" at bounding box center [510, 439] width 571 height 47
paste input "Sulaimanova"
type input "Sulaimanova"
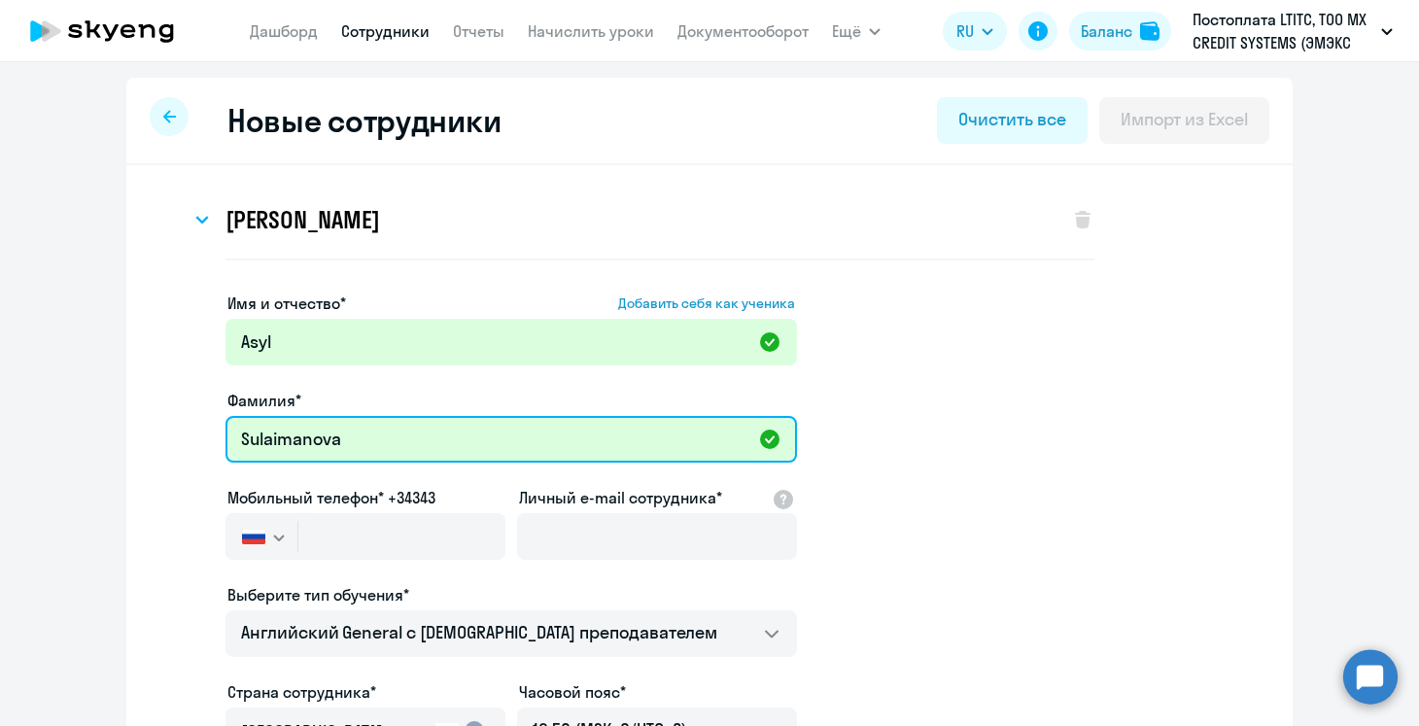
scroll to position [168, 0]
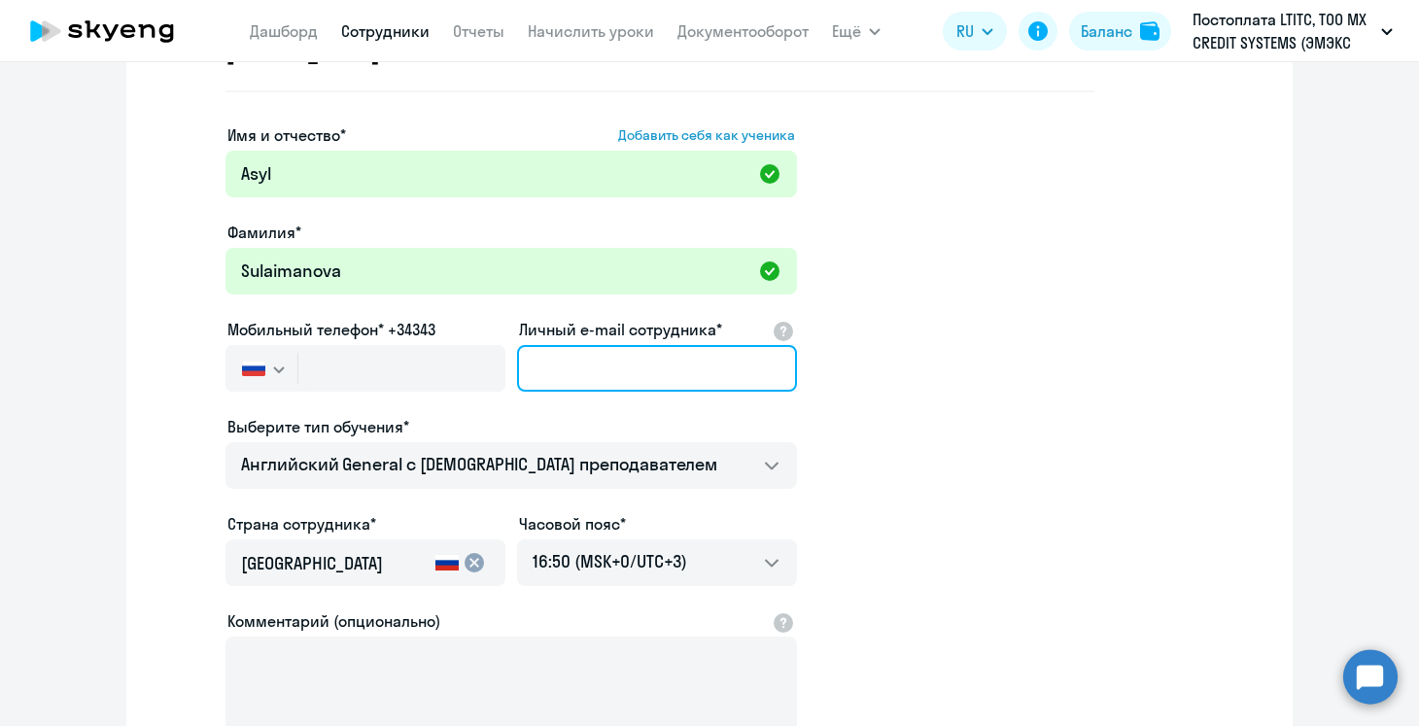
click at [565, 363] on input "Личный e-mail сотрудника*" at bounding box center [657, 368] width 280 height 47
paste input "[EMAIL_ADDRESS][DOMAIN_NAME]"
type input "[EMAIL_ADDRESS][DOMAIN_NAME]"
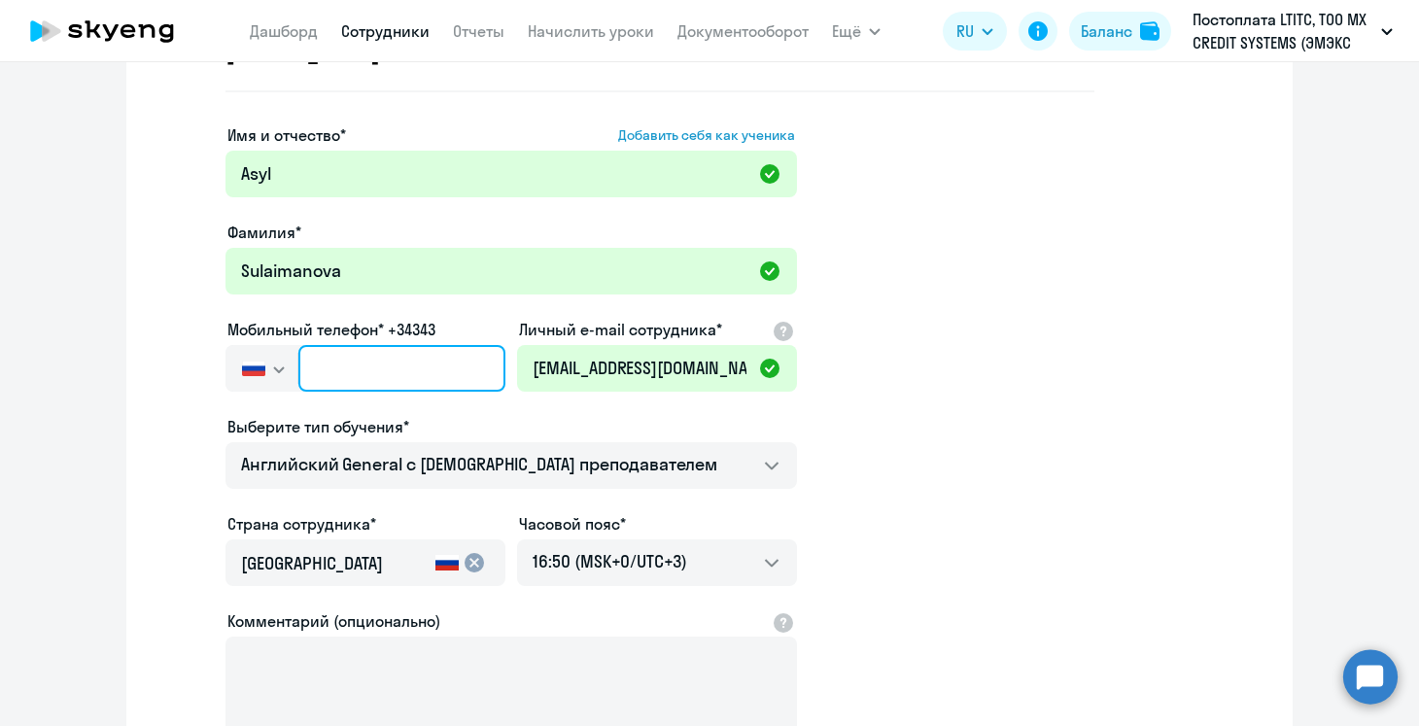
click at [411, 370] on input "text" at bounding box center [401, 368] width 207 height 47
paste input "+34 (657) 554-158"
type input "+34 (657) 554-158"
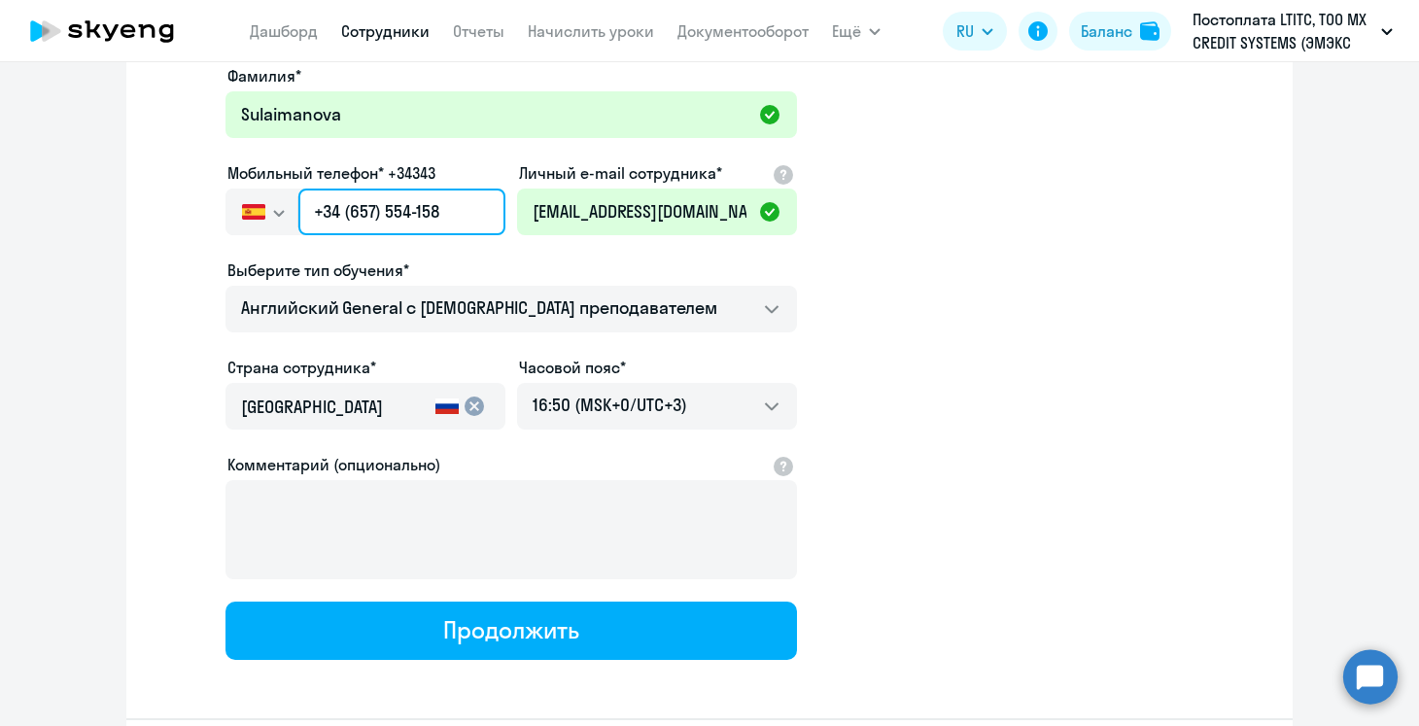
scroll to position [325, 0]
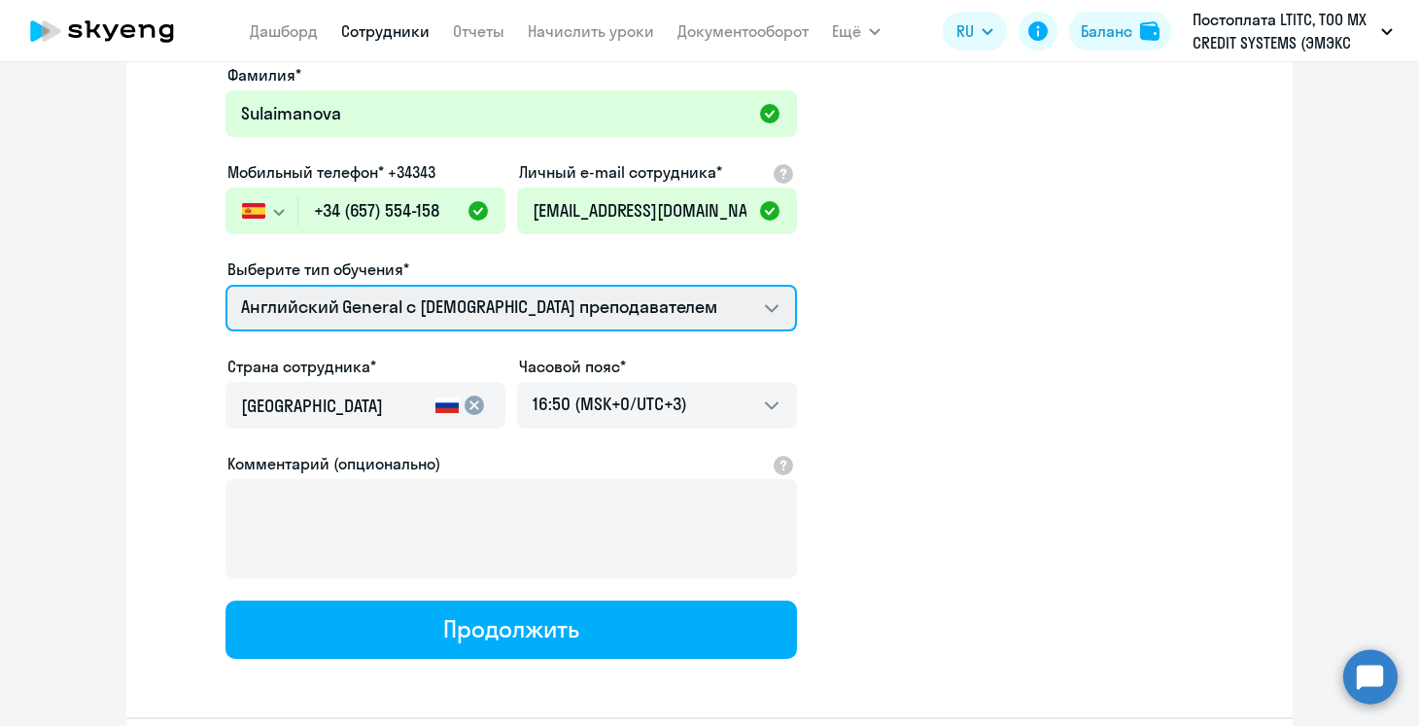
click at [416, 308] on select "Английский General с русскоговорящим преподавателем Английский General с [DEMOG…" at bounding box center [510, 308] width 571 height 47
select select "spanish_adult_not_native_speaker_premium"
click at [225, 285] on select "Английский General с русскоговорящим преподавателем Английский General с [DEMOG…" at bounding box center [510, 308] width 571 height 47
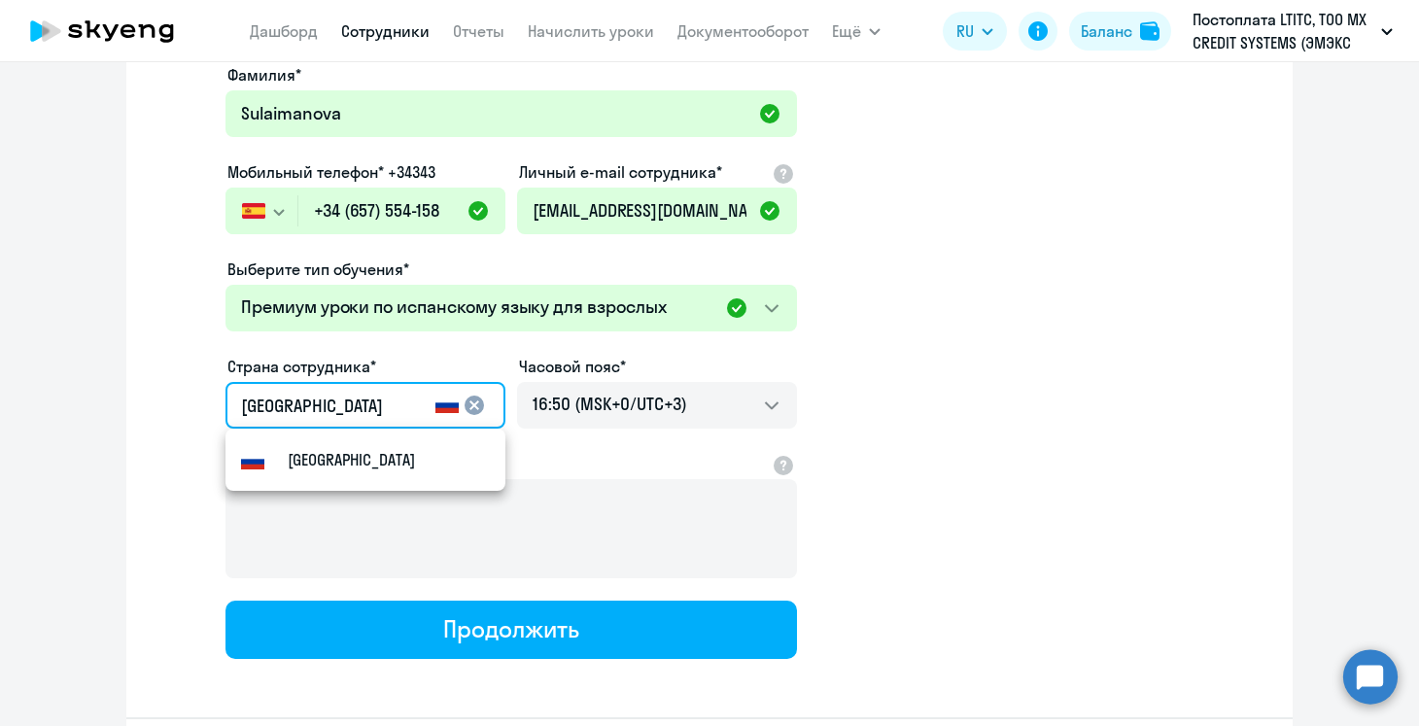
drag, startPoint x: 398, startPoint y: 413, endPoint x: 223, endPoint y: 391, distance: 177.3
click at [223, 391] on app-new-student-form "Имя и отчество* Добавить себя как ученика [PERSON_NAME]* [PERSON_NAME] Мобильны…" at bounding box center [709, 312] width 1104 height 693
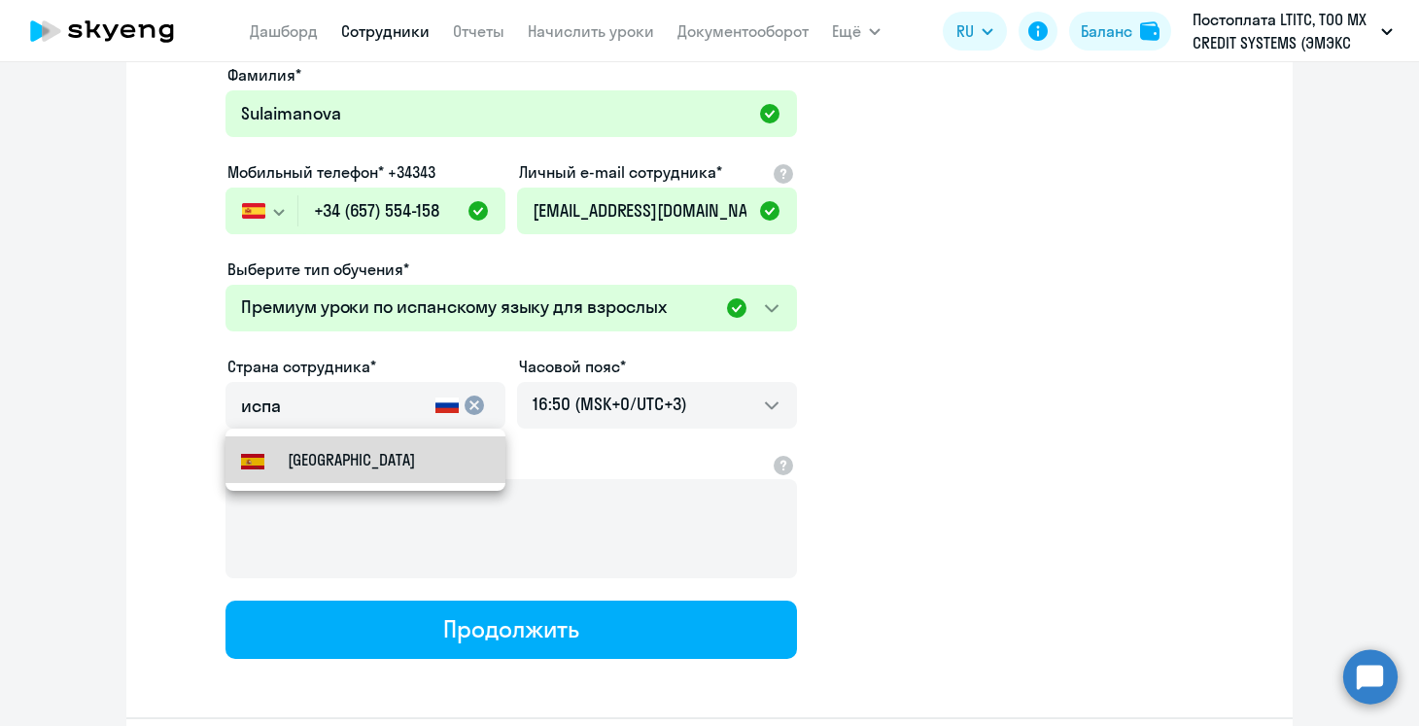
click at [339, 475] on mat-option "[GEOGRAPHIC_DATA]" at bounding box center [365, 459] width 280 height 47
type input "[GEOGRAPHIC_DATA]"
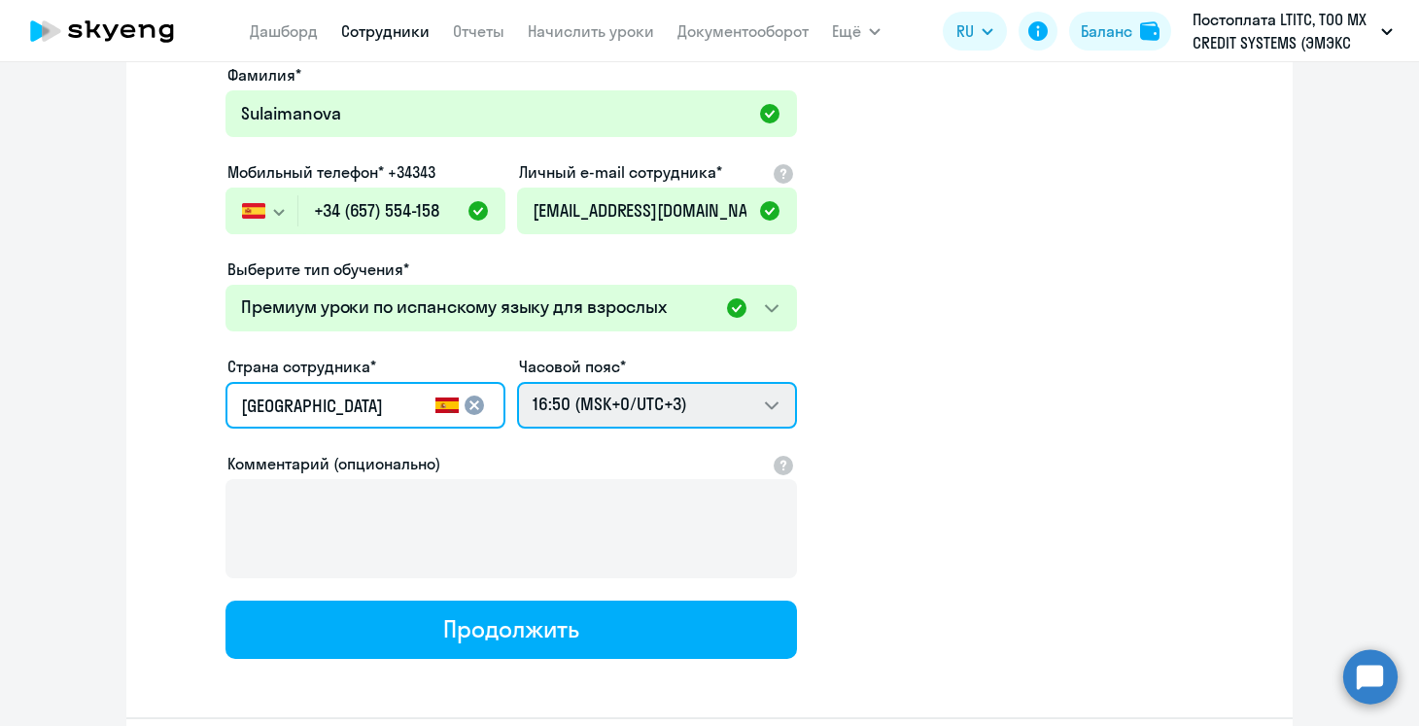
click at [604, 398] on select "02:50 (MSK-14/UTC-11) 03:50 (MSK-13/UTC-10) 04:50 (MSK-12/UTC-9) 05:50 (MSK-11/…" at bounding box center [657, 405] width 280 height 47
select select "2"
click at [517, 382] on select "02:50 (MSK-14/UTC-11) 03:50 (MSK-13/UTC-10) 04:50 (MSK-12/UTC-9) 05:50 (MSK-11/…" at bounding box center [657, 405] width 280 height 47
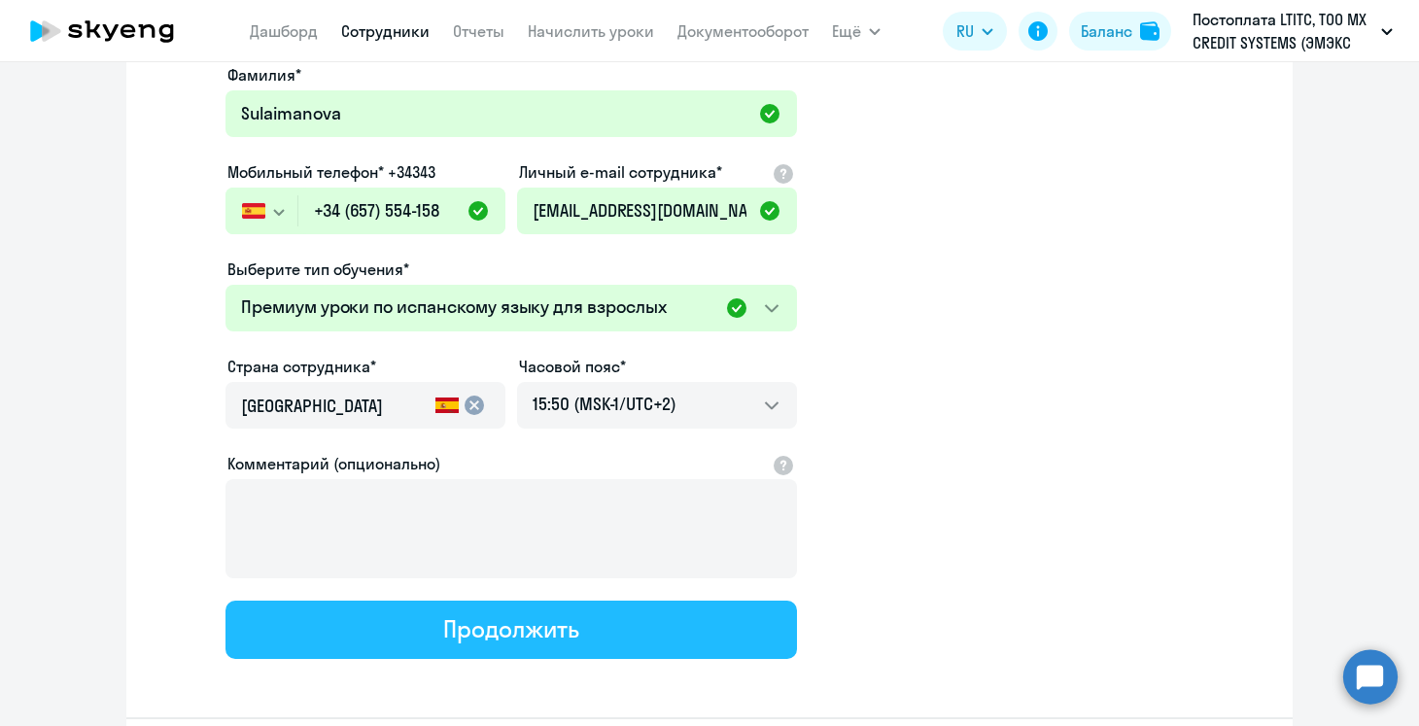
click at [560, 638] on div "Продолжить" at bounding box center [510, 628] width 135 height 31
select select "spanish_adult_not_native_speaker_premium"
select select "2"
select select "english_adult_not_native_speaker_premium"
select select "3"
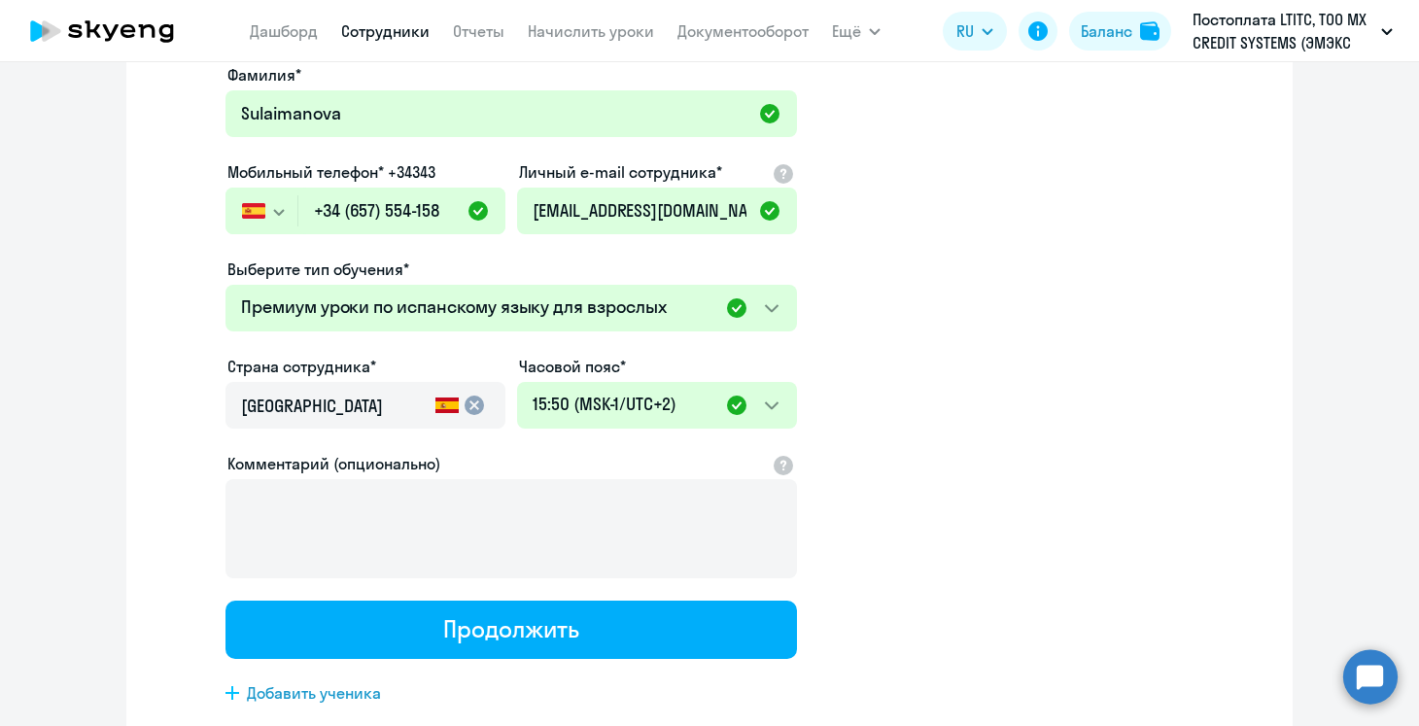
scroll to position [0, 0]
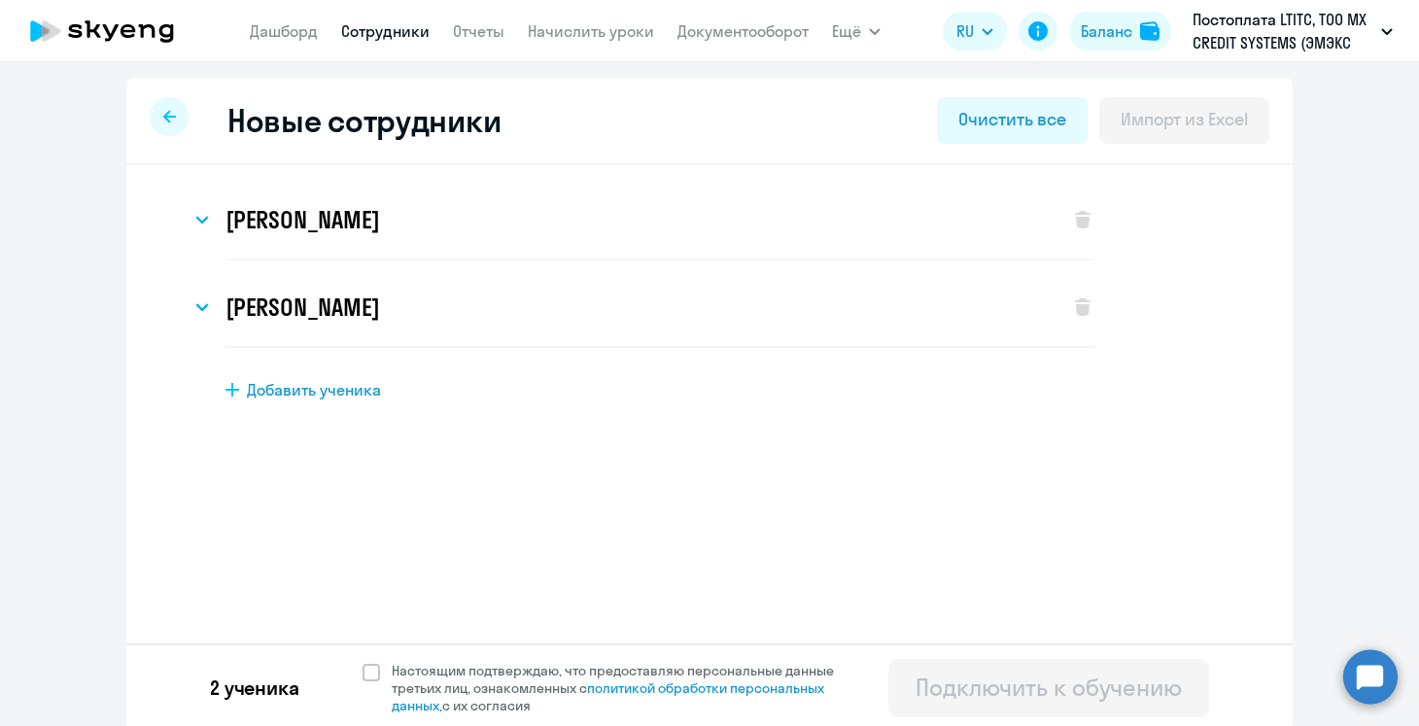
click at [349, 384] on span "Добавить ученика" at bounding box center [314, 389] width 134 height 21
select select "english_adult_not_native_speaker"
select select "3"
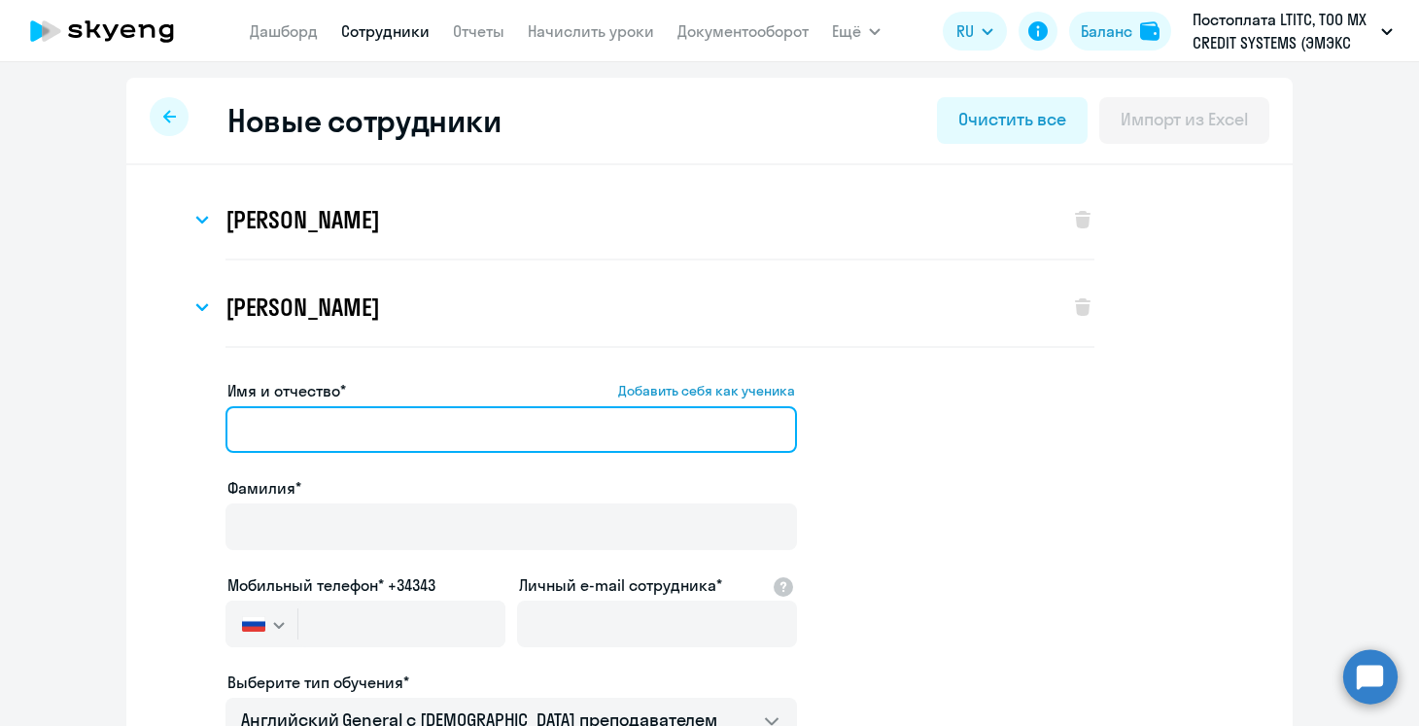
click at [355, 430] on input "Имя и отчество* Добавить себя как ученика" at bounding box center [510, 429] width 571 height 47
paste input "[PERSON_NAME]"
click at [355, 430] on input "[PERSON_NAME]" at bounding box center [510, 429] width 571 height 47
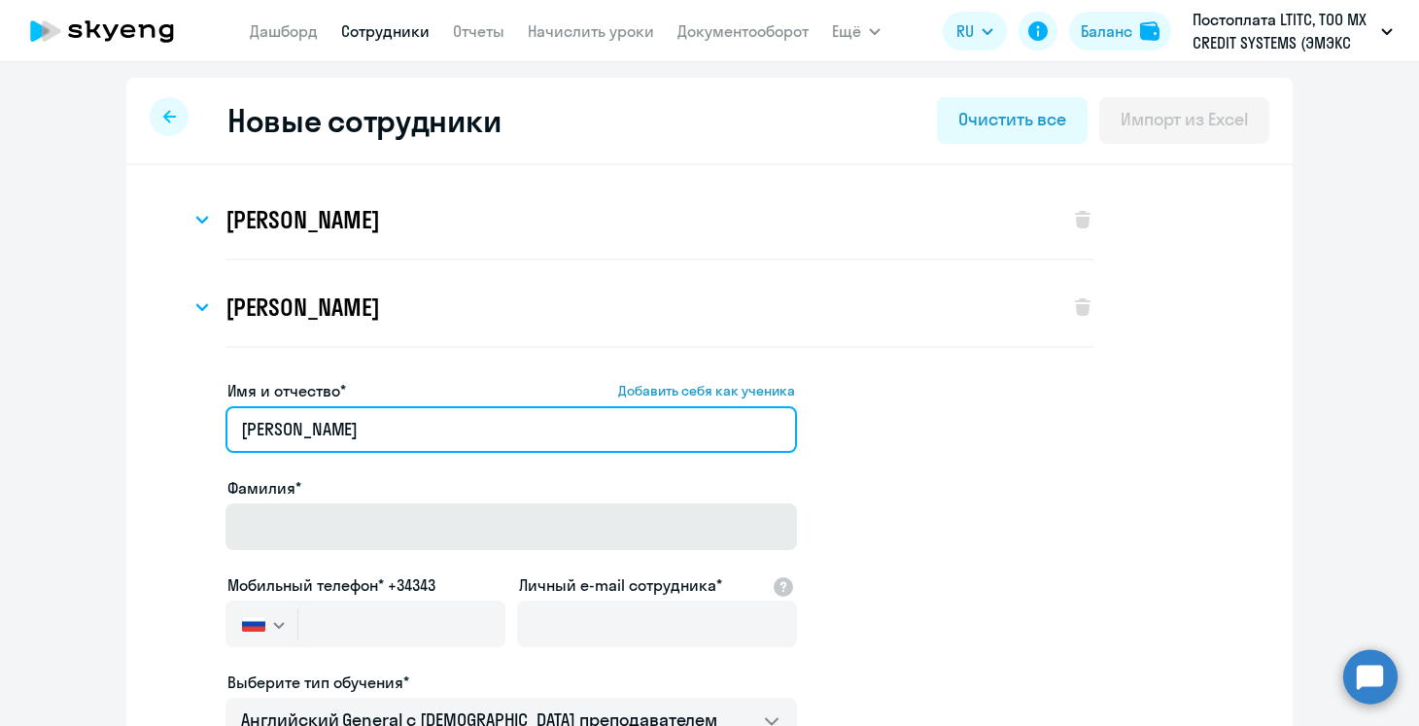
type input "[PERSON_NAME]"
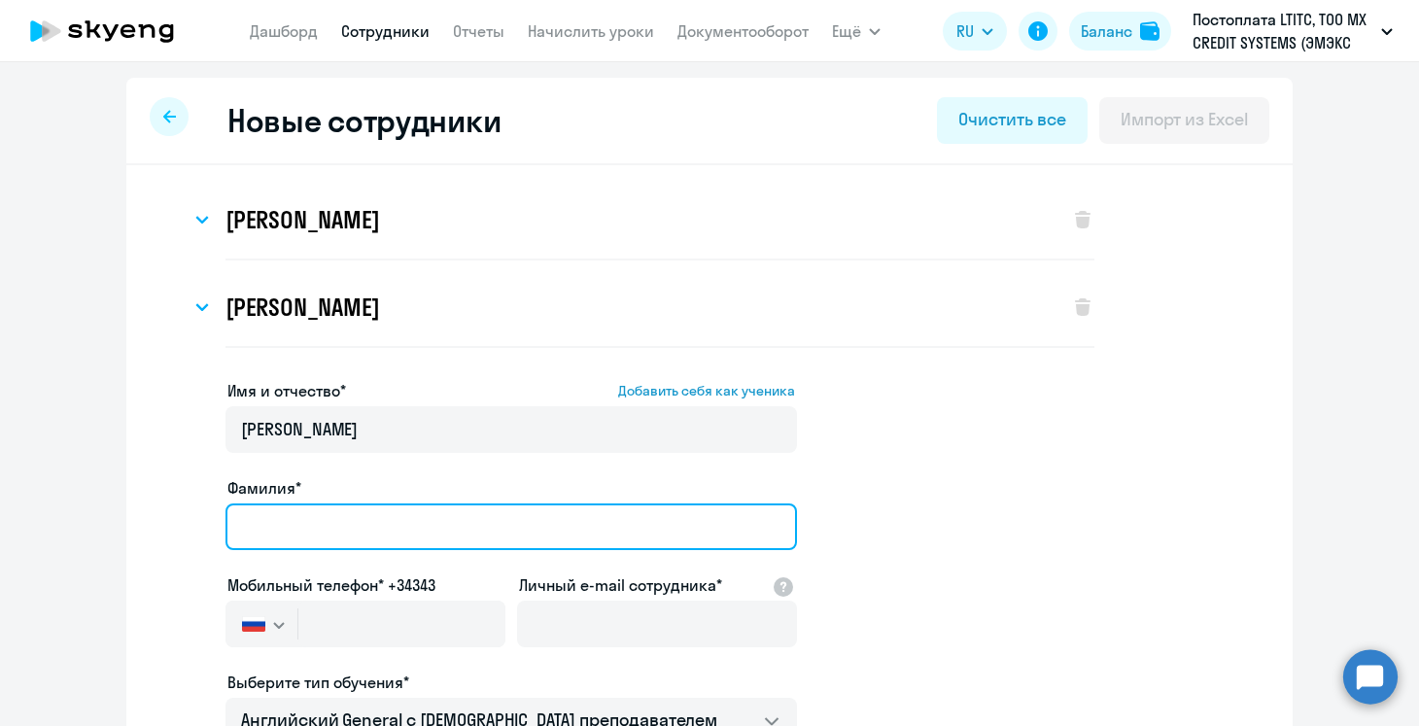
click at [358, 518] on input "Фамилия*" at bounding box center [510, 526] width 571 height 47
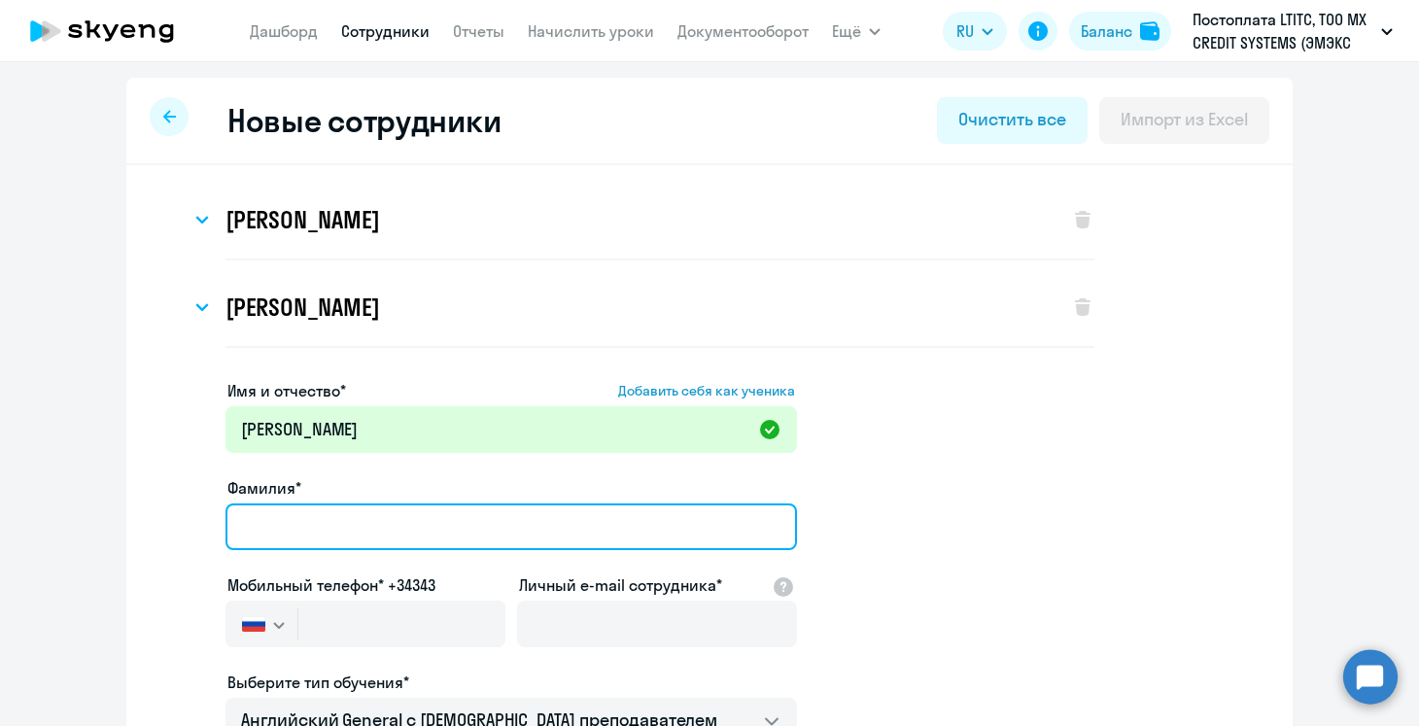
paste input "Gimaev"
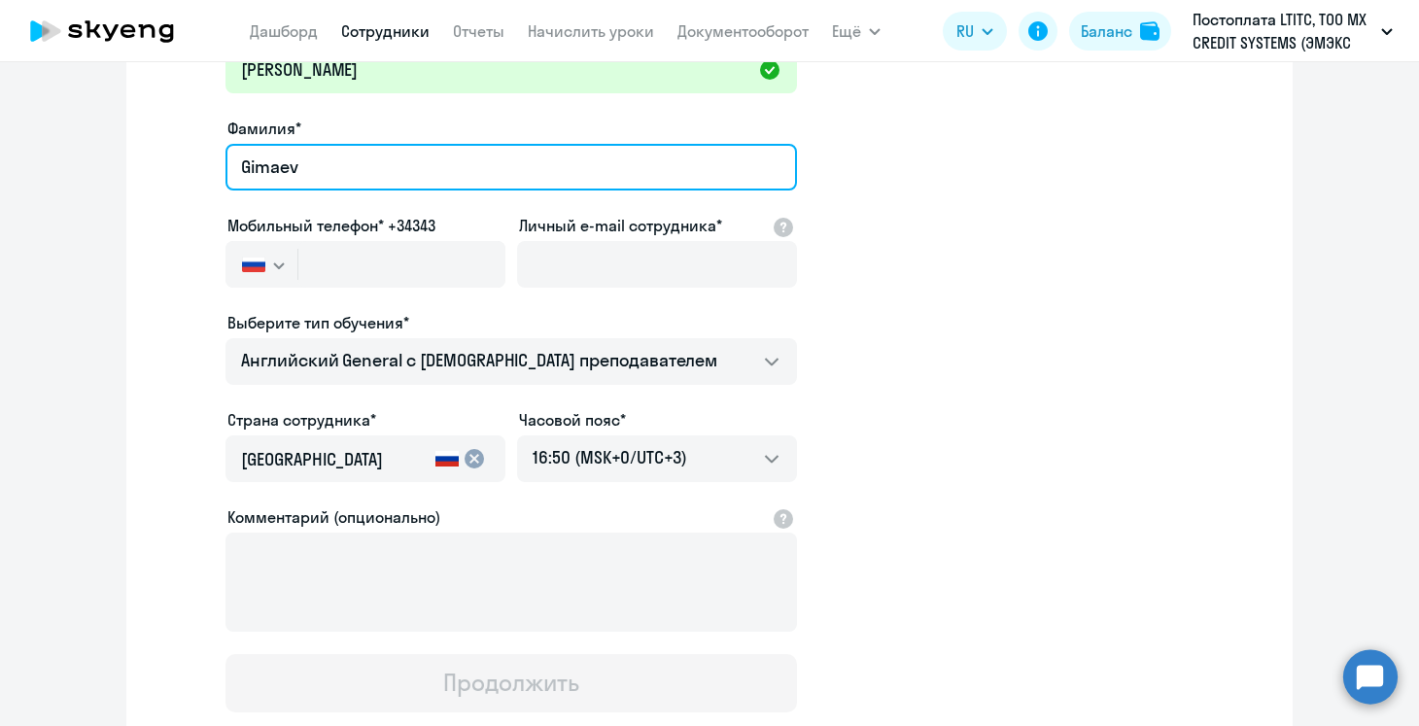
scroll to position [374, 0]
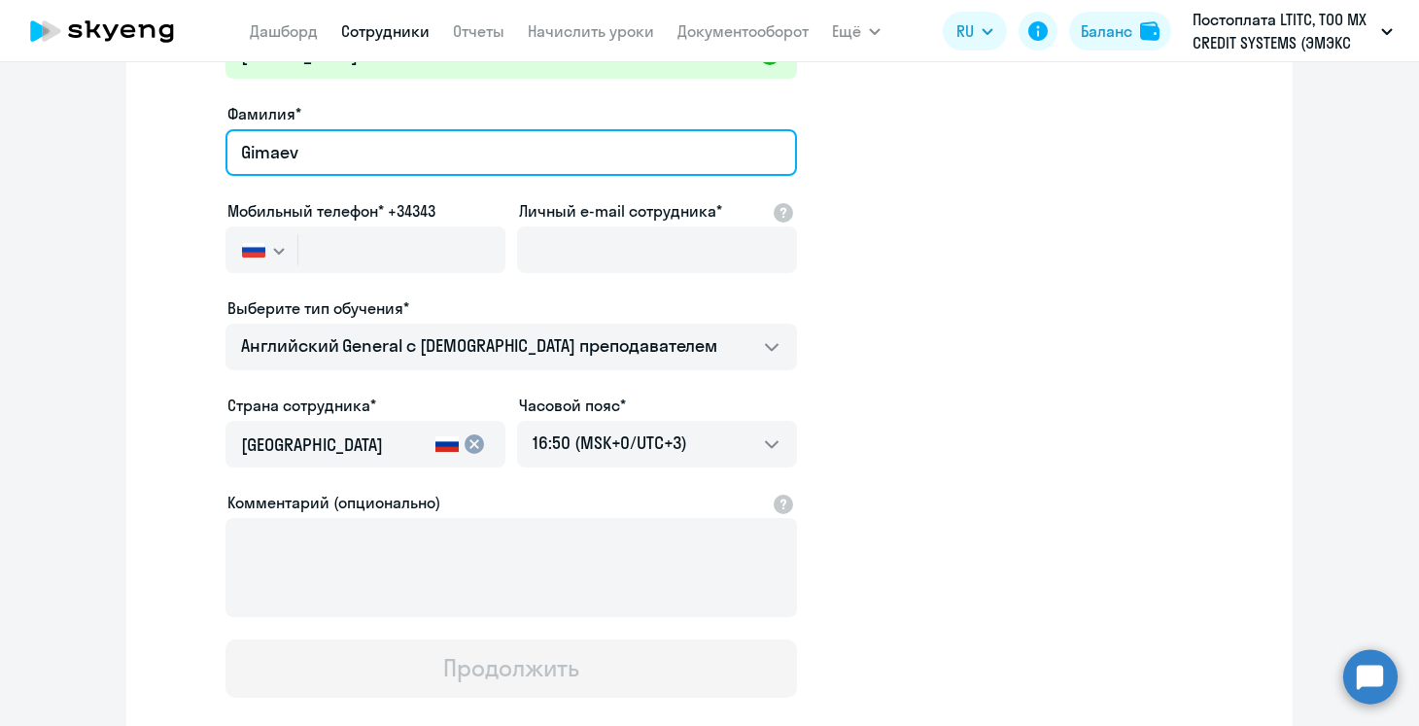
type input "Gimaev"
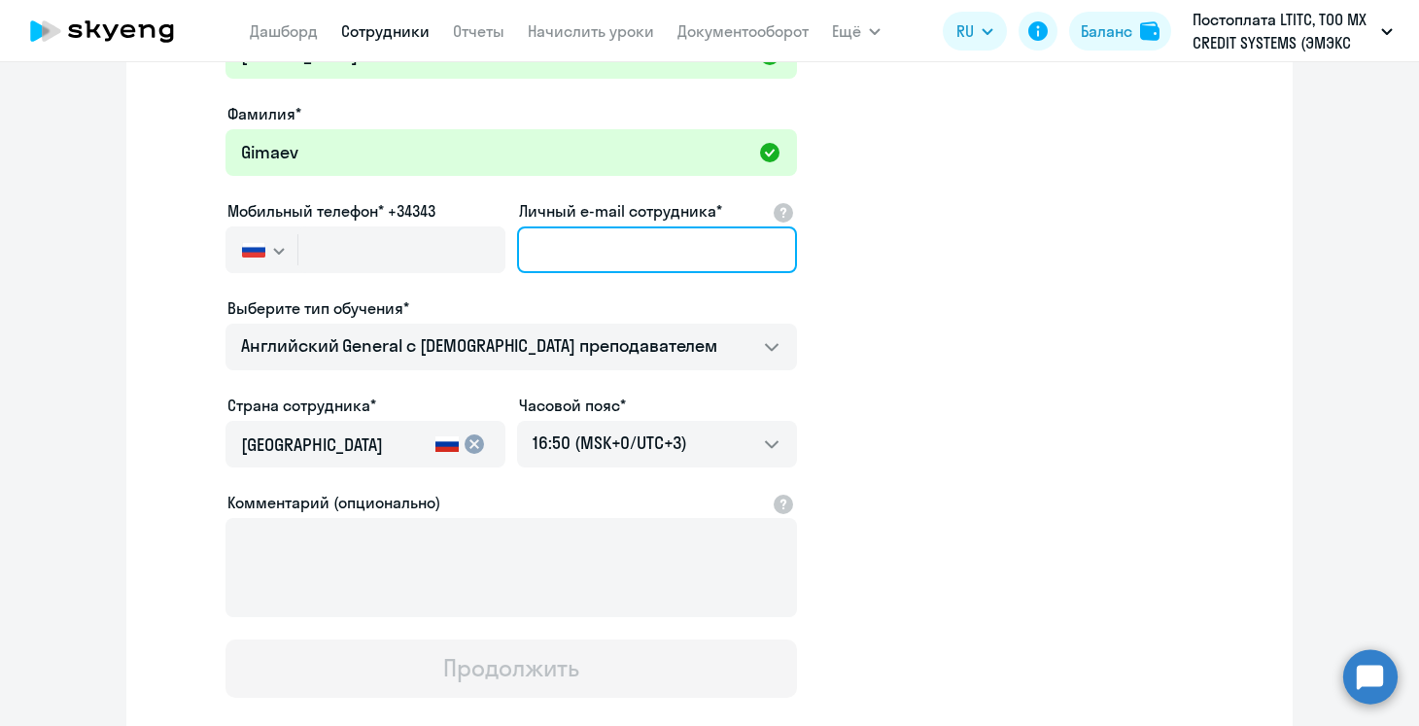
click at [593, 255] on input "Личный e-mail сотрудника*" at bounding box center [657, 249] width 280 height 47
paste input "[PERSON_NAME][EMAIL_ADDRESS][DOMAIN_NAME]"
type input "[PERSON_NAME][EMAIL_ADDRESS][DOMAIN_NAME]"
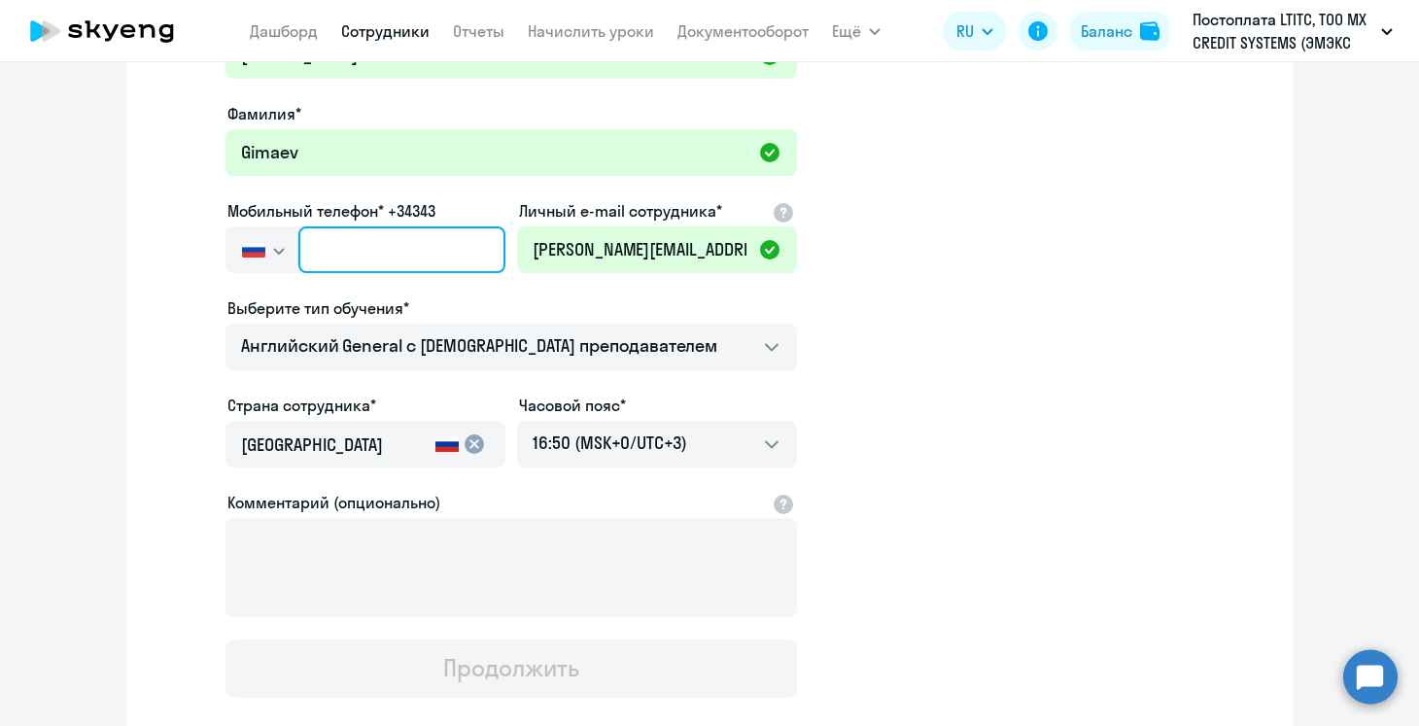
click at [361, 256] on input "text" at bounding box center [401, 249] width 207 height 47
paste input "+34 (664) 264-402"
type input "+34 (664) 264-402"
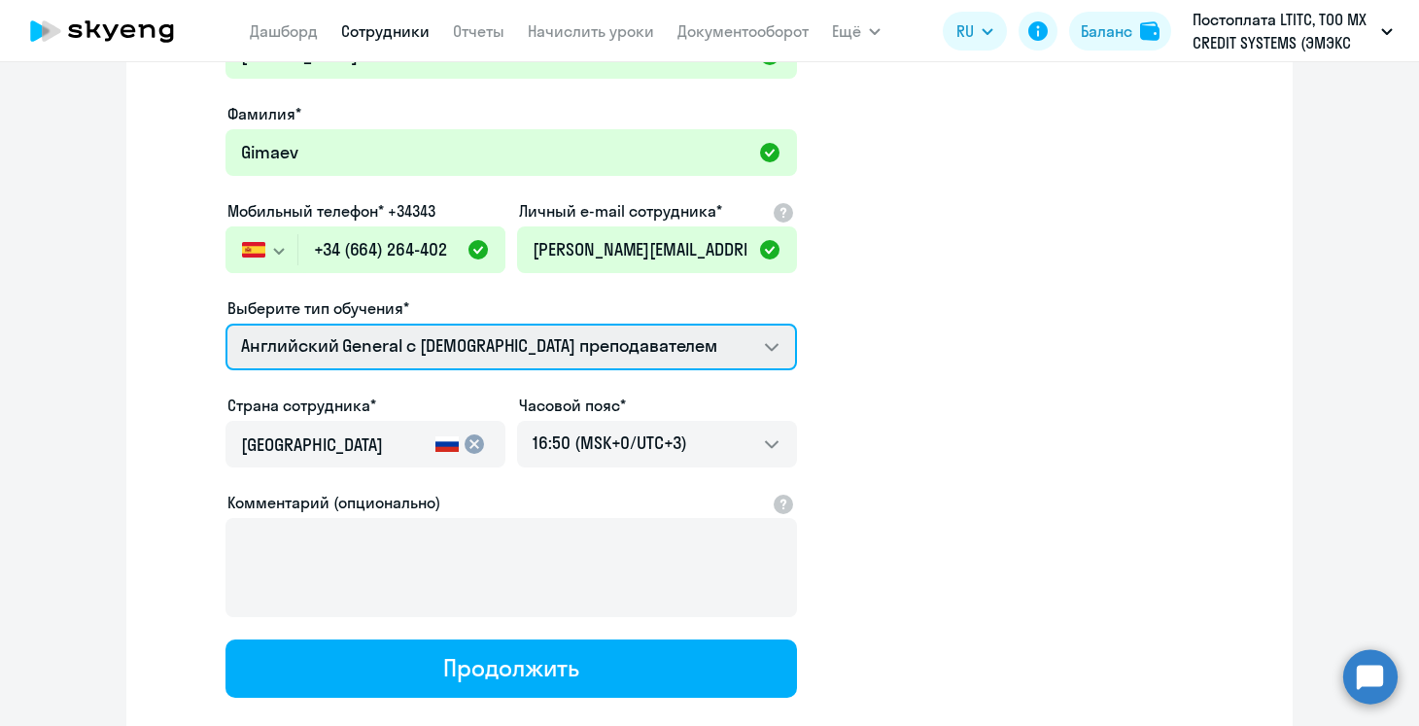
click at [461, 340] on select "Английский General с русскоговорящим преподавателем Английский General с [DEMOG…" at bounding box center [510, 347] width 571 height 47
select select "spanish_adult_not_native_speaker_premium"
click at [225, 324] on select "Английский General с русскоговорящим преподавателем Английский General с [DEMOG…" at bounding box center [510, 347] width 571 height 47
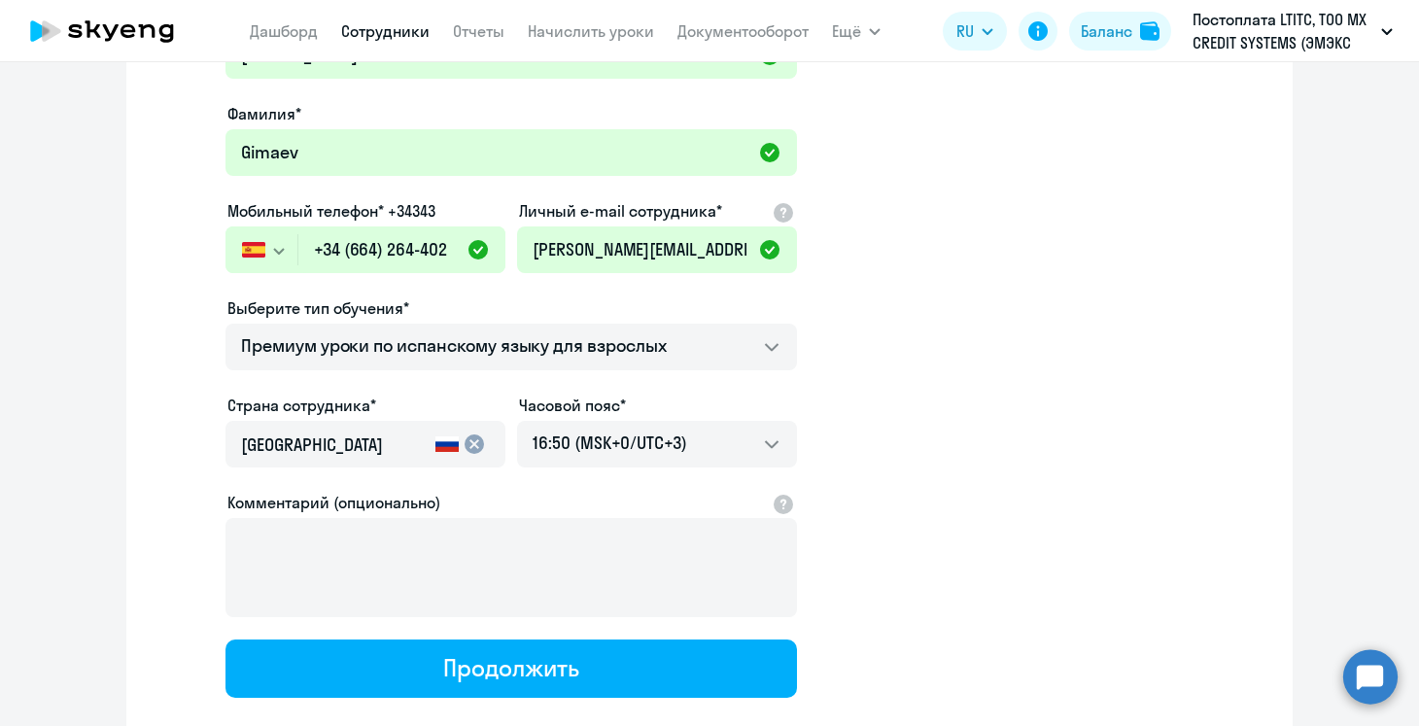
click at [401, 432] on input "[GEOGRAPHIC_DATA]" at bounding box center [334, 444] width 187 height 25
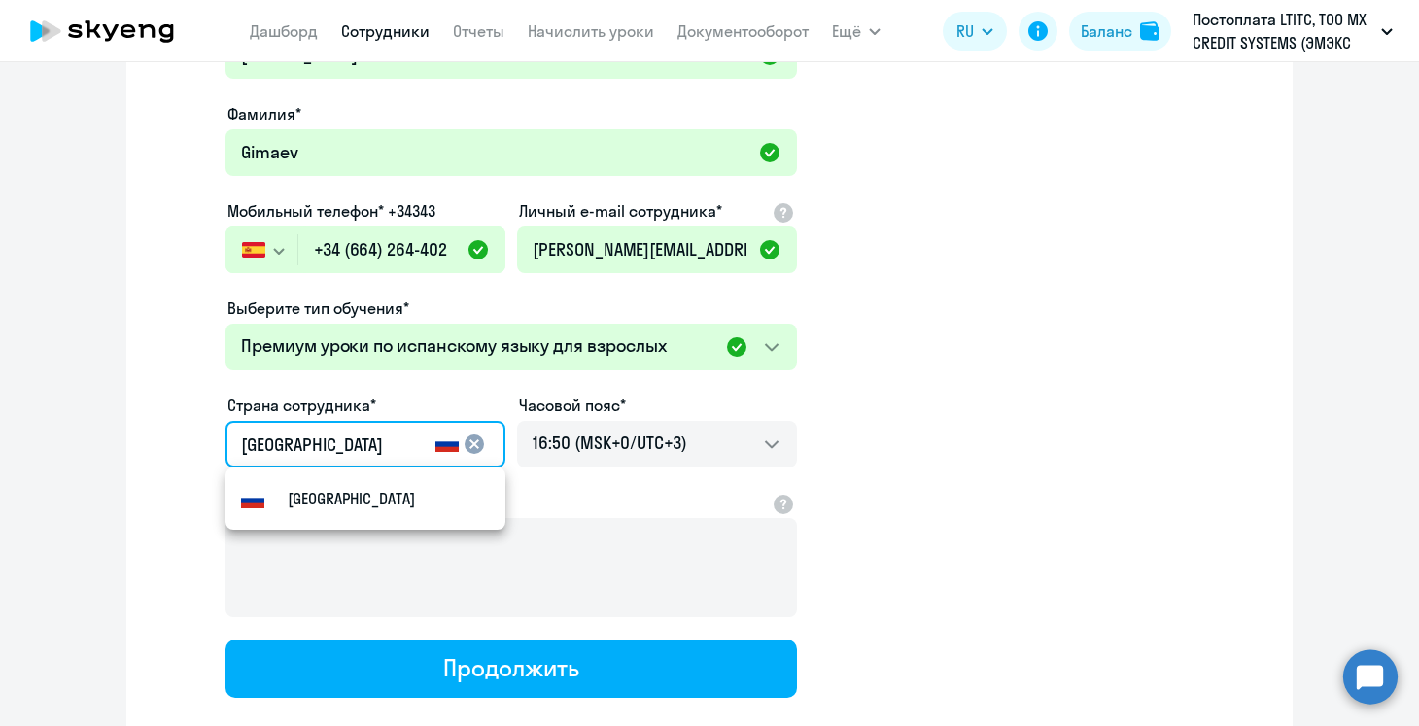
drag, startPoint x: 347, startPoint y: 447, endPoint x: 107, endPoint y: 437, distance: 240.2
click at [105, 438] on ng-component "Новые сотрудники Очистить все Импорт из Excel [PERSON_NAME] Имя и отчество* Доб…" at bounding box center [709, 274] width 1419 height 1140
click at [351, 496] on mat-option "[GEOGRAPHIC_DATA]" at bounding box center [365, 498] width 280 height 47
type input "[GEOGRAPHIC_DATA]"
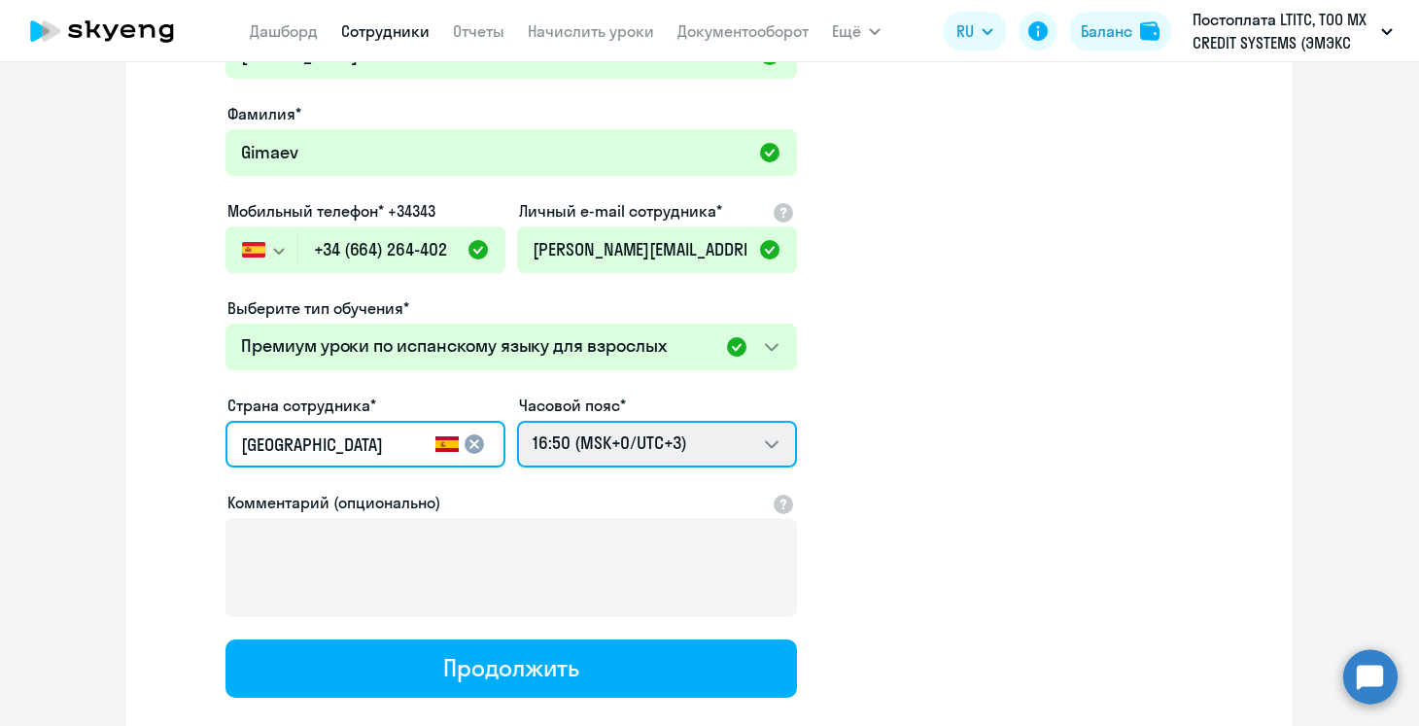
click at [621, 451] on select "02:50 (MSK-14/UTC-11) 03:50 (MSK-13/UTC-10) 04:50 (MSK-12/UTC-9) 05:50 (MSK-11/…" at bounding box center [657, 444] width 280 height 47
select select "2"
click at [517, 421] on select "02:50 (MSK-14/UTC-11) 03:50 (MSK-13/UTC-10) 04:50 (MSK-12/UTC-9) 05:50 (MSK-11/…" at bounding box center [657, 444] width 280 height 47
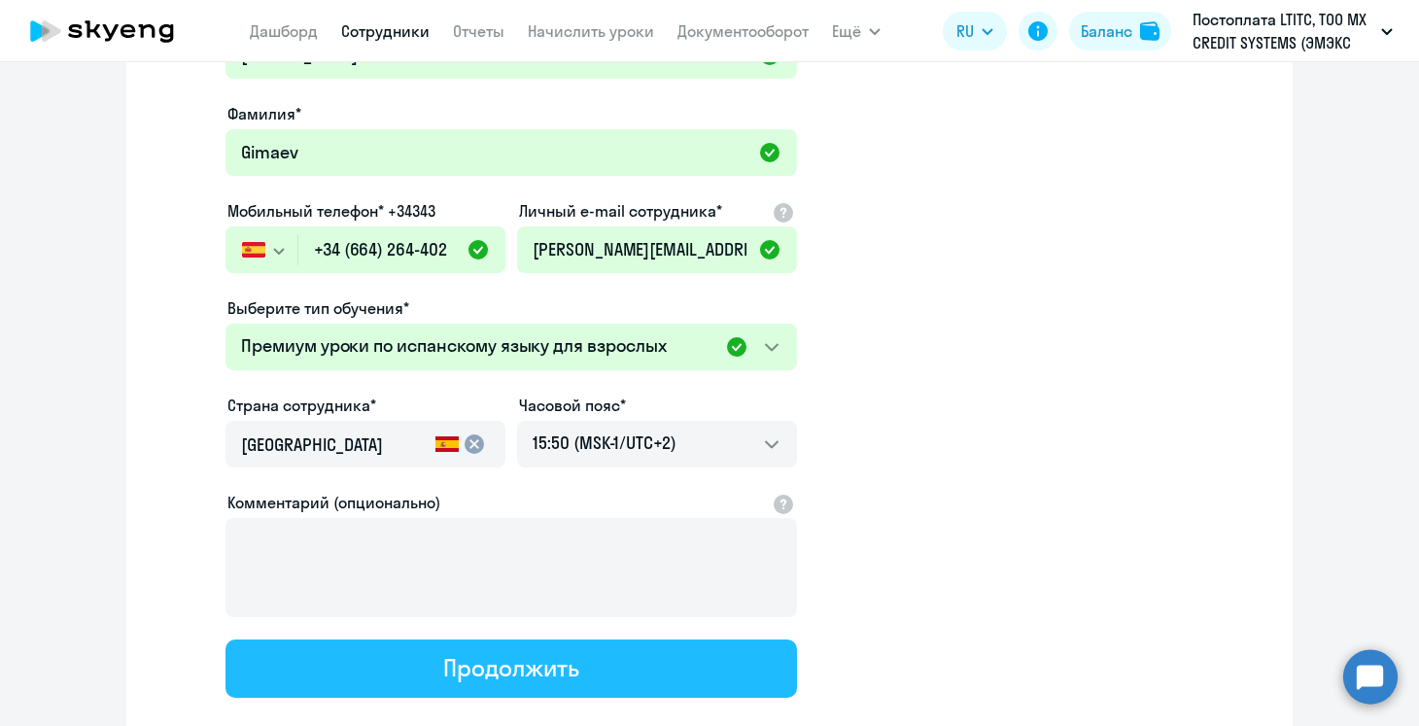
click at [579, 664] on button "Продолжить" at bounding box center [510, 668] width 571 height 58
select select "spanish_adult_not_native_speaker_premium"
select select "2"
select select "spanish_adult_not_native_speaker_premium"
select select "2"
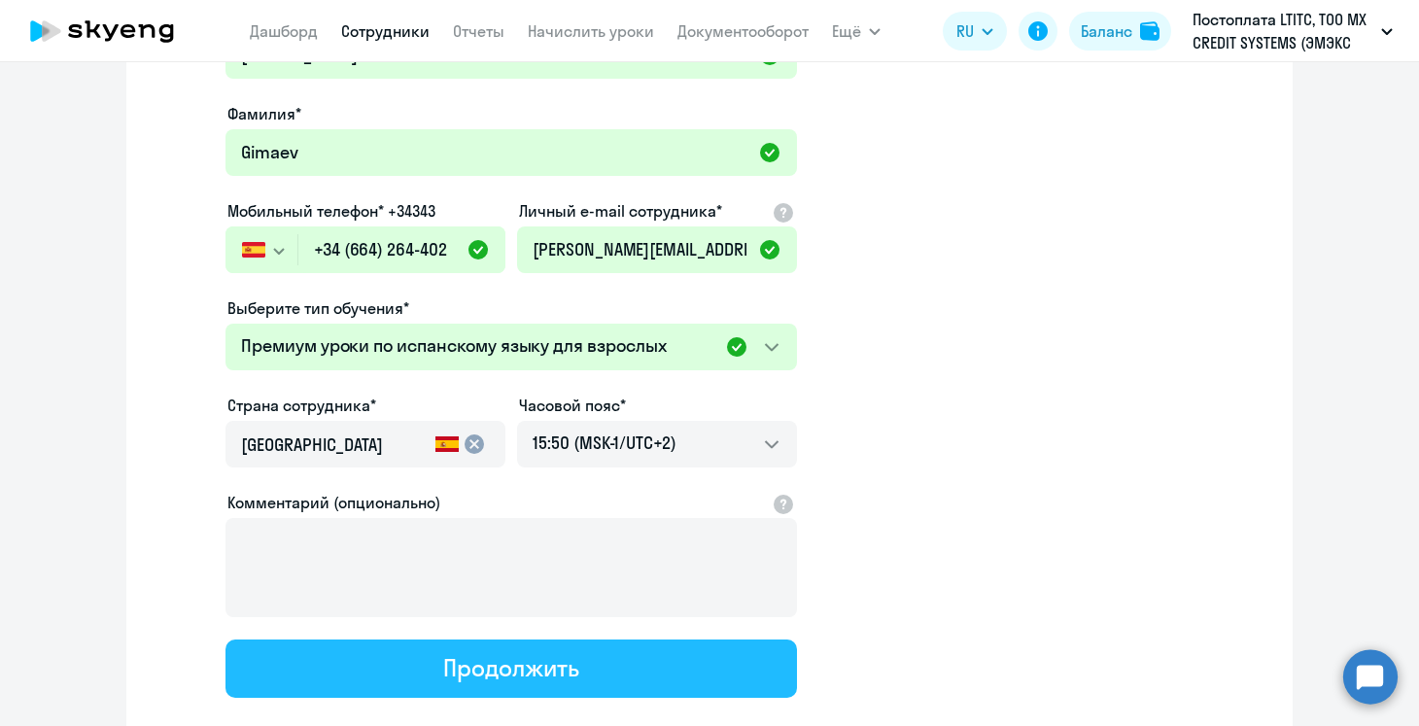
select select "english_adult_not_native_speaker_premium"
select select "3"
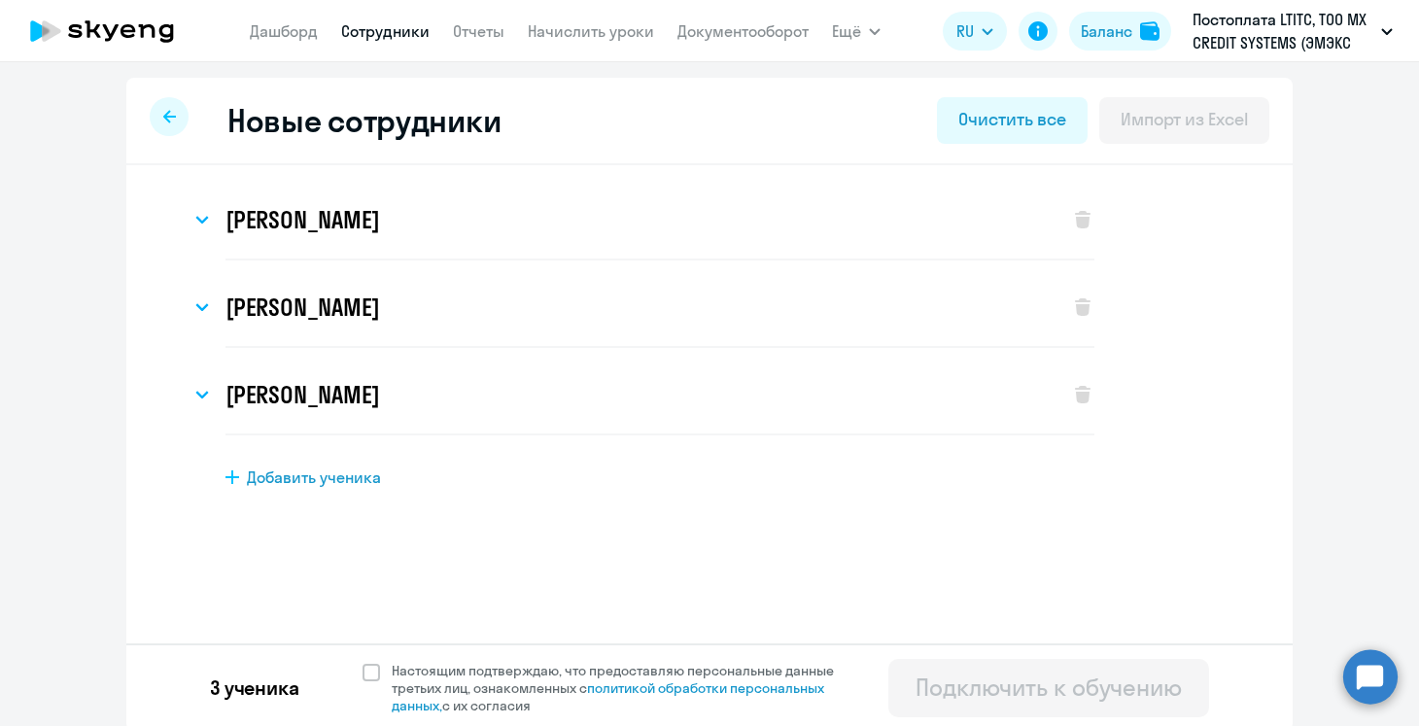
scroll to position [0, 0]
click at [339, 485] on span "Добавить ученика" at bounding box center [314, 476] width 134 height 21
select select "english_adult_not_native_speaker"
select select "3"
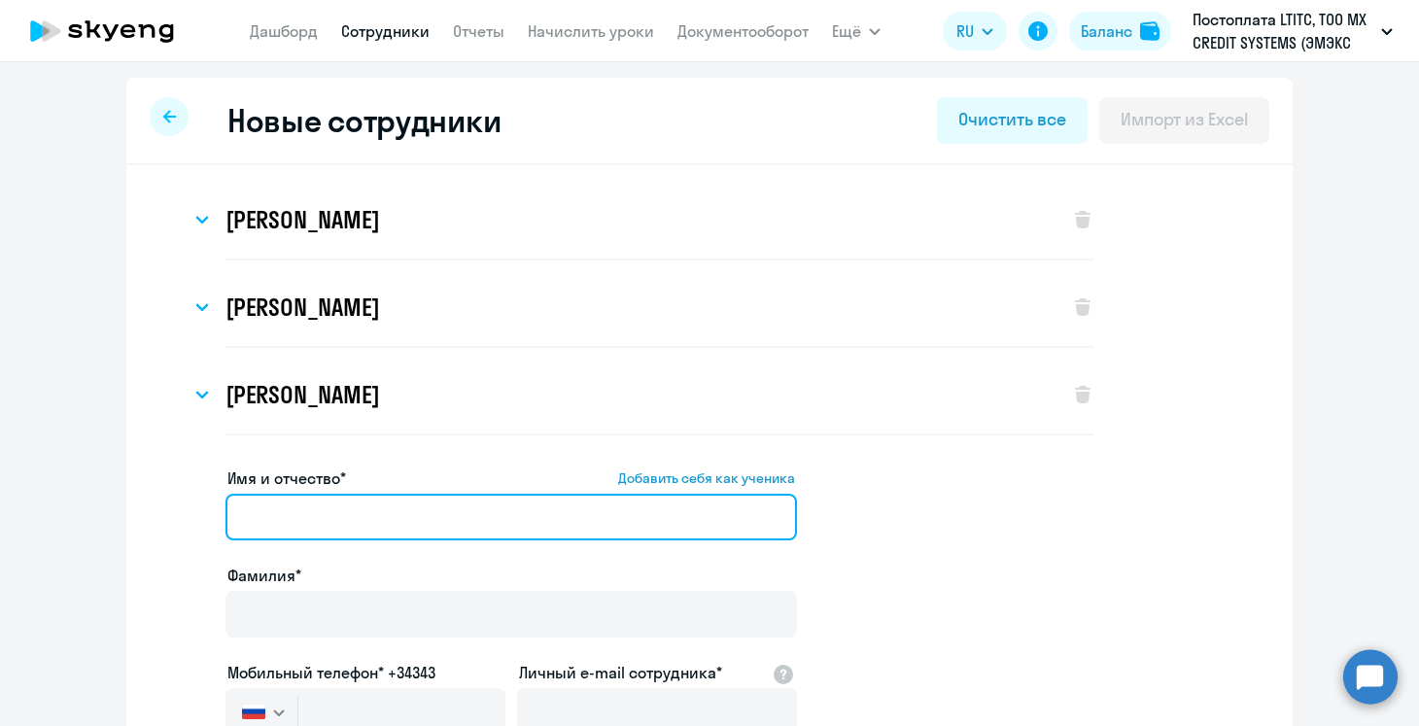
click at [341, 511] on input "Имя и отчество* Добавить себя как ученика" at bounding box center [510, 517] width 571 height 47
paste input "[PERSON_NAME]"
click at [341, 511] on input "[PERSON_NAME]" at bounding box center [510, 517] width 571 height 47
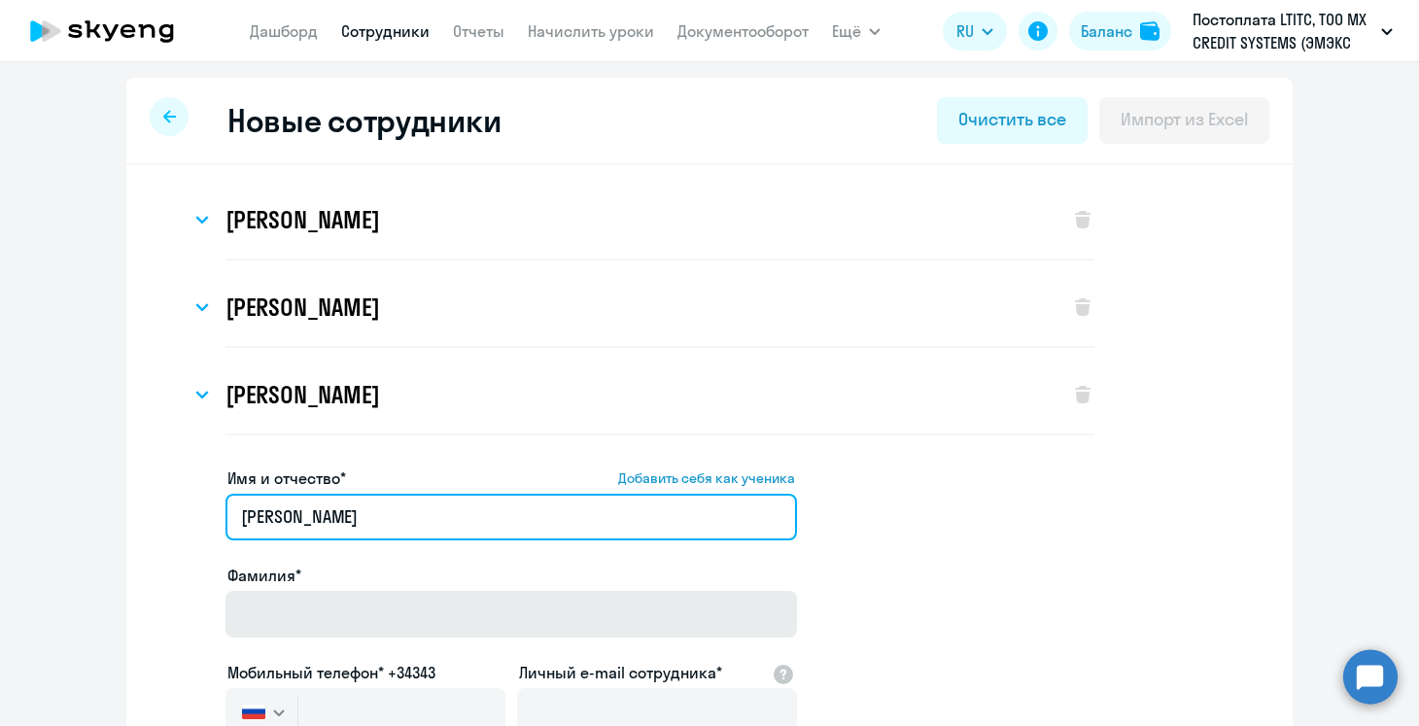
type input "[PERSON_NAME]"
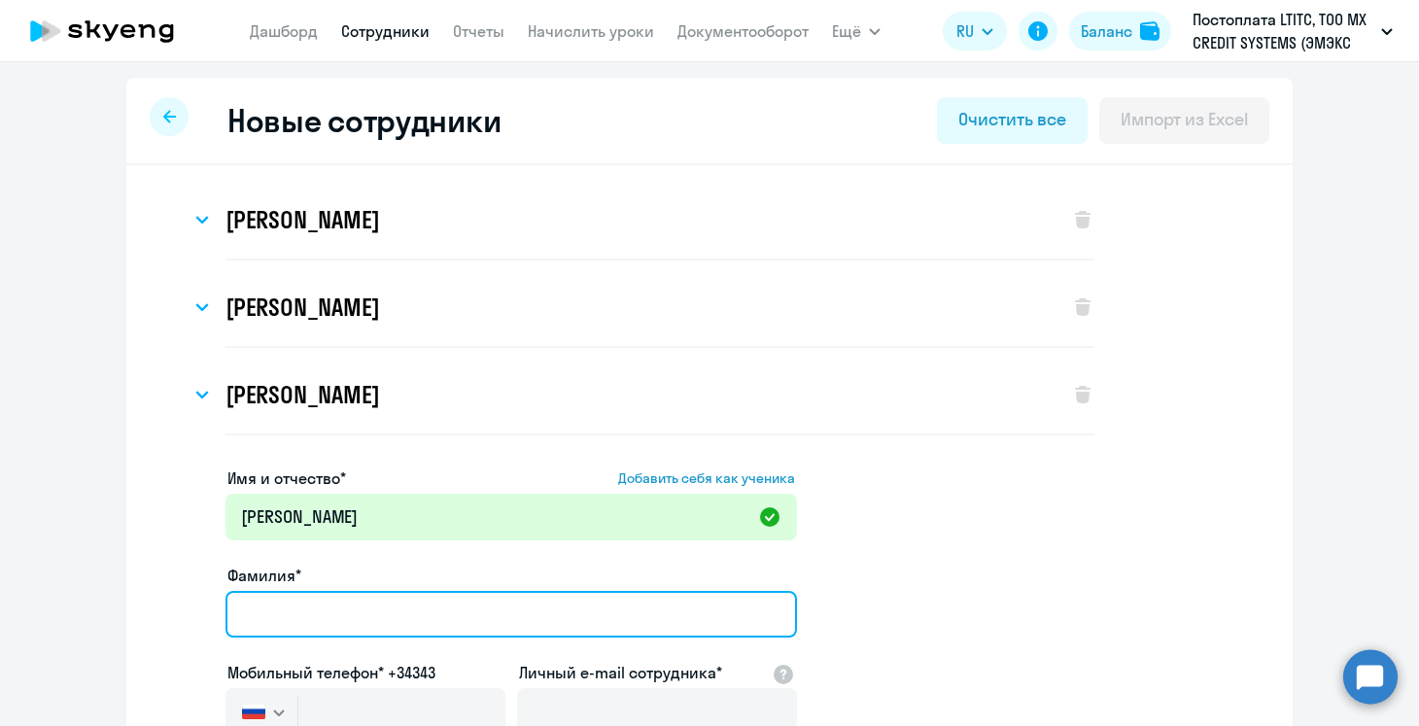
click at [334, 603] on input "Фамилия*" at bounding box center [510, 614] width 571 height 47
paste input "Safronova"
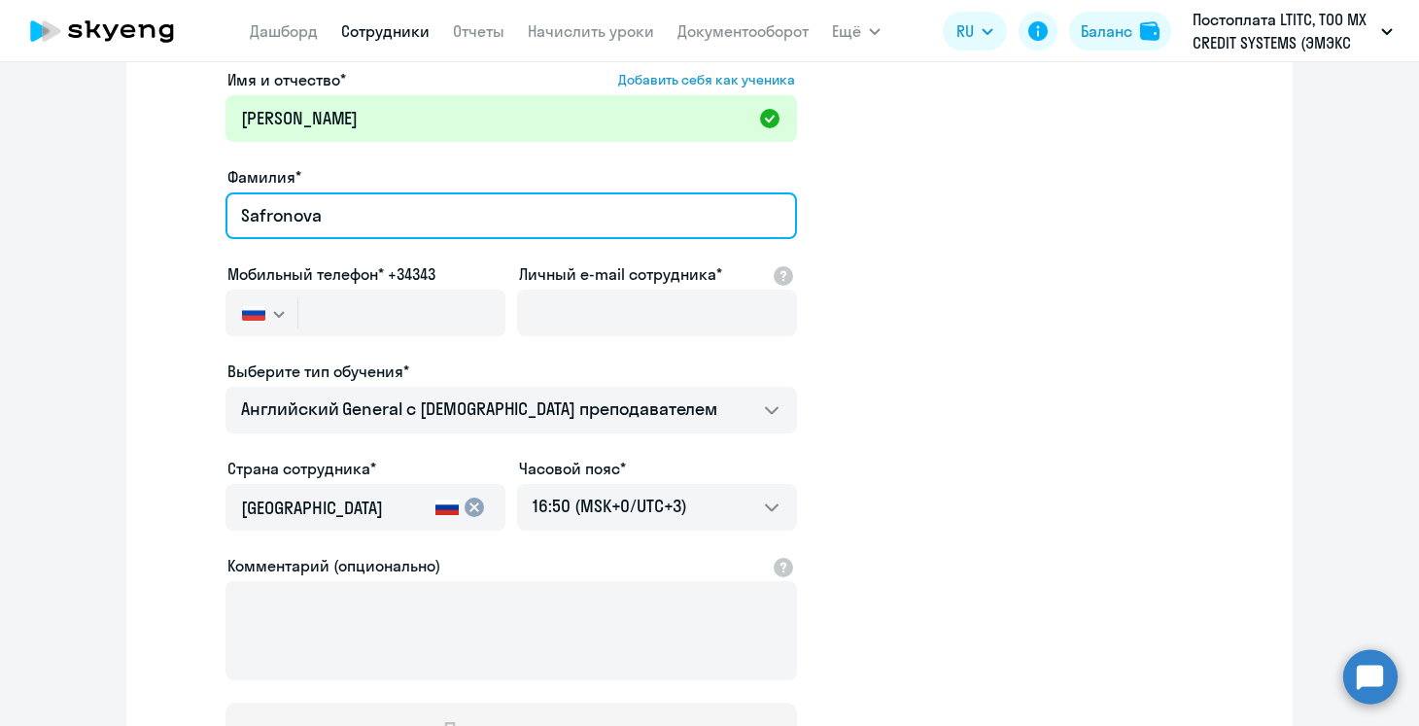
scroll to position [403, 0]
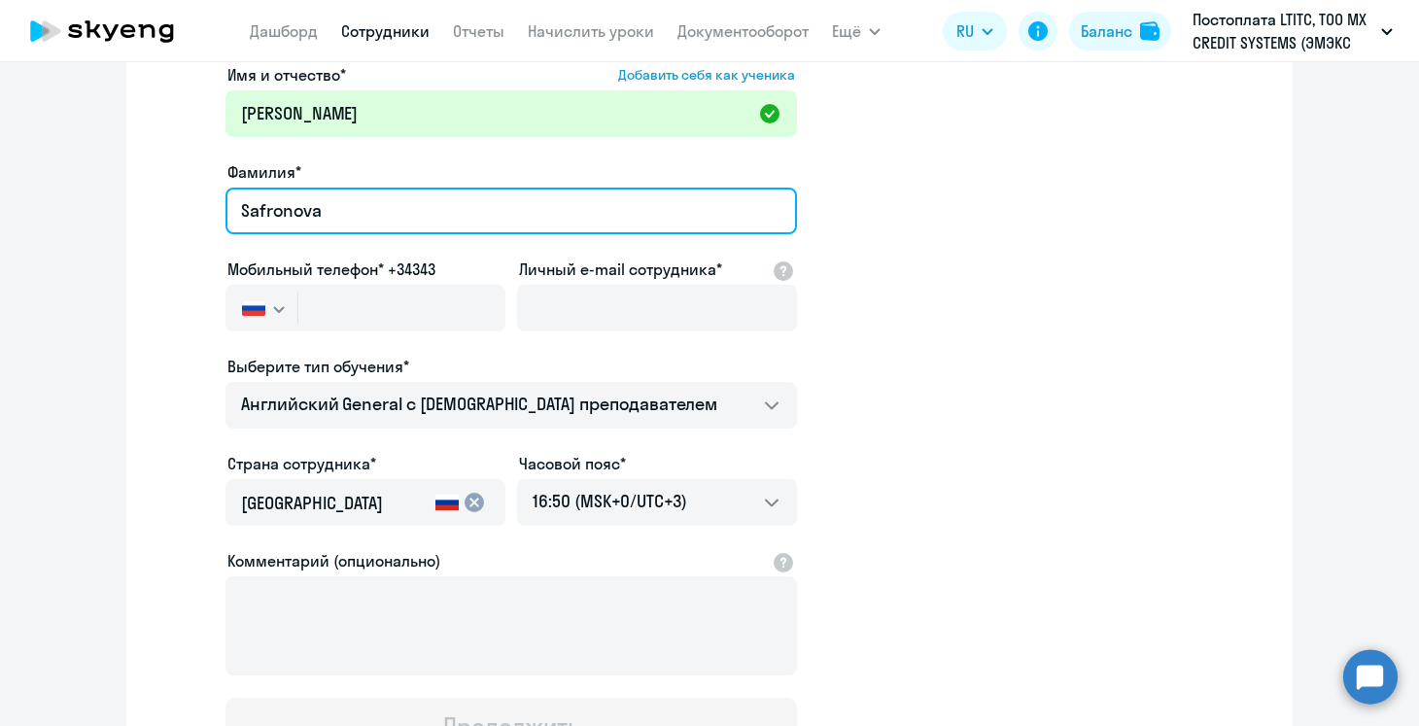
type input "Safronova"
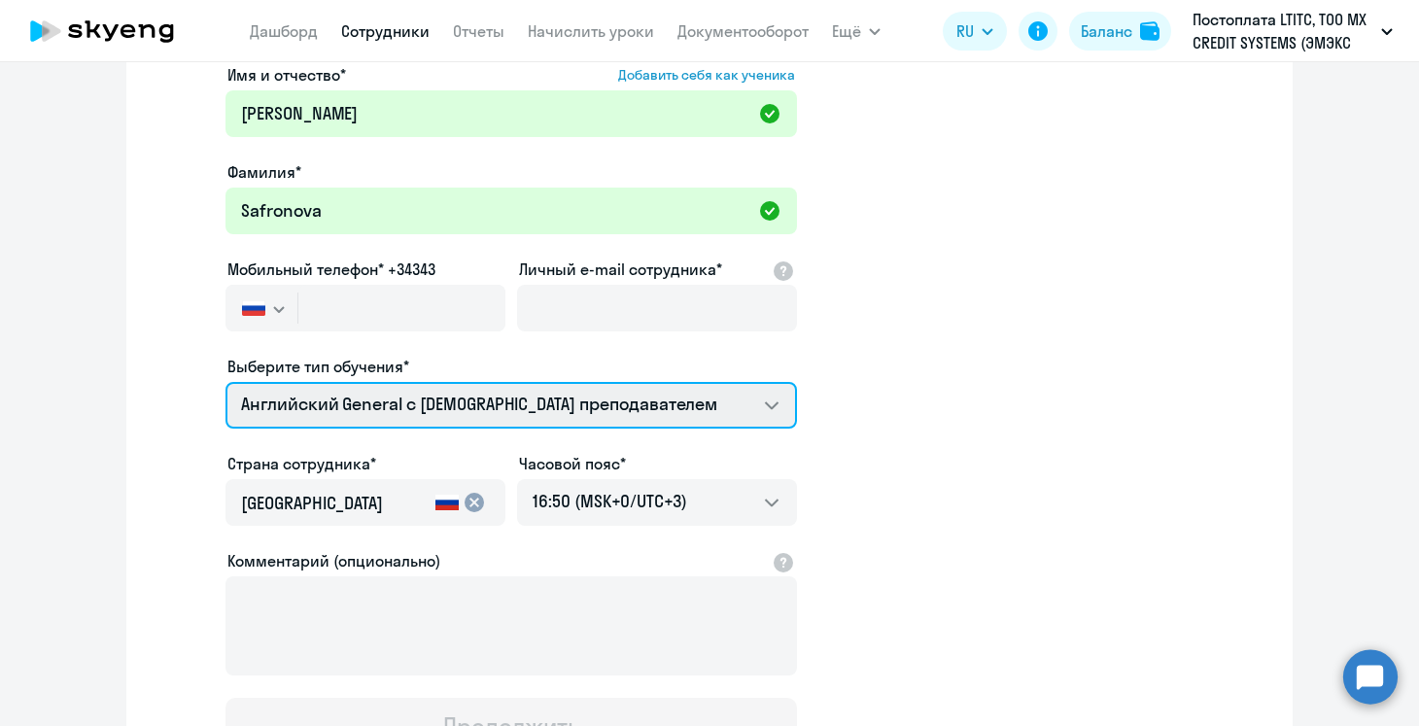
click at [531, 408] on select "Английский General с русскоговорящим преподавателем Английский General с [DEMOG…" at bounding box center [510, 405] width 571 height 47
select select "spanish_adult_not_native_speaker_premium"
click at [225, 382] on select "Английский General с русскоговорящим преподавателем Английский General с [DEMOG…" at bounding box center [510, 405] width 571 height 47
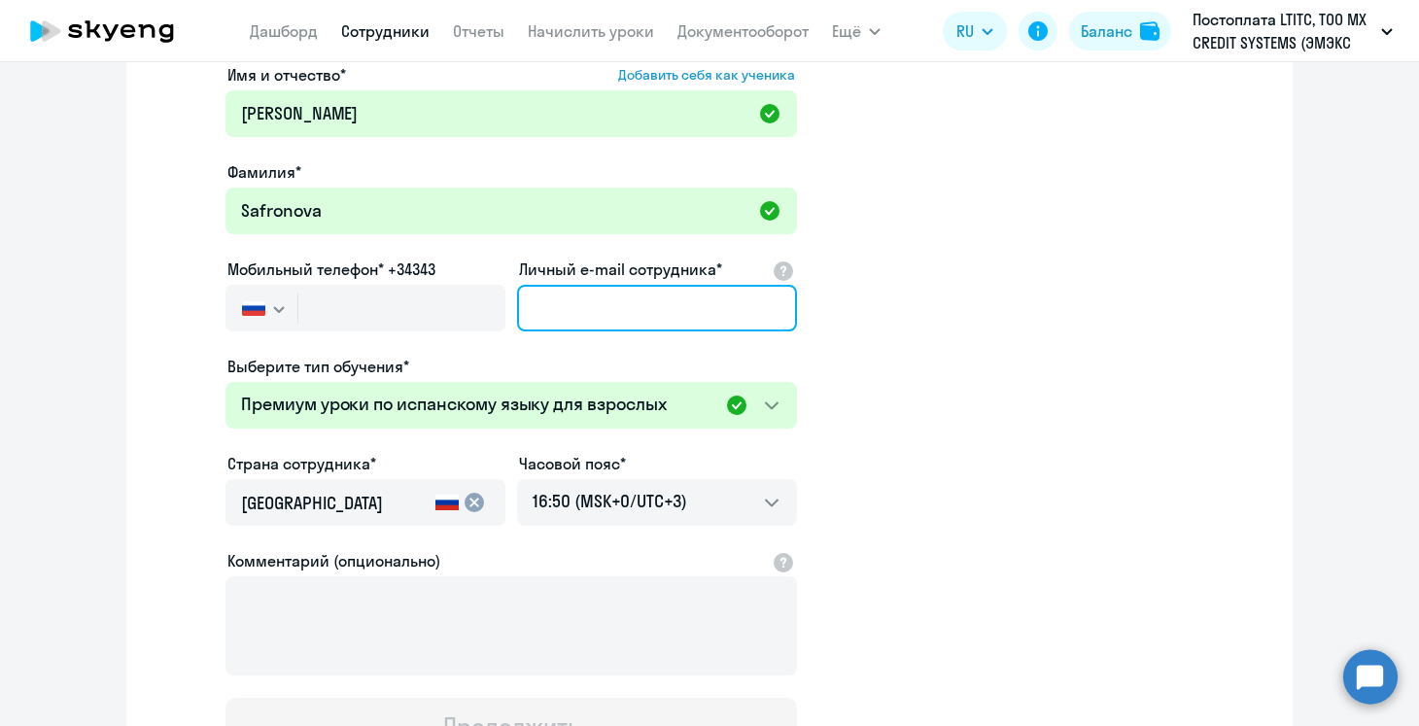
click at [565, 302] on input "Личный e-mail сотрудника*" at bounding box center [657, 308] width 280 height 47
paste input "[PERSON_NAME][EMAIL_ADDRESS][DOMAIN_NAME]"
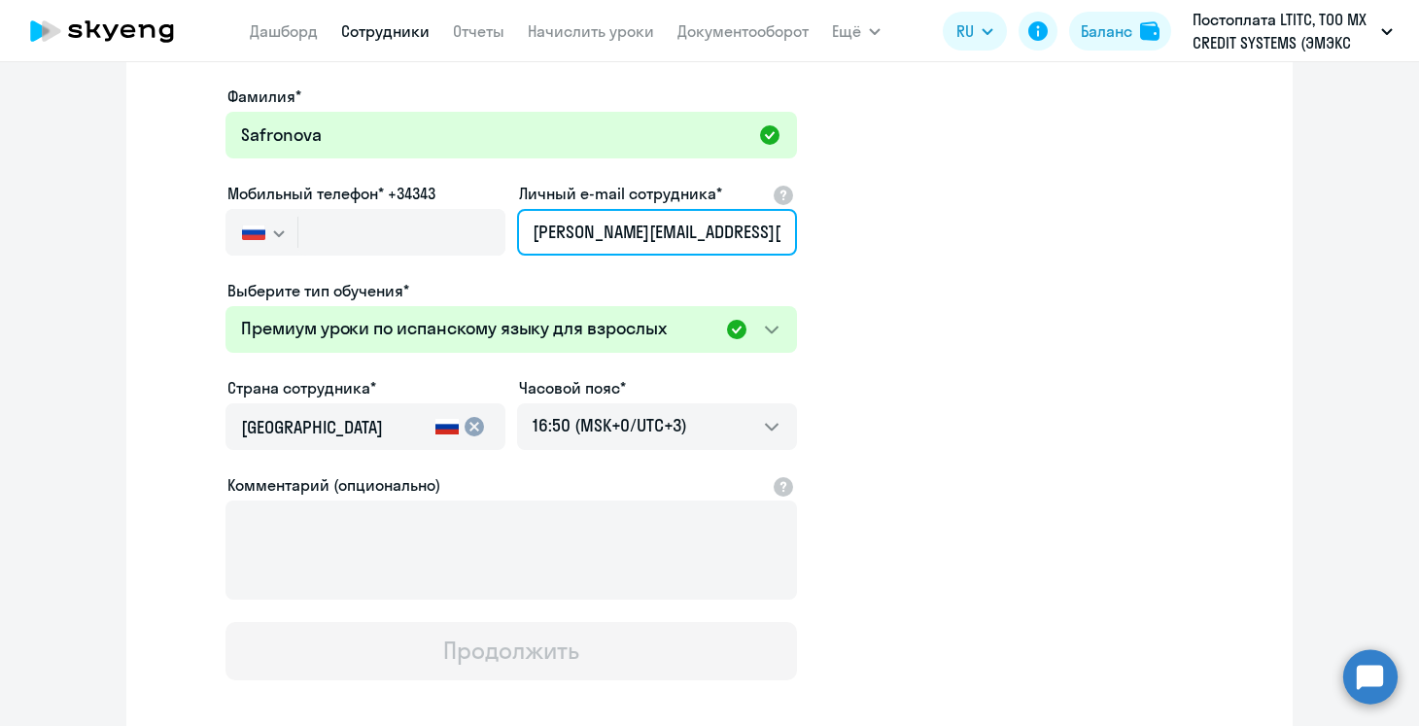
scroll to position [574, 0]
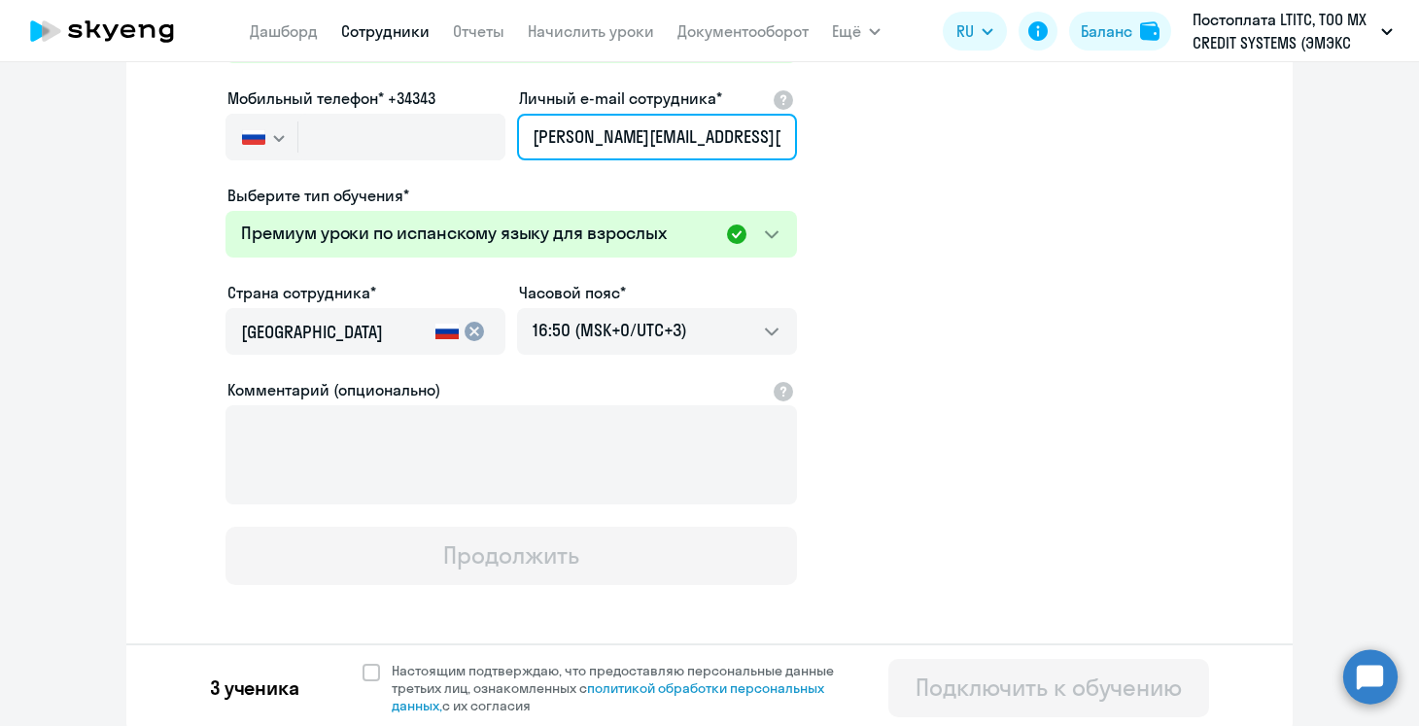
type input "[PERSON_NAME][EMAIL_ADDRESS][DOMAIN_NAME]"
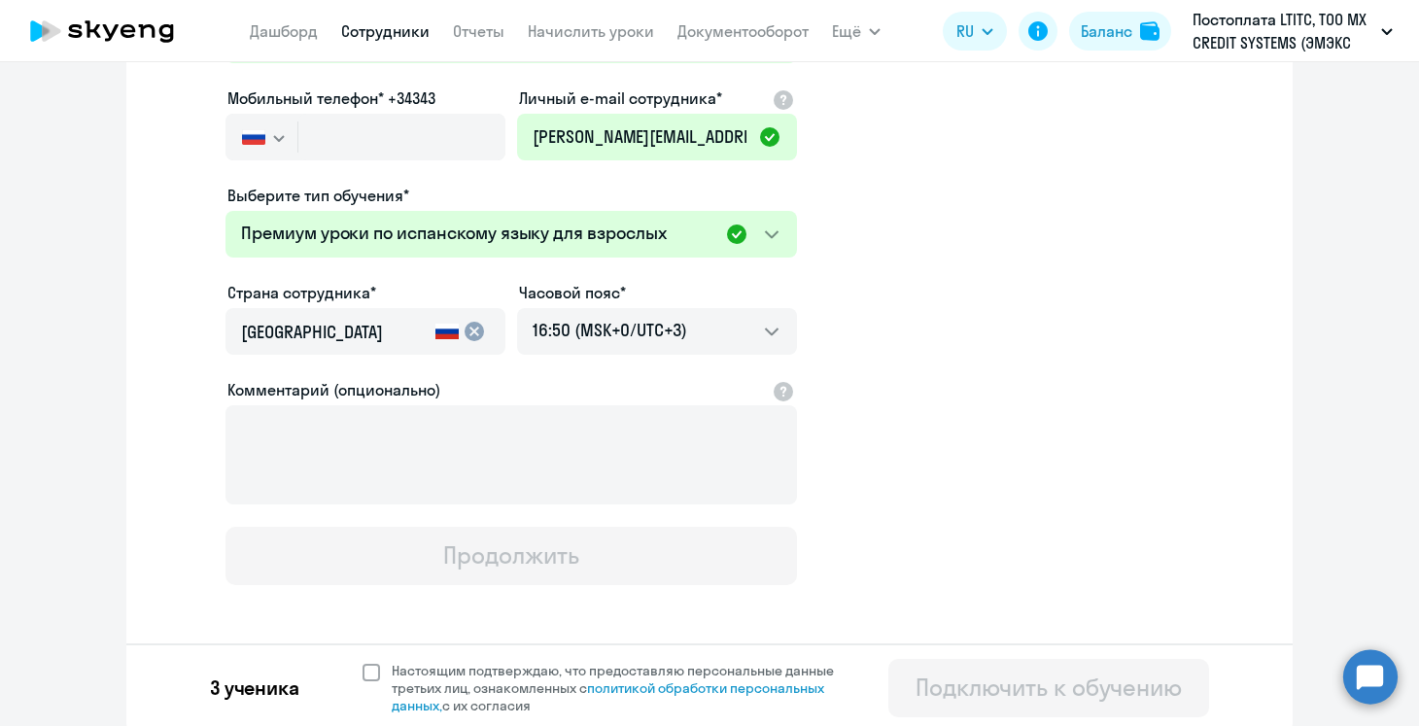
click at [424, 668] on span "Настоящим подтверждаю, что предоставляю персональные данные третьих лиц, ознако…" at bounding box center [624, 688] width 465 height 52
click at [362, 662] on input "Настоящим подтверждаю, что предоставляю персональные данные третьих лиц, ознако…" at bounding box center [361, 661] width 1 height 1
checkbox input "true"
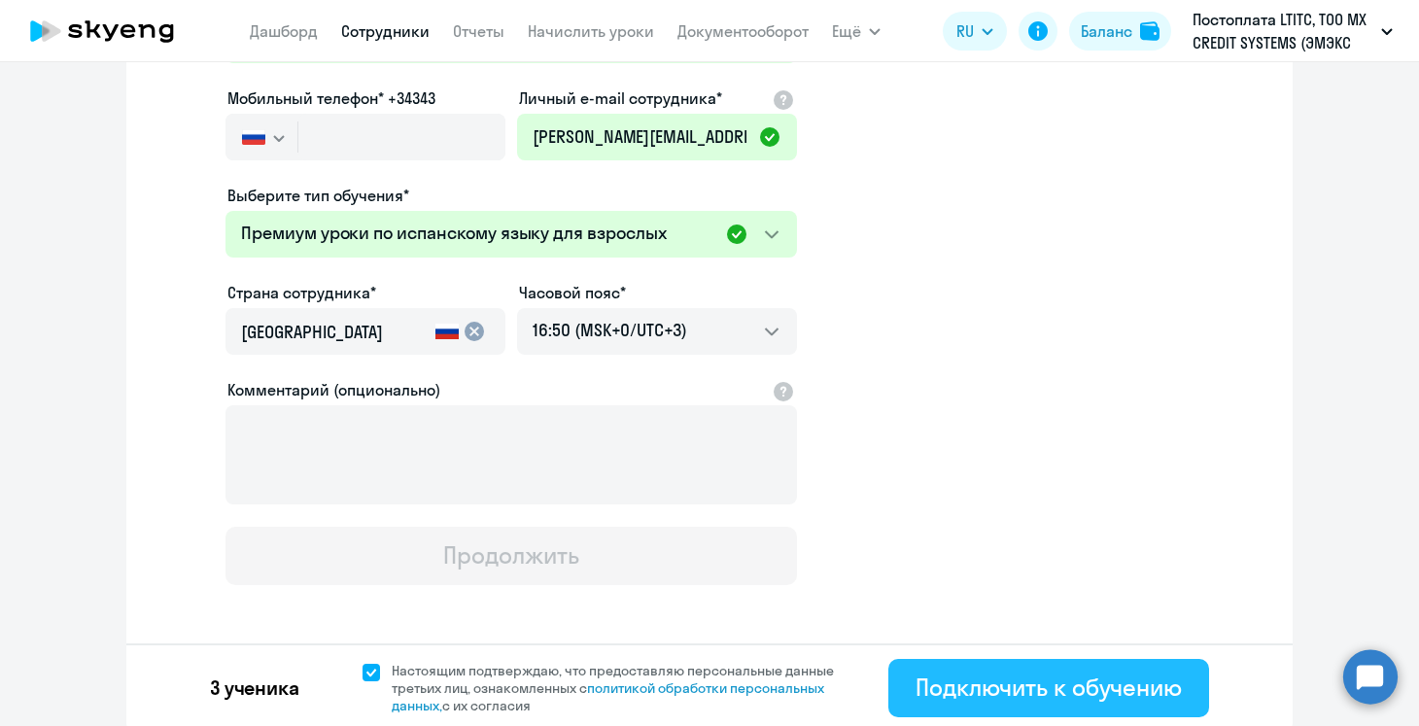
click at [1074, 688] on div "Подключить к обучению" at bounding box center [1048, 686] width 266 height 31
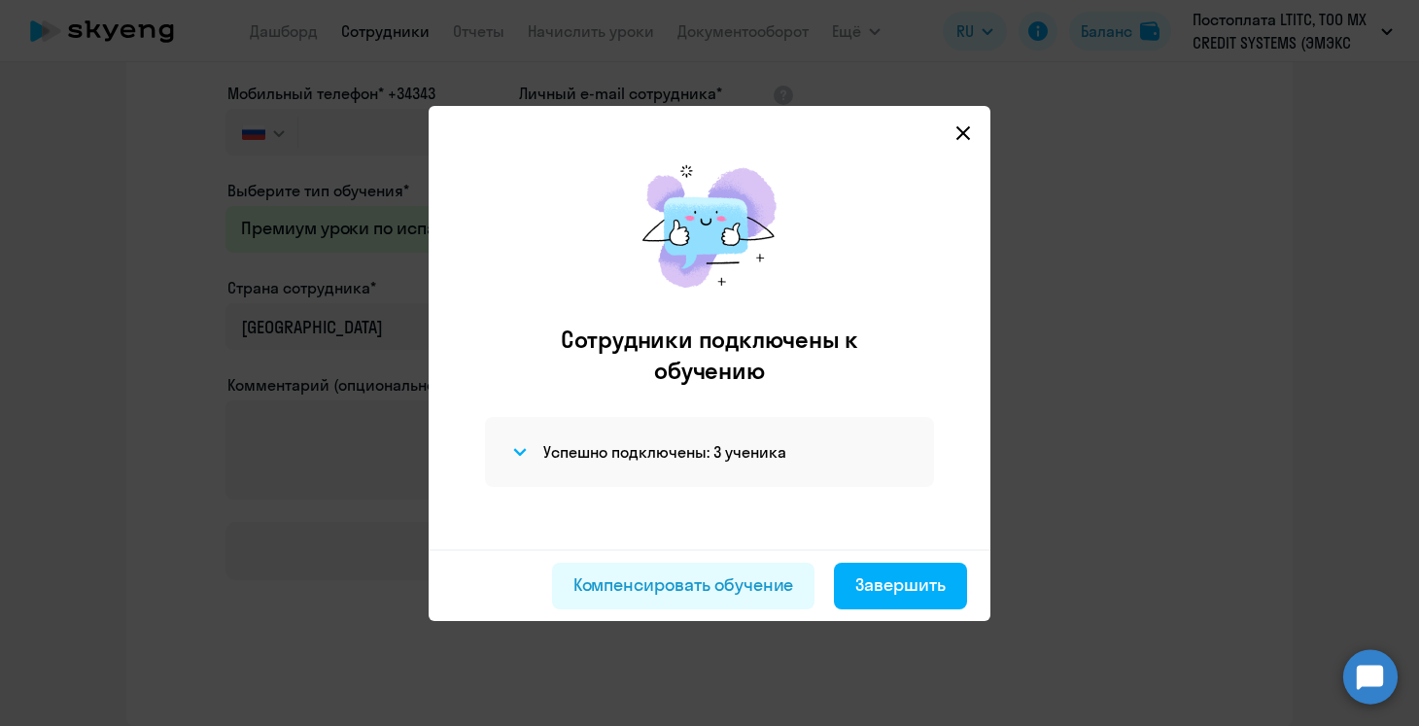
scroll to position [289, 0]
click at [916, 598] on button "Завершить" at bounding box center [900, 586] width 133 height 47
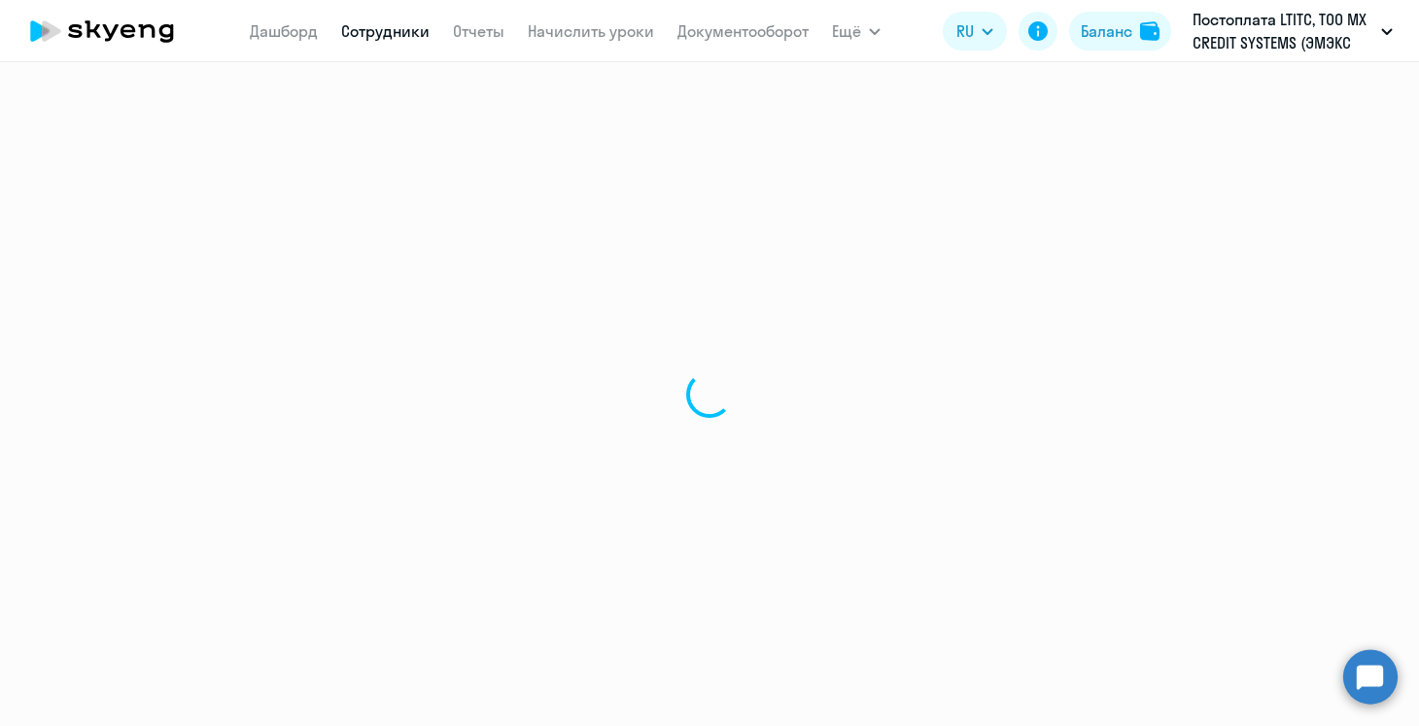
select select "30"
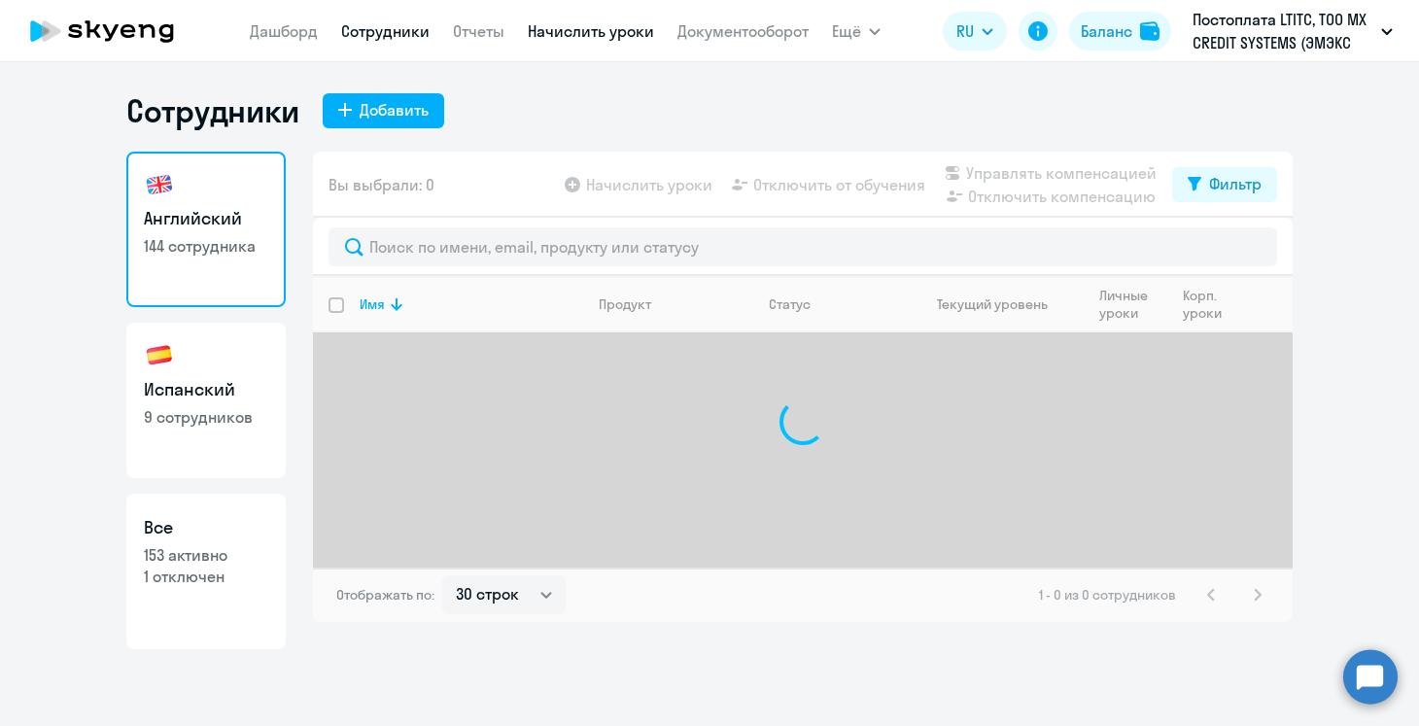
click at [575, 28] on link "Начислить уроки" at bounding box center [591, 30] width 126 height 19
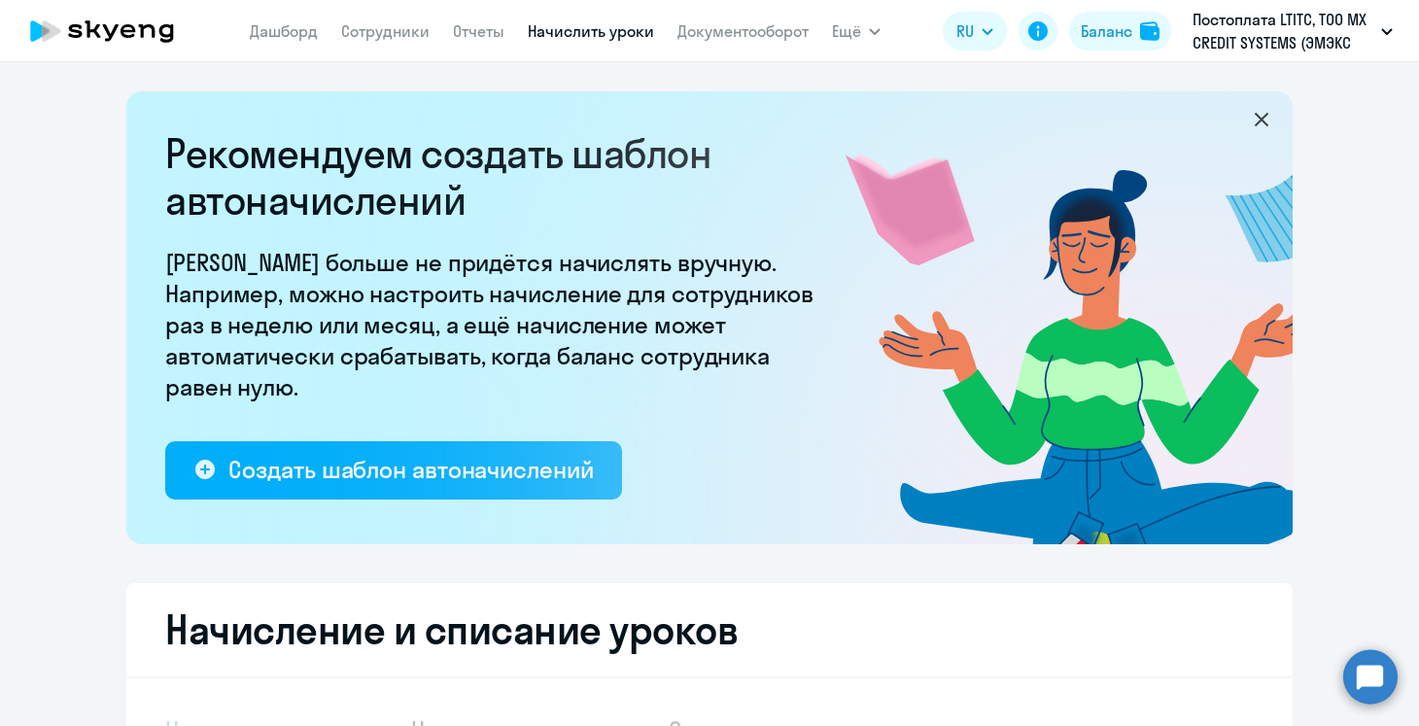
select select "10"
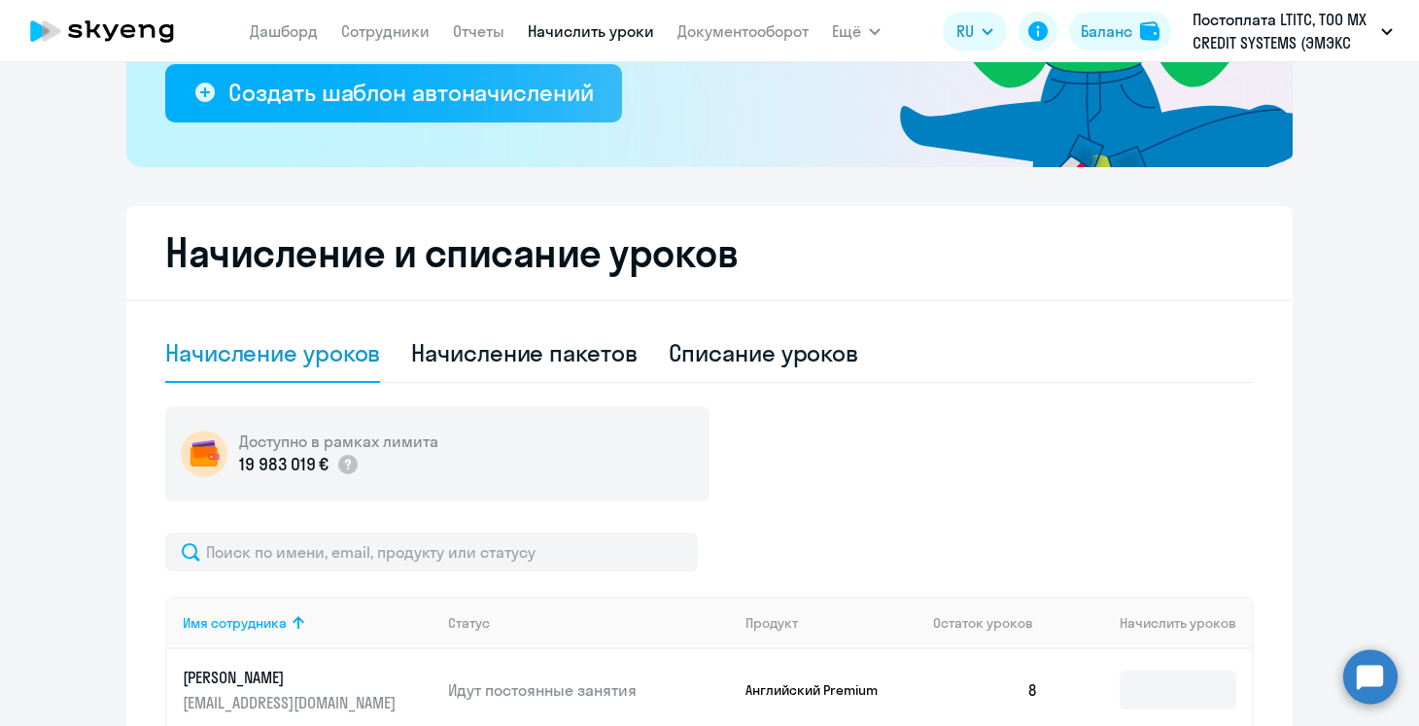
scroll to position [437, 0]
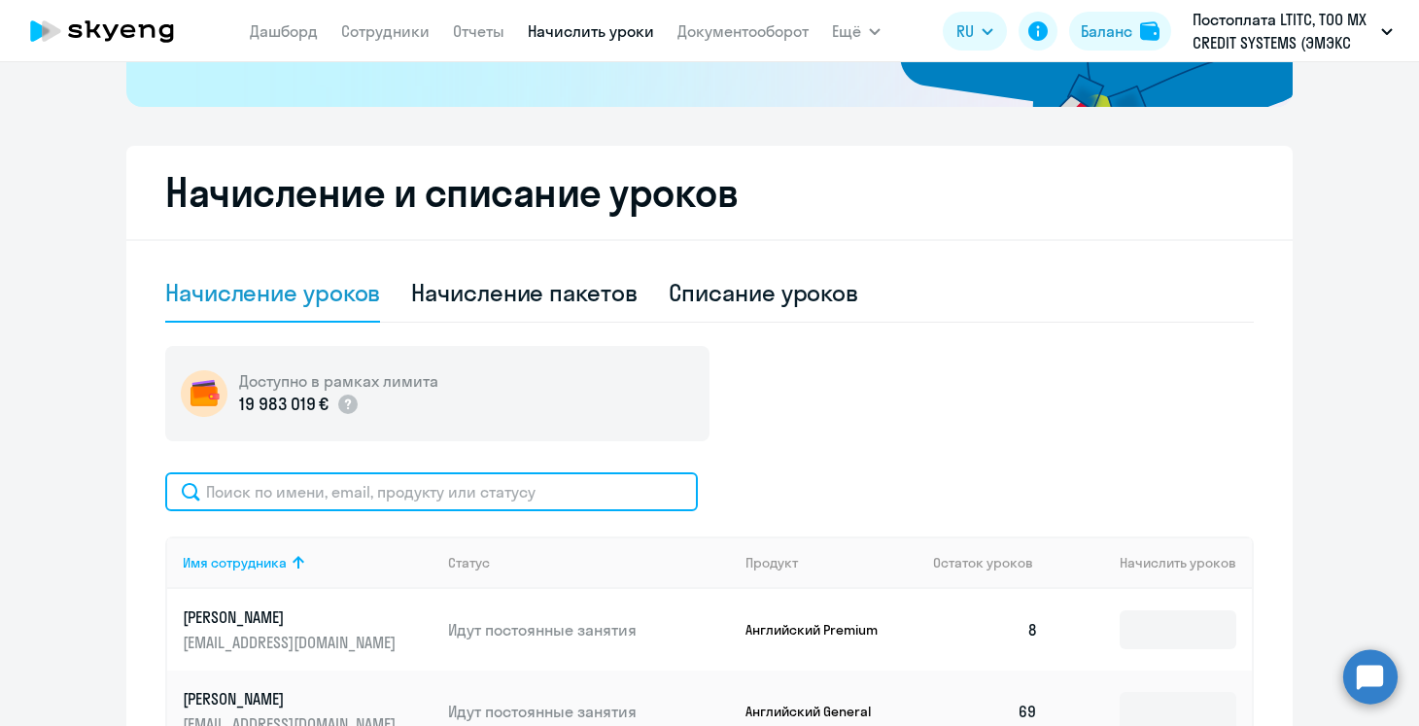
click at [384, 496] on input "text" at bounding box center [431, 491] width 532 height 39
type input "в"
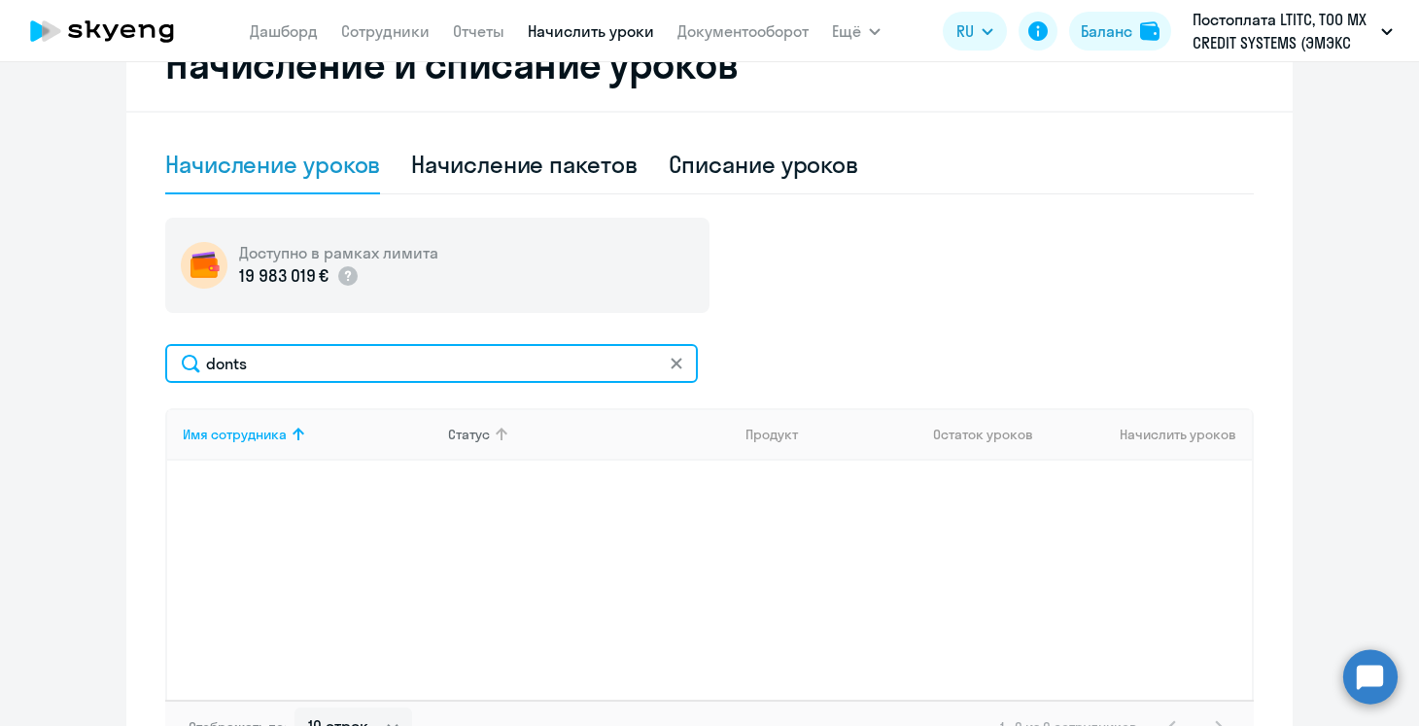
scroll to position [585, 0]
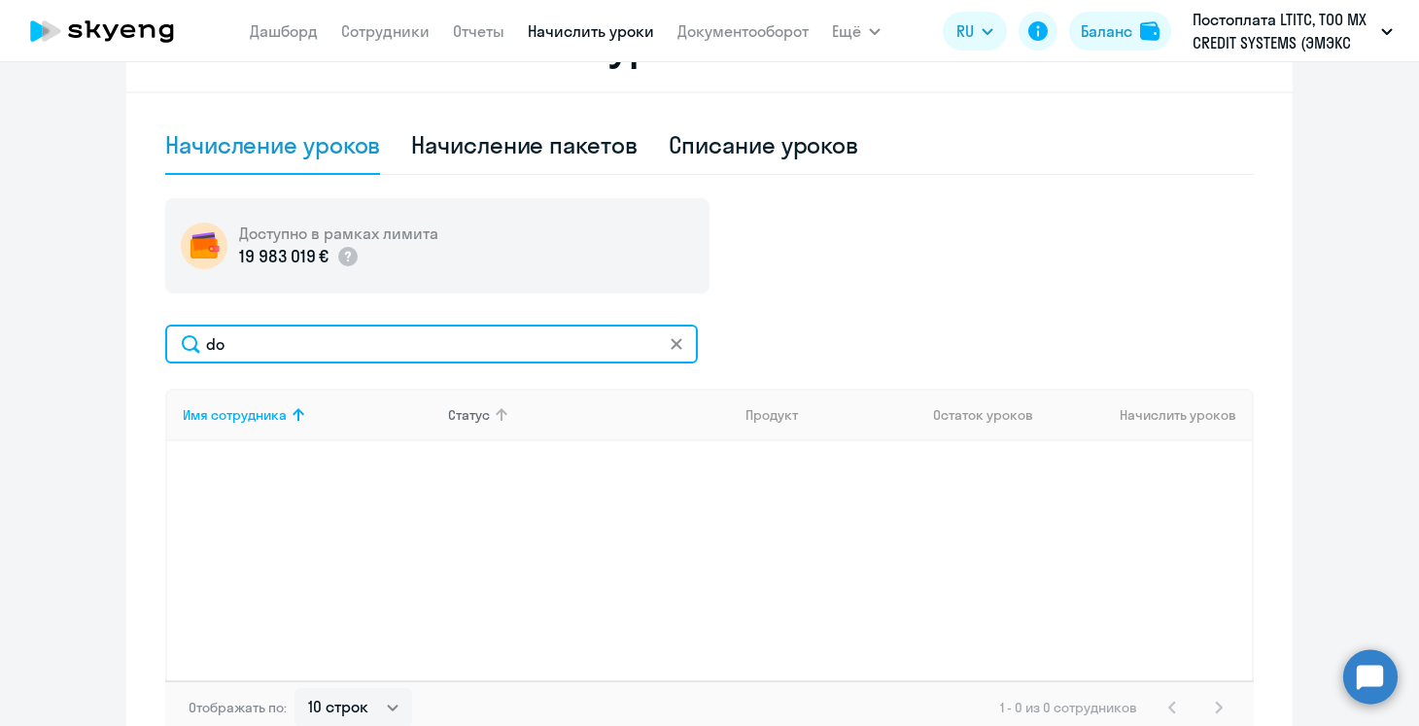
type input "d"
type input "д"
type input "е"
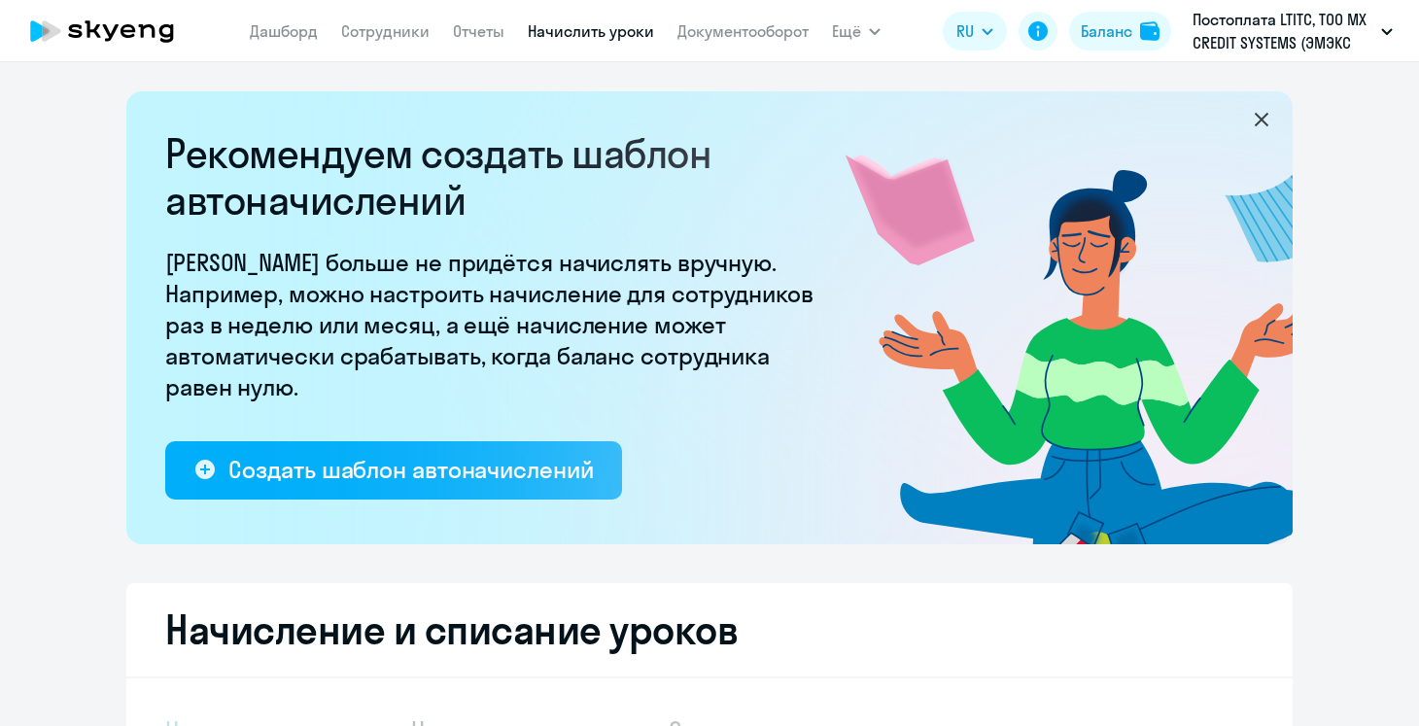
scroll to position [423, 0]
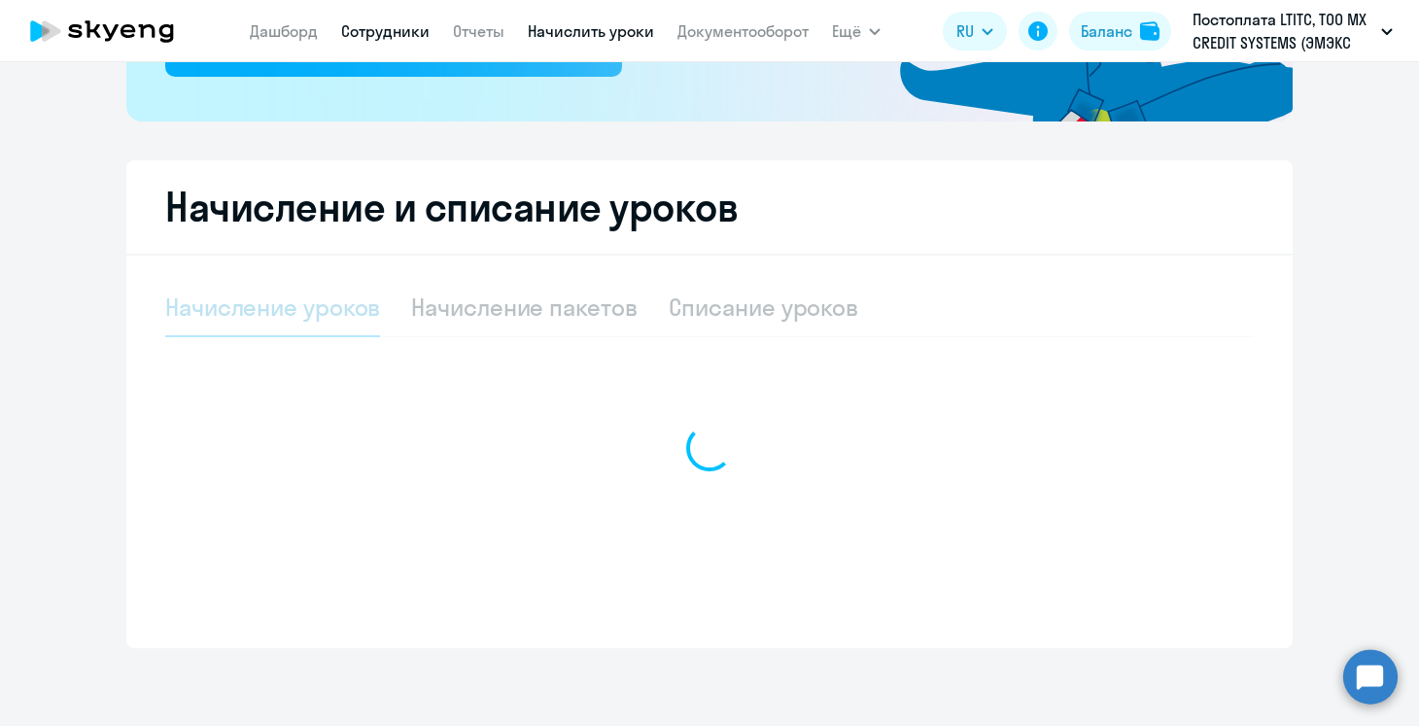
select select "10"
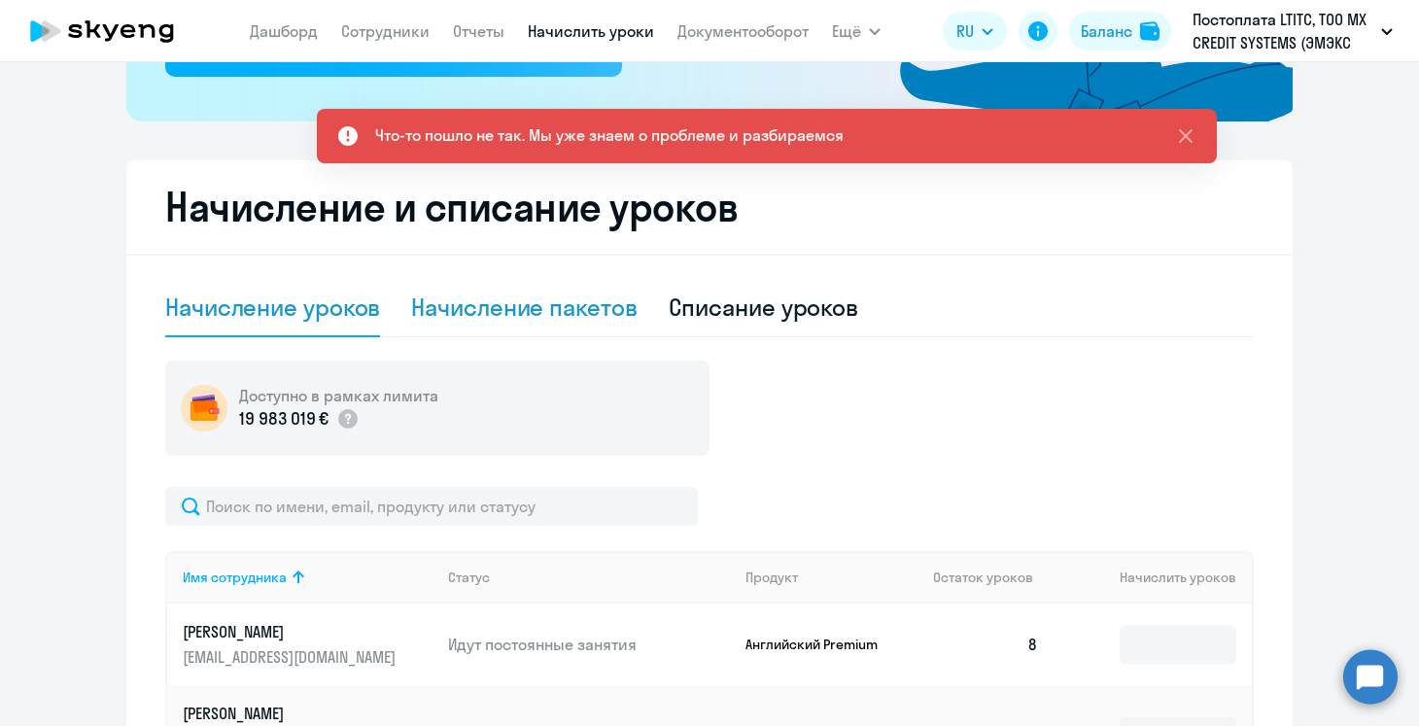
click at [523, 321] on div "Начисление пакетов" at bounding box center [523, 306] width 225 height 31
select select "10"
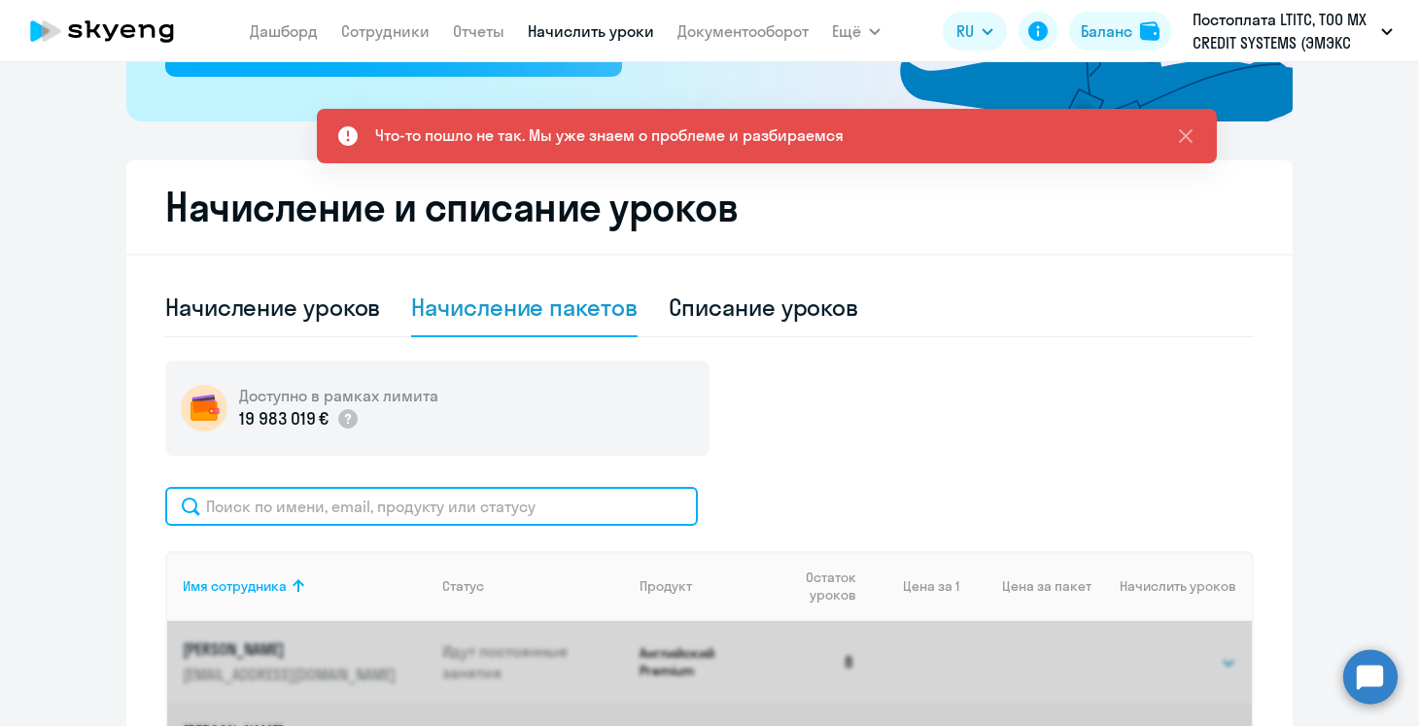
click at [455, 507] on input "text" at bounding box center [431, 506] width 532 height 39
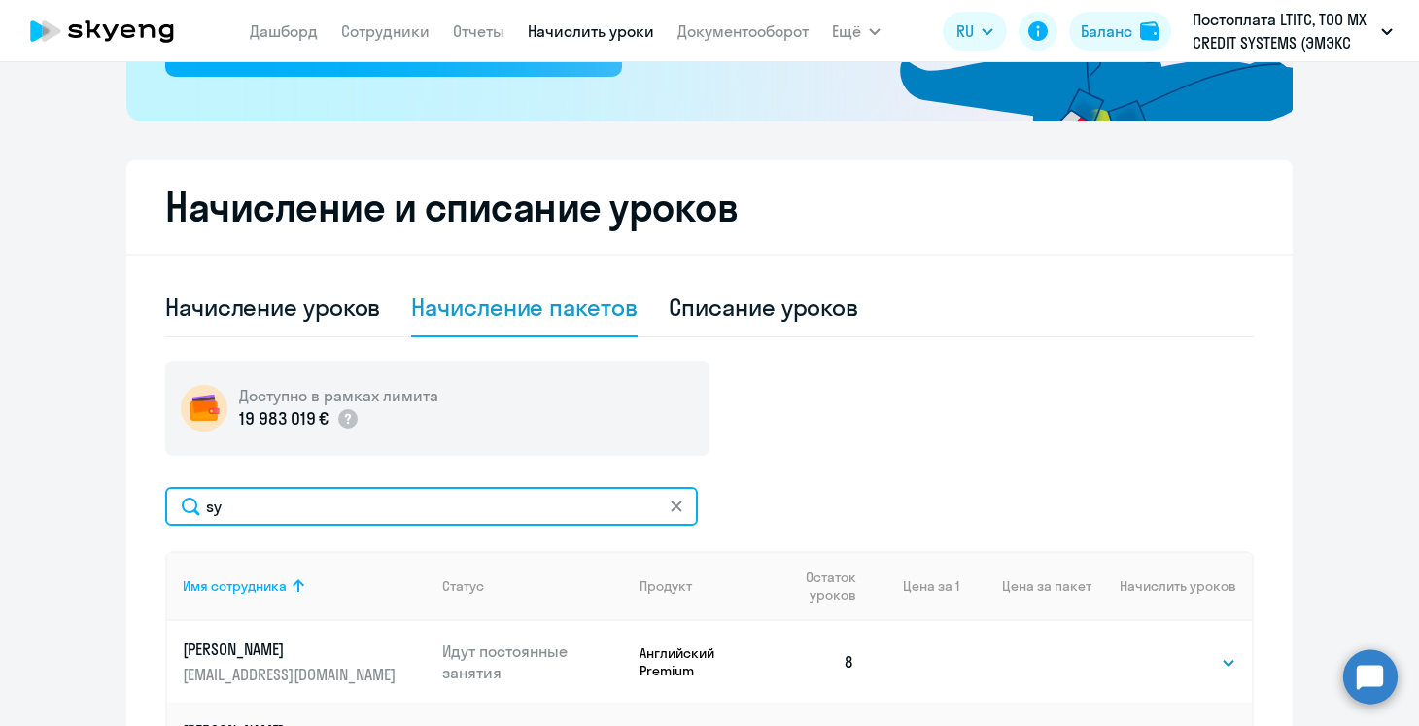
type input "s"
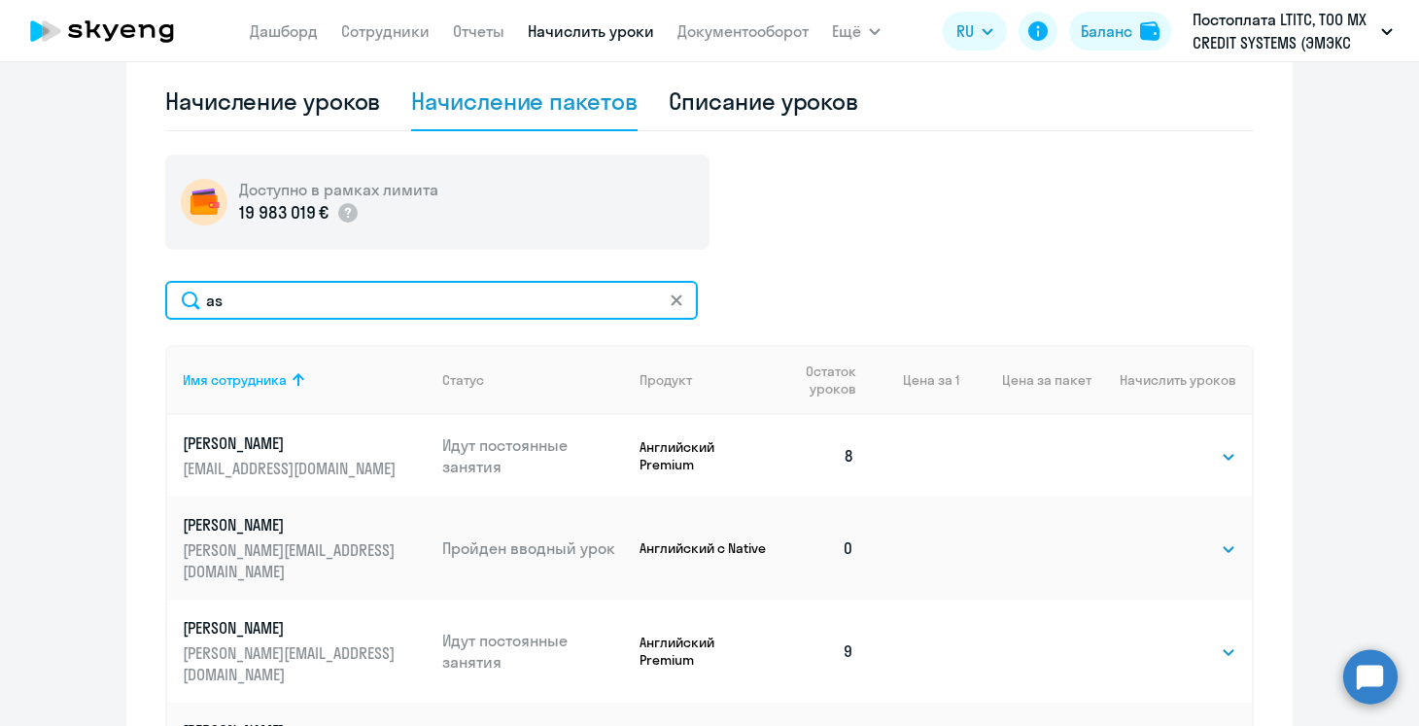
scroll to position [631, 0]
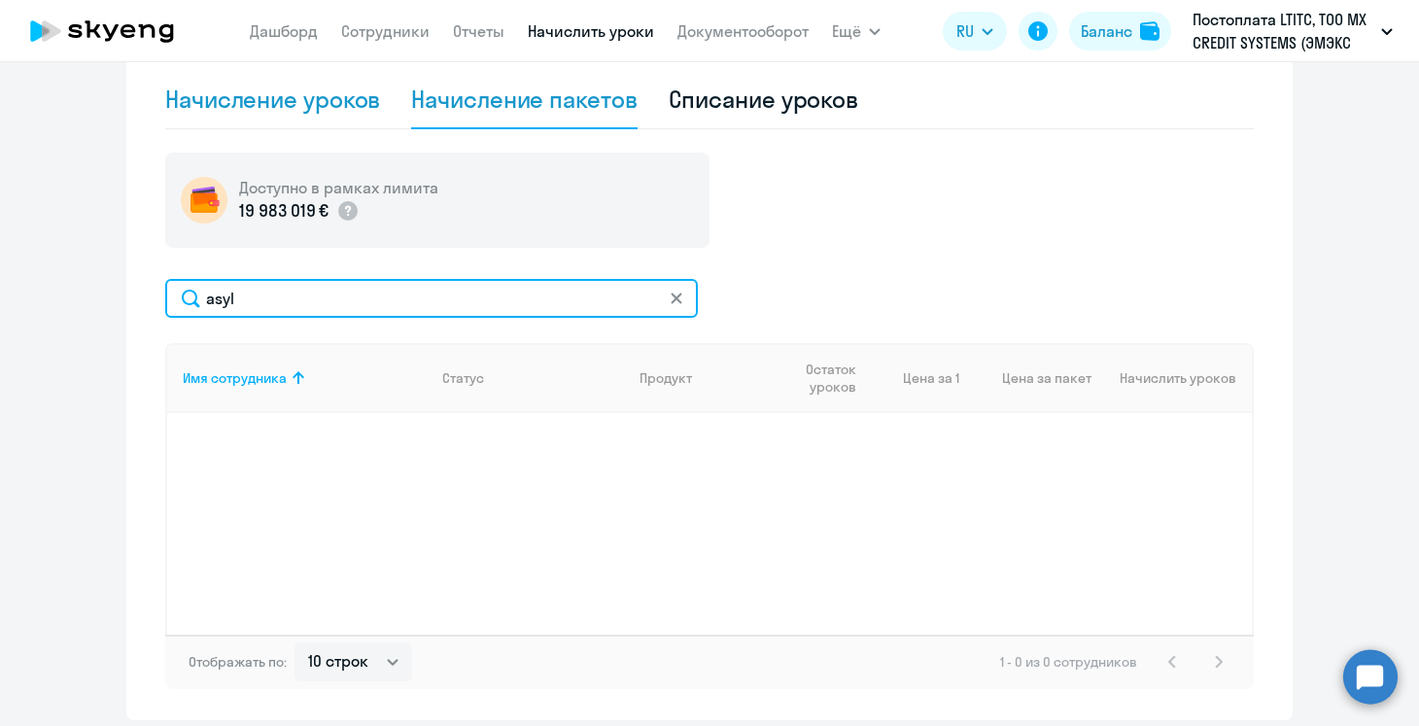
type input "asyl"
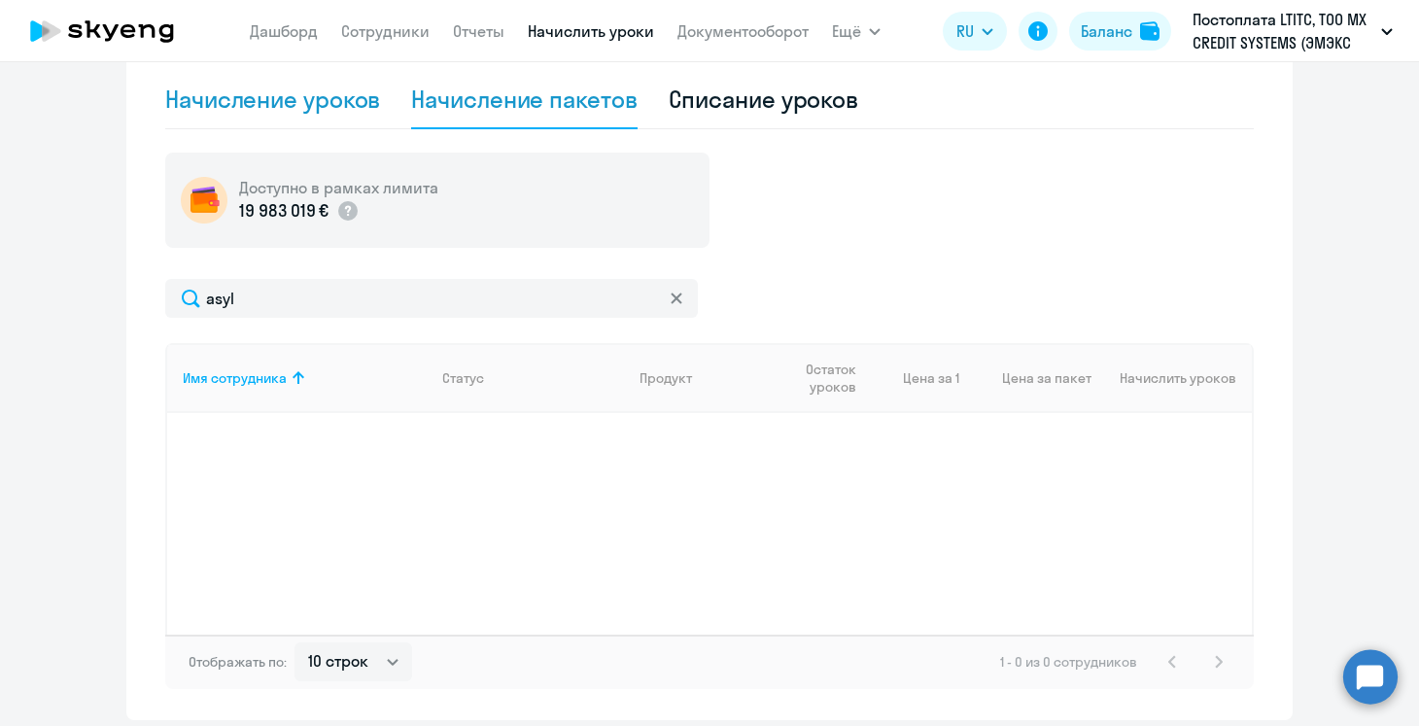
click at [277, 105] on div "Начисление уроков" at bounding box center [272, 99] width 215 height 31
select select "10"
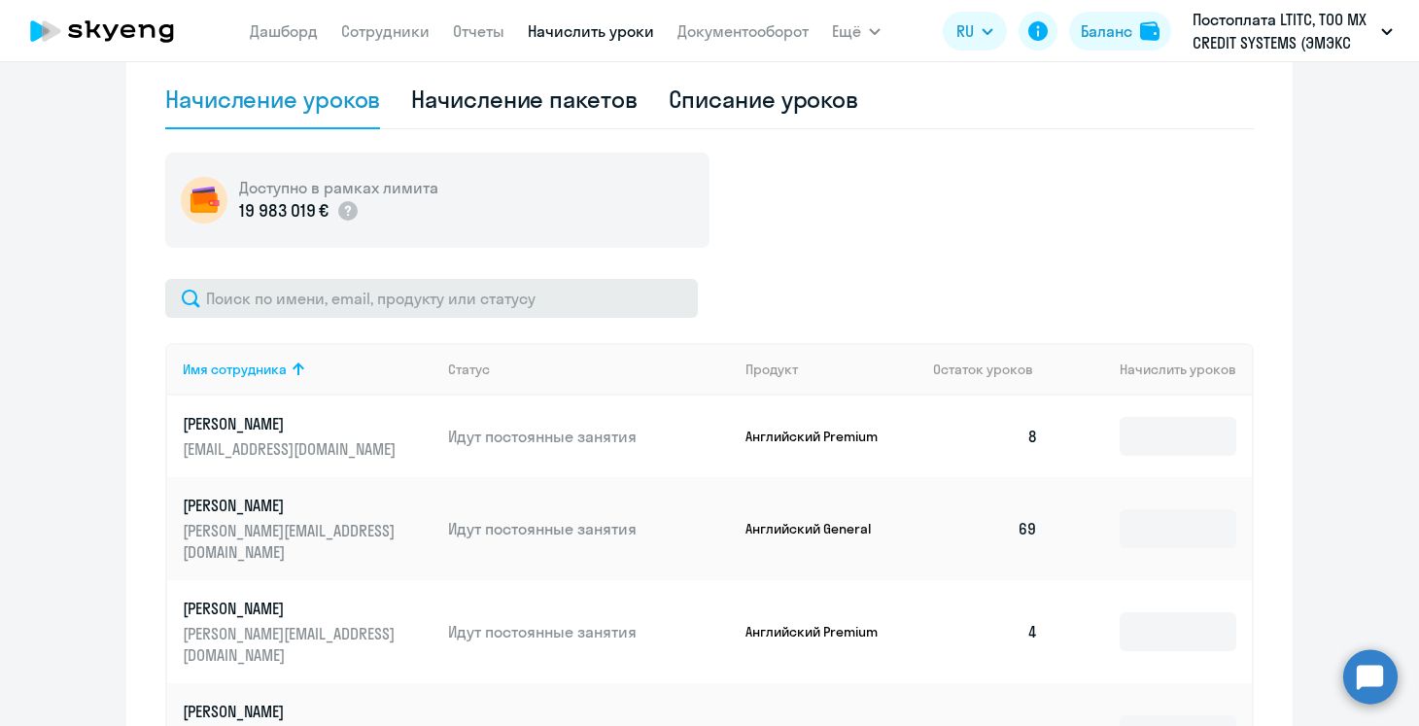
scroll to position [607, 0]
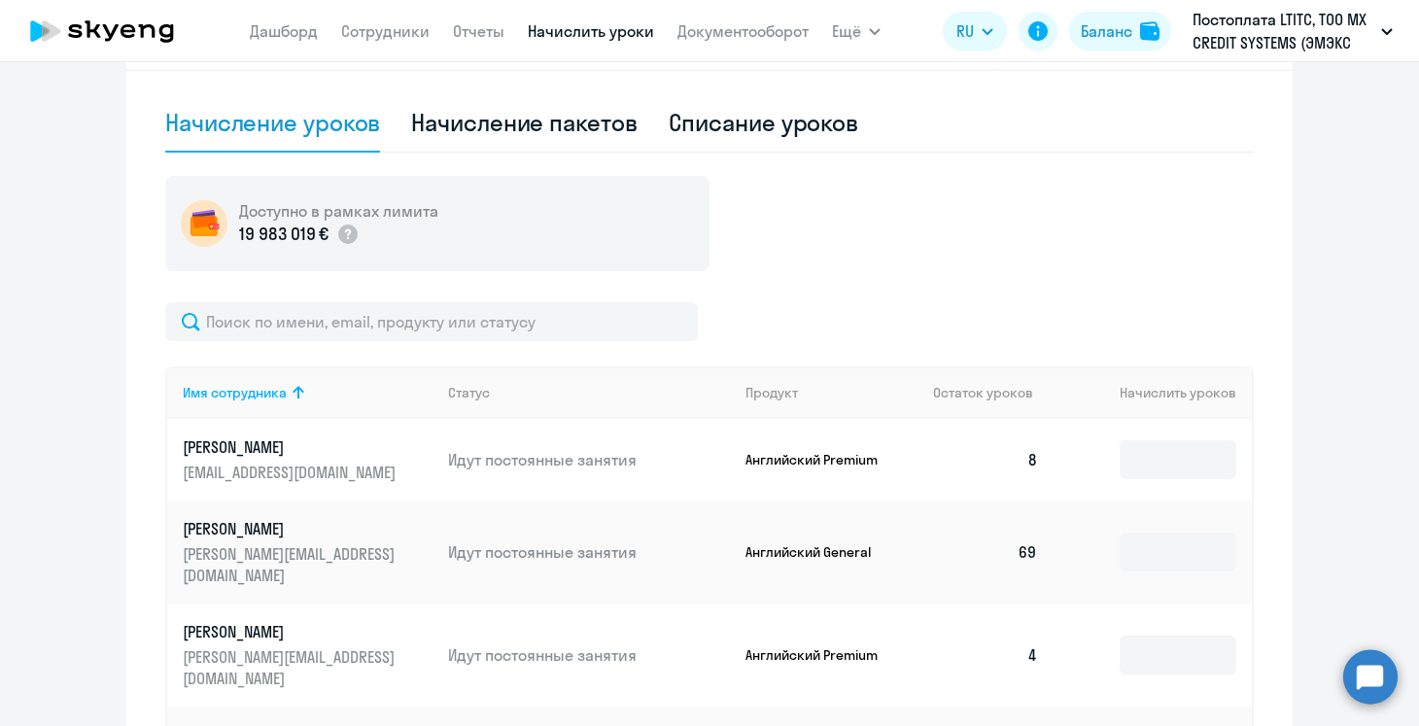
click at [398, 48] on nav "[PERSON_NAME] Отчеты Начислить уроки Документооборот" at bounding box center [529, 31] width 559 height 39
click at [398, 29] on link "Сотрудники" at bounding box center [385, 30] width 88 height 19
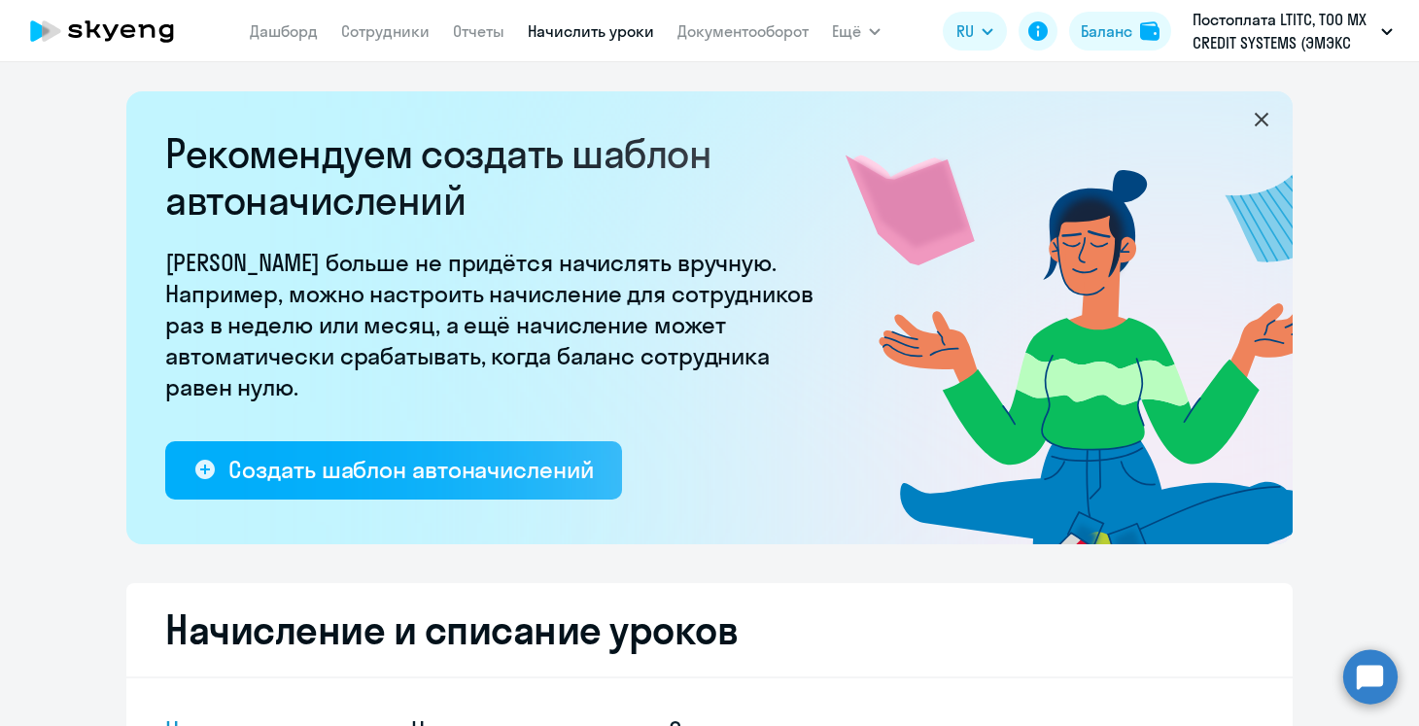
select select "30"
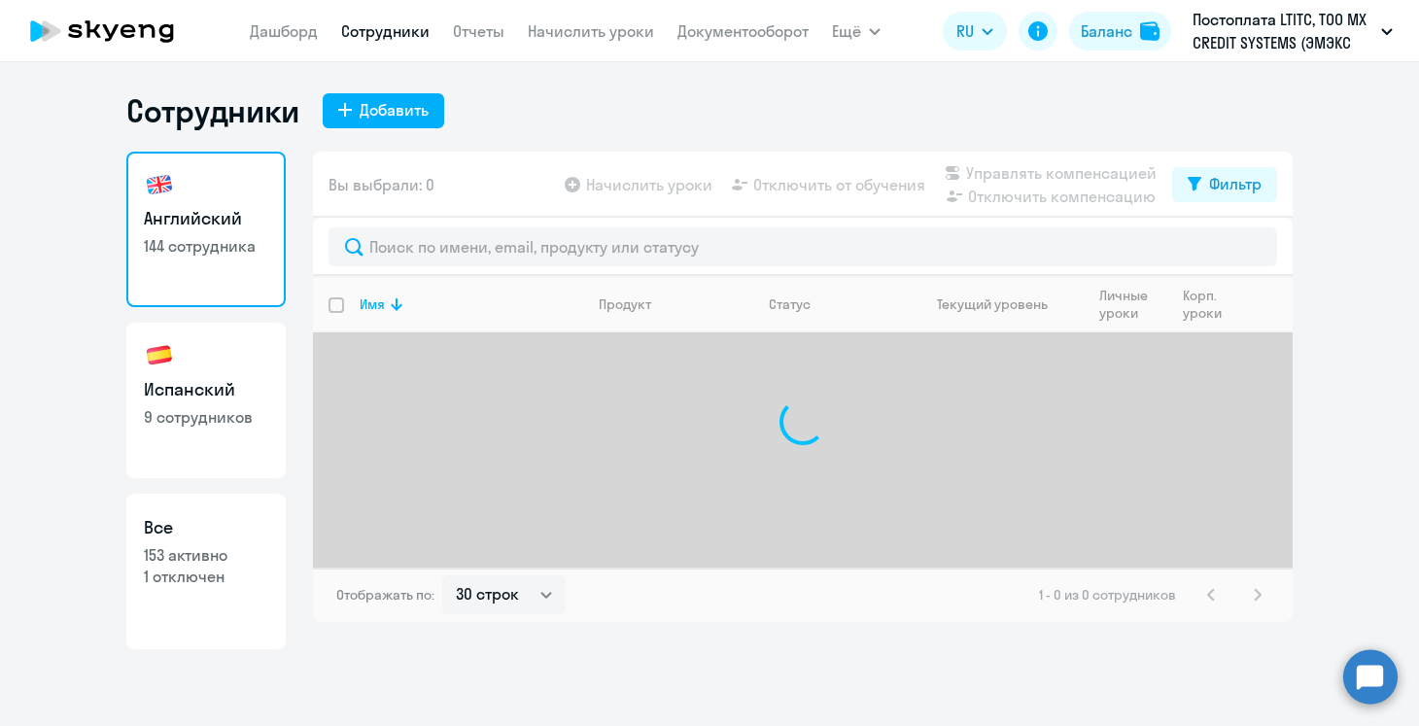
click at [251, 406] on p "9 сотрудников" at bounding box center [206, 416] width 124 height 21
select select "30"
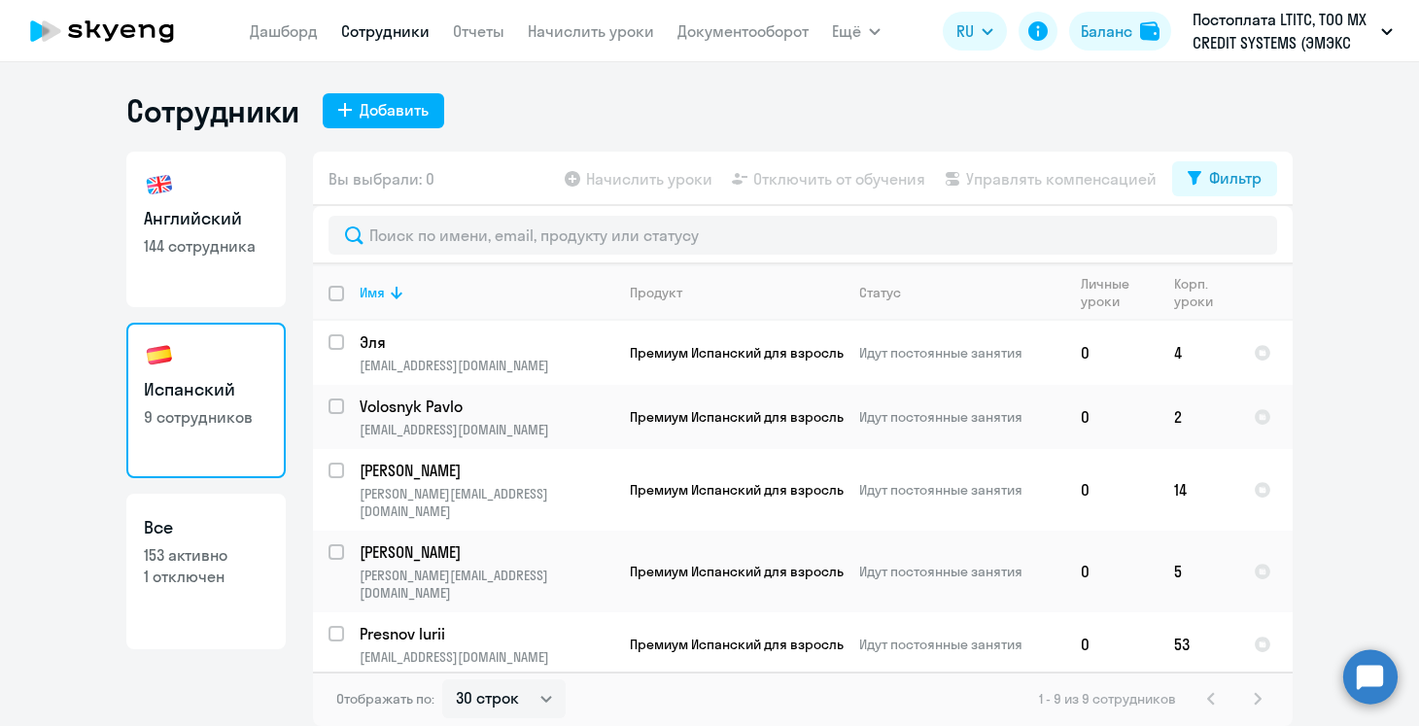
click at [254, 579] on p "1 отключен" at bounding box center [206, 575] width 124 height 21
select select "30"
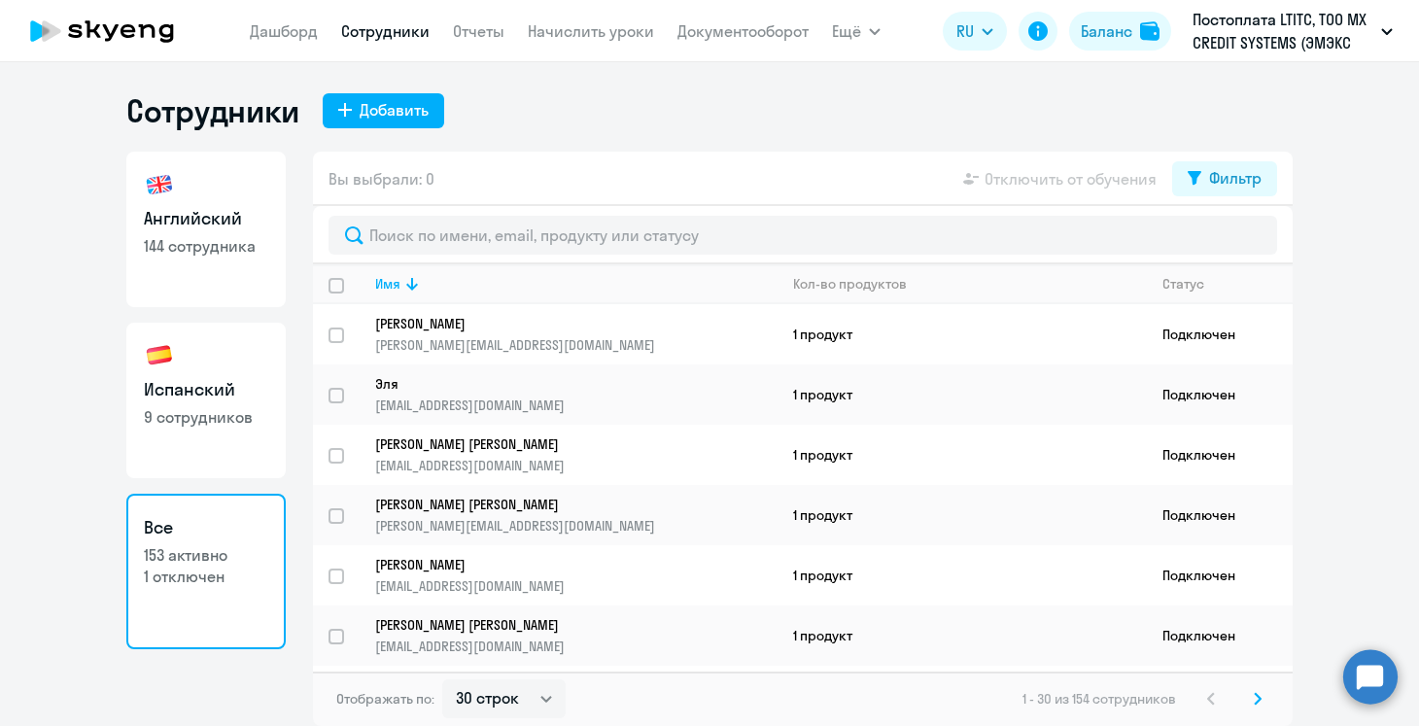
click at [226, 219] on h3 "Английский" at bounding box center [206, 218] width 124 height 25
select select "30"
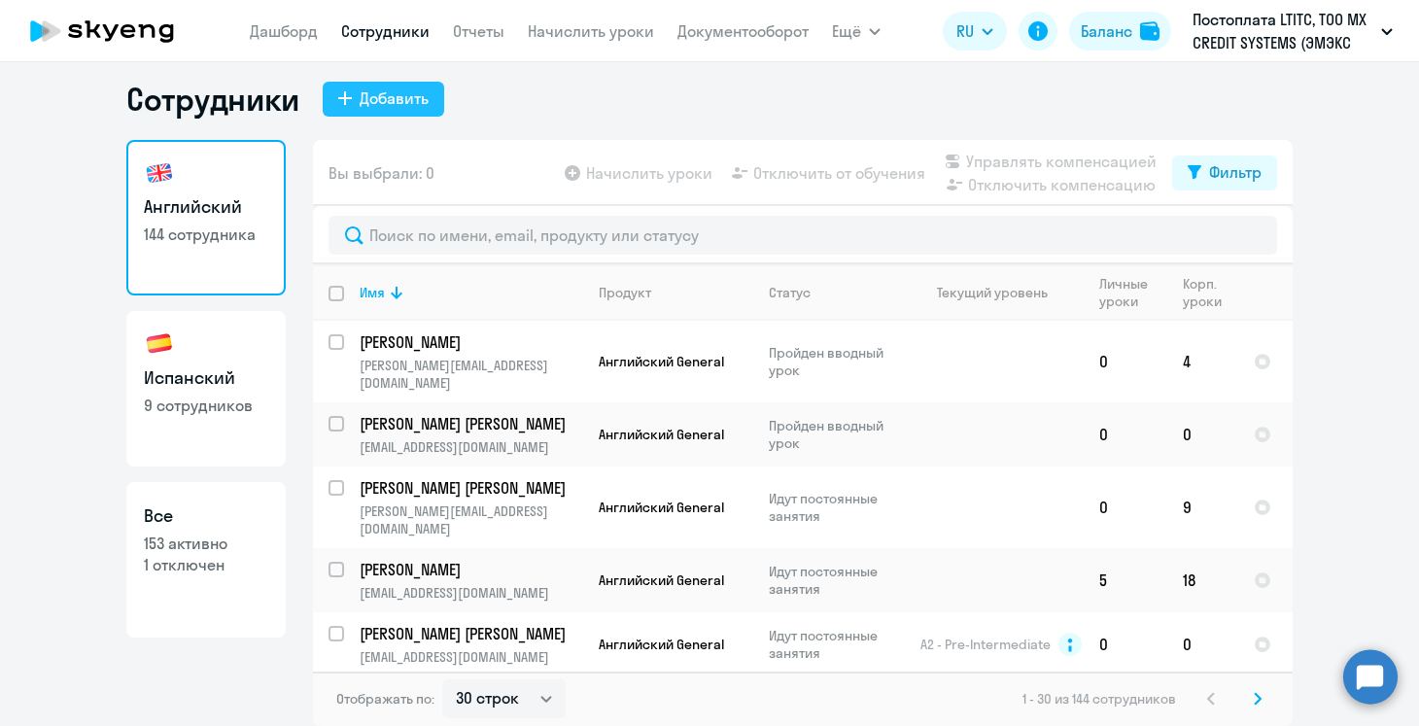
click at [376, 116] on button "Добавить" at bounding box center [383, 99] width 121 height 35
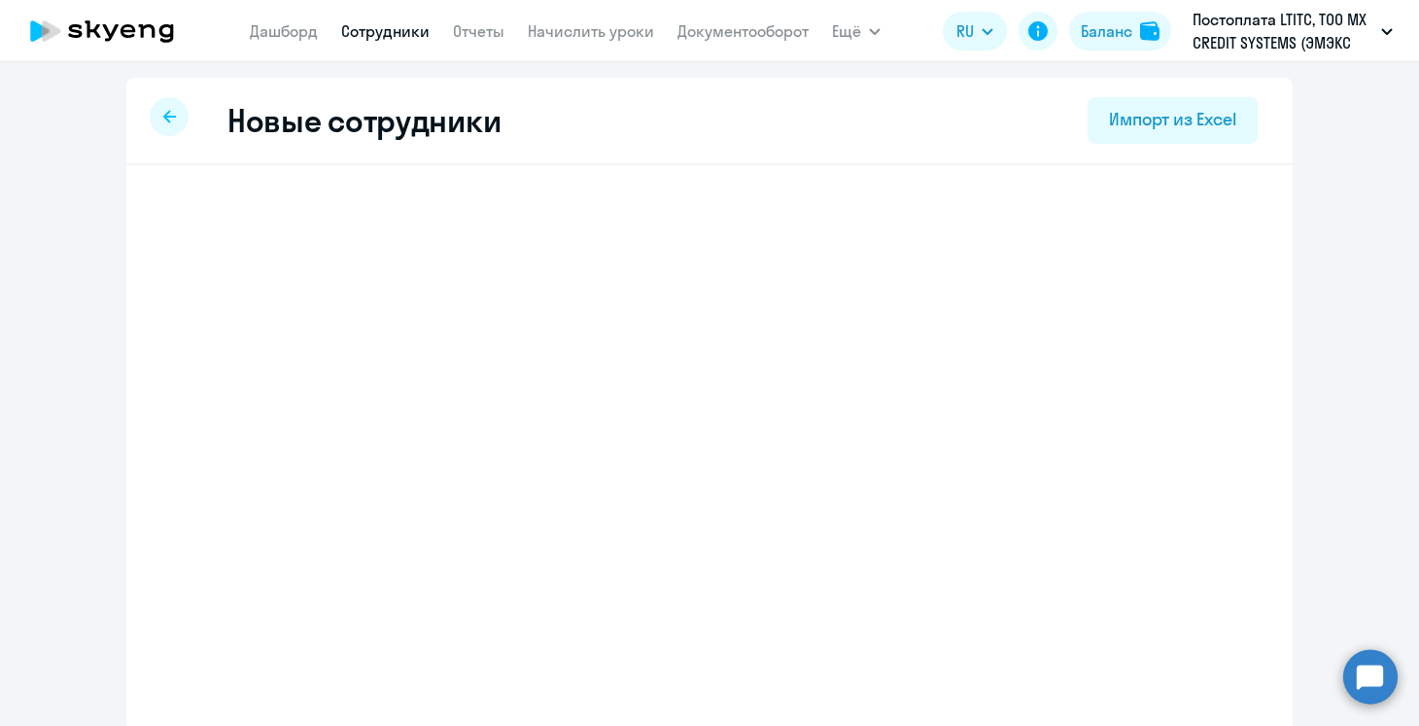
select select "english_adult_not_native_speaker"
select select "3"
